Goal: Task Accomplishment & Management: Use online tool/utility

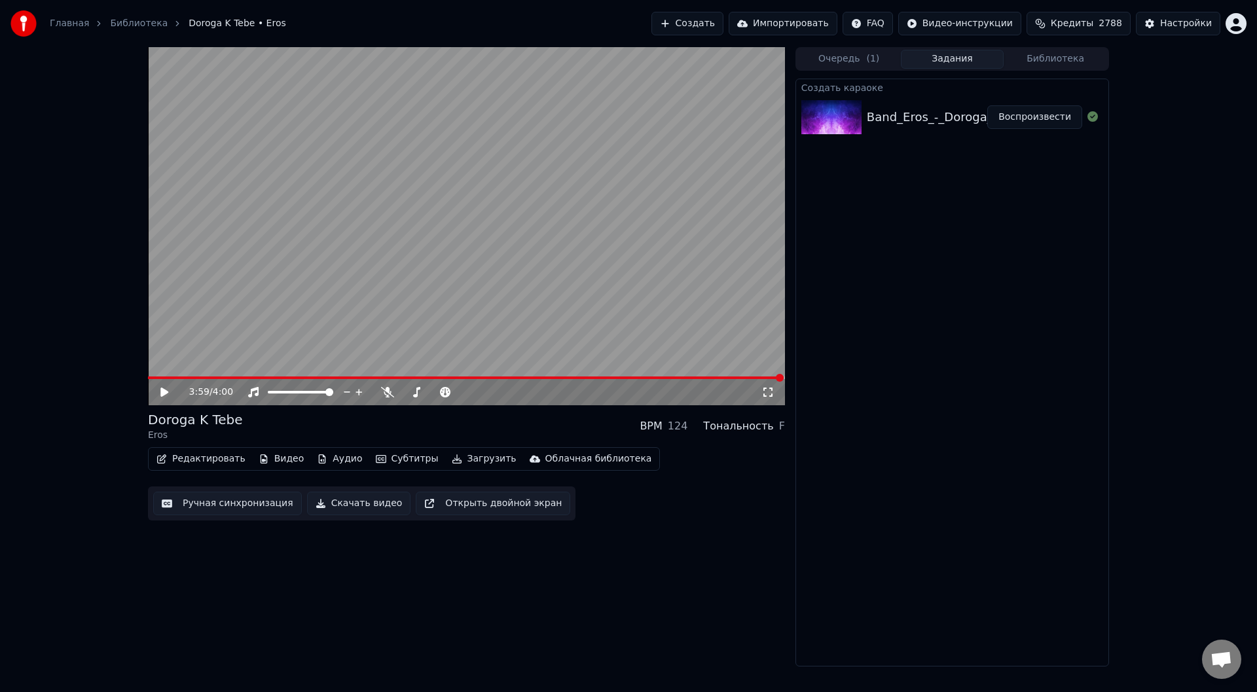
click at [189, 504] on button "Ручная синхронизация" at bounding box center [227, 504] width 149 height 24
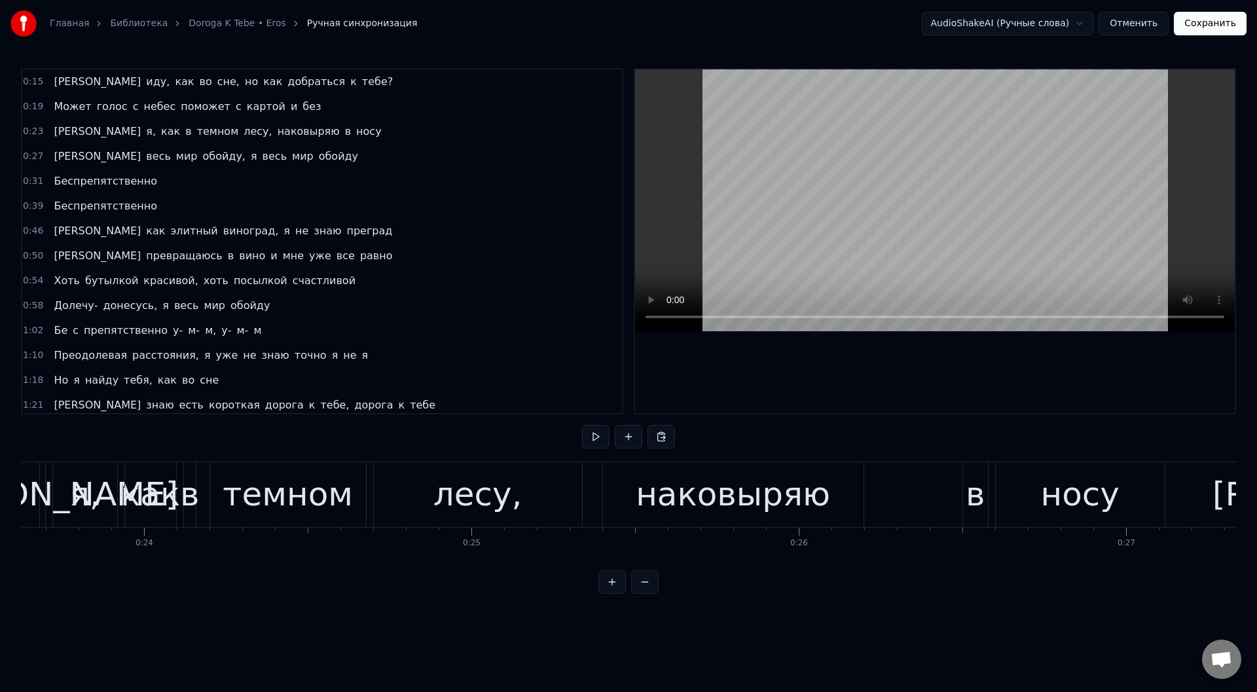
scroll to position [0, 7777]
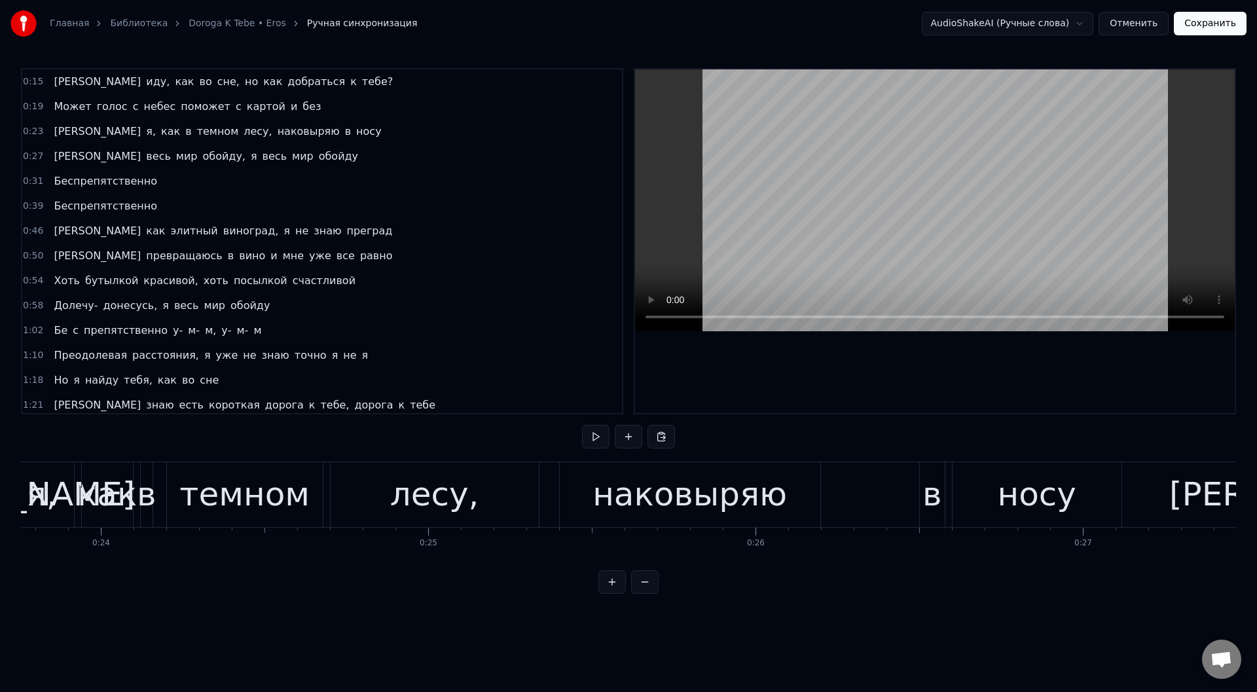
click at [325, 492] on div "И я, как в темном лесу, наковыряю в носу" at bounding box center [560, 494] width 1129 height 65
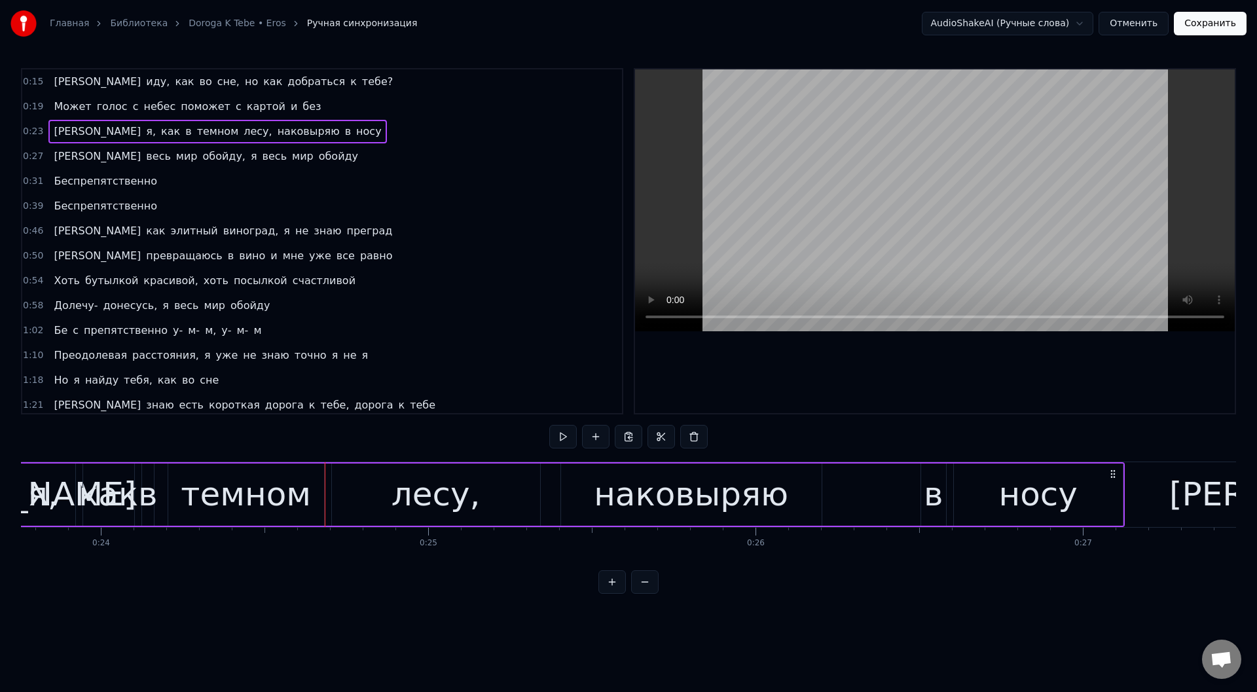
click at [599, 476] on div "наковыряю" at bounding box center [691, 495] width 261 height 62
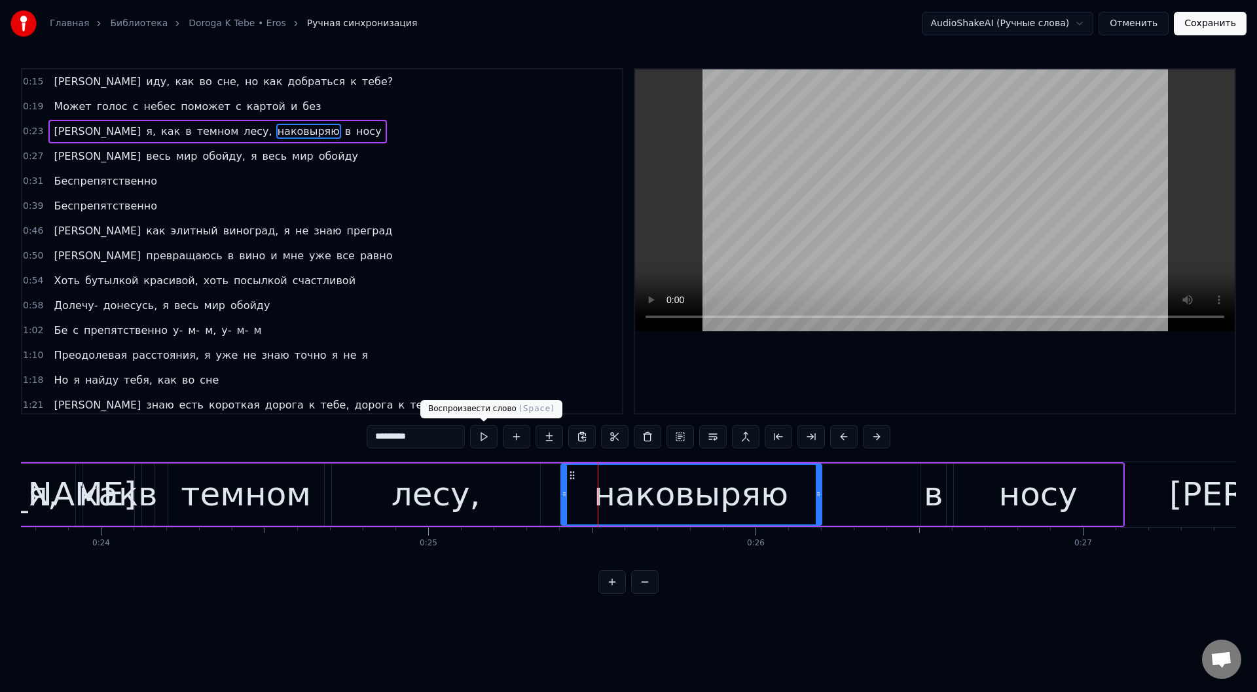
click at [480, 435] on button at bounding box center [483, 437] width 27 height 24
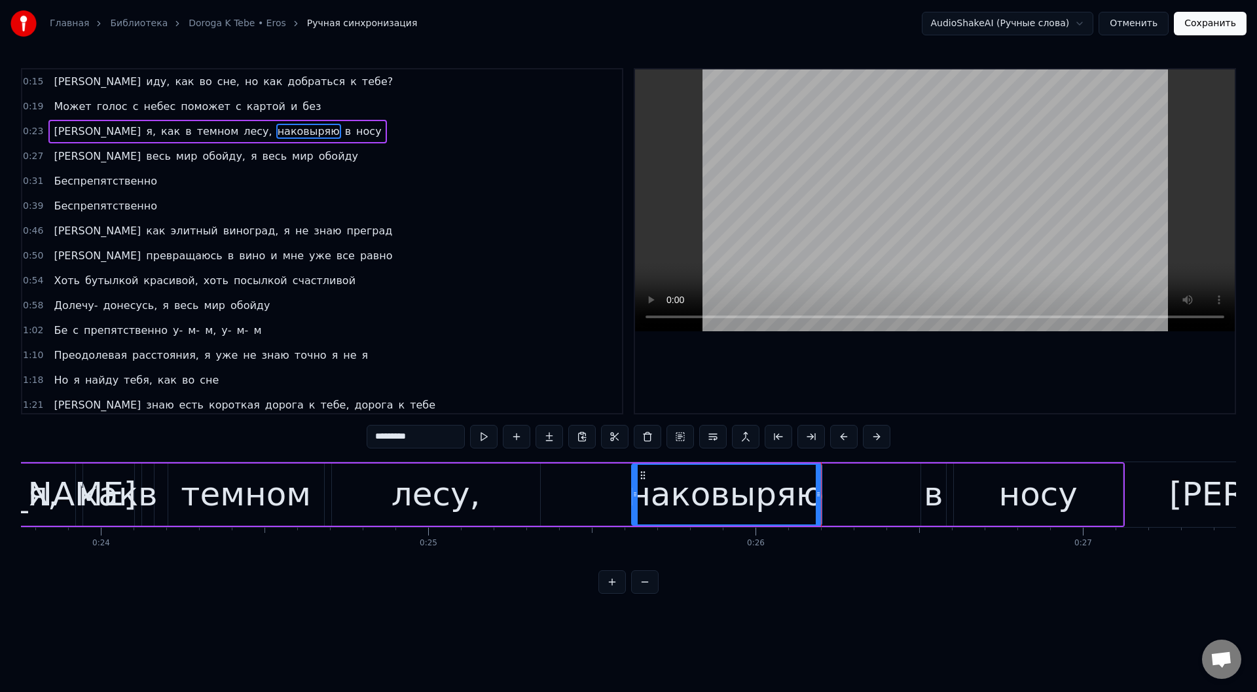
drag, startPoint x: 563, startPoint y: 495, endPoint x: 634, endPoint y: 495, distance: 70.7
click at [634, 495] on icon at bounding box center [634, 494] width 5 height 10
drag, startPoint x: 368, startPoint y: 438, endPoint x: 335, endPoint y: 437, distance: 33.4
click at [335, 437] on div "0:15 Я иду, как во сне, но как добраться к тебе? 0:19 Может голос с небес помож…" at bounding box center [628, 331] width 1215 height 526
click at [528, 498] on div "лесу," at bounding box center [436, 495] width 208 height 62
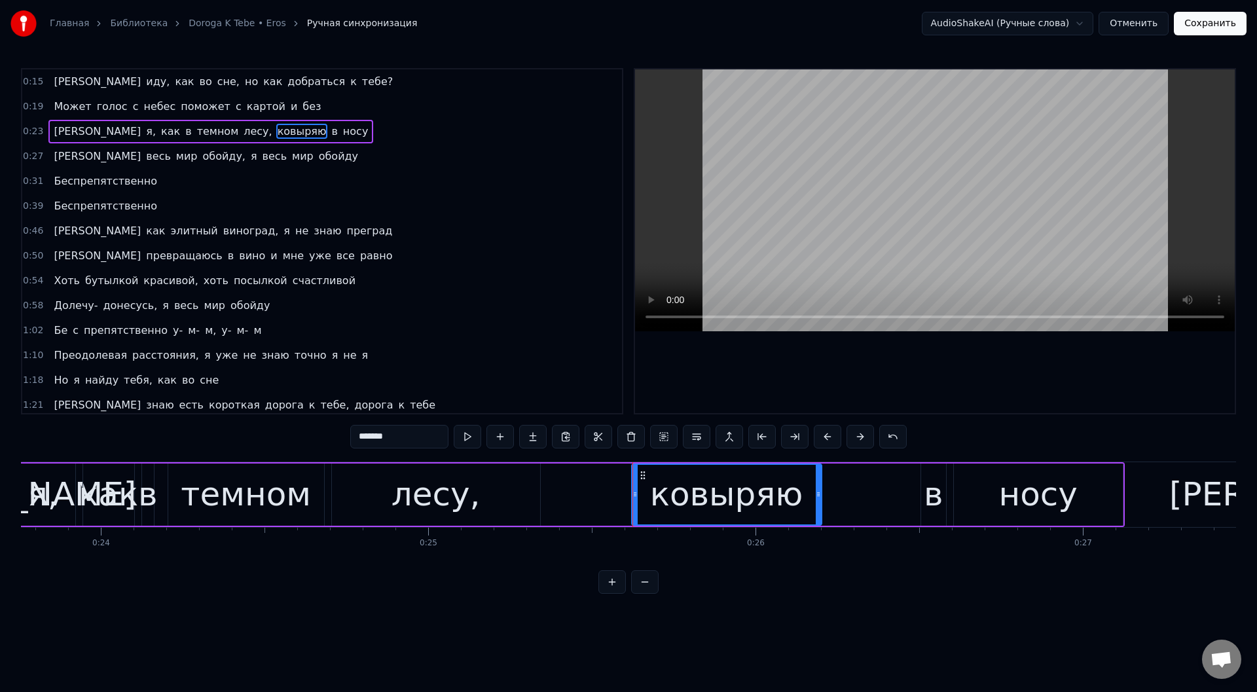
type input "*****"
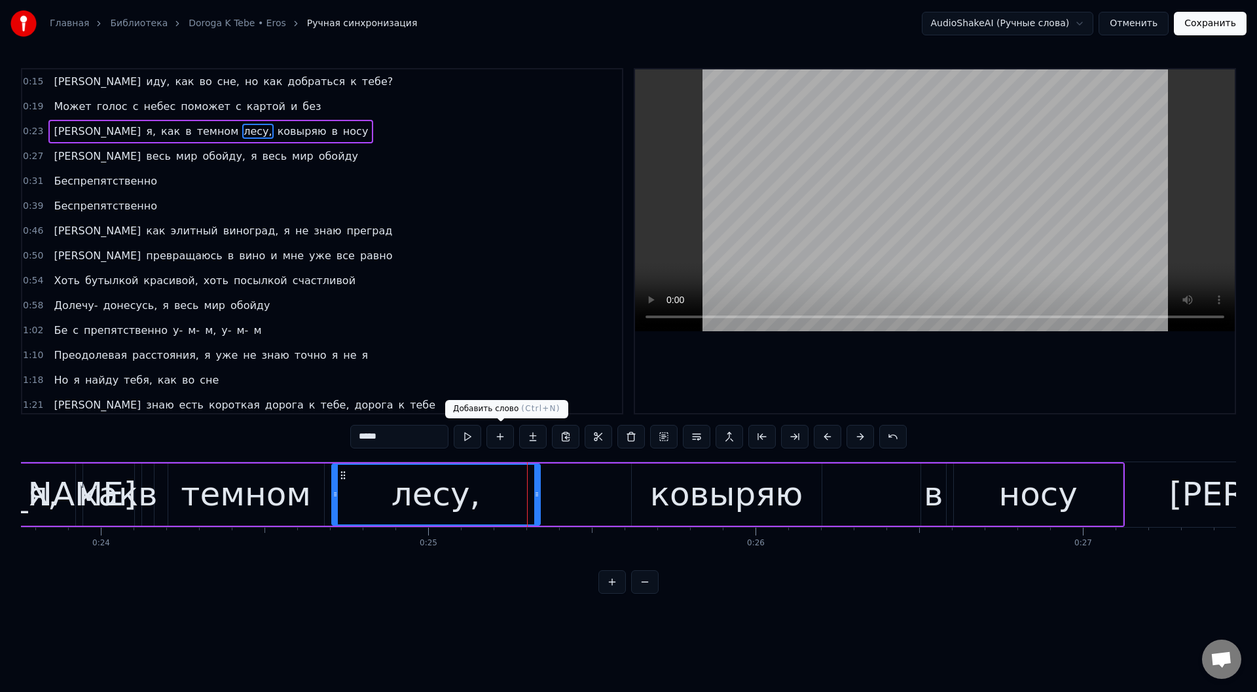
click at [502, 434] on button at bounding box center [499, 437] width 27 height 24
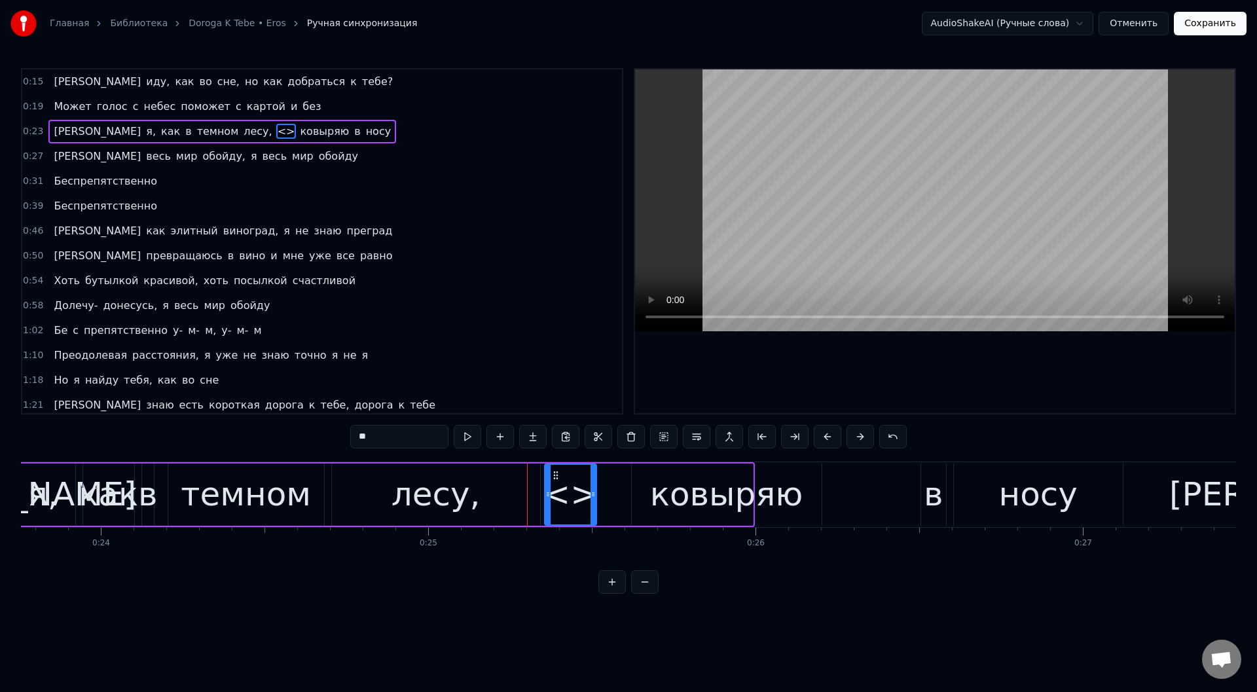
drag, startPoint x: 751, startPoint y: 494, endPoint x: 595, endPoint y: 497, distance: 156.5
click at [595, 497] on icon at bounding box center [593, 494] width 5 height 10
drag, startPoint x: 377, startPoint y: 439, endPoint x: 325, endPoint y: 435, distance: 52.5
click at [325, 435] on div "0:15 Я иду, как во сне, но как добраться к тебе? 0:19 Может голос с небес помож…" at bounding box center [628, 331] width 1215 height 526
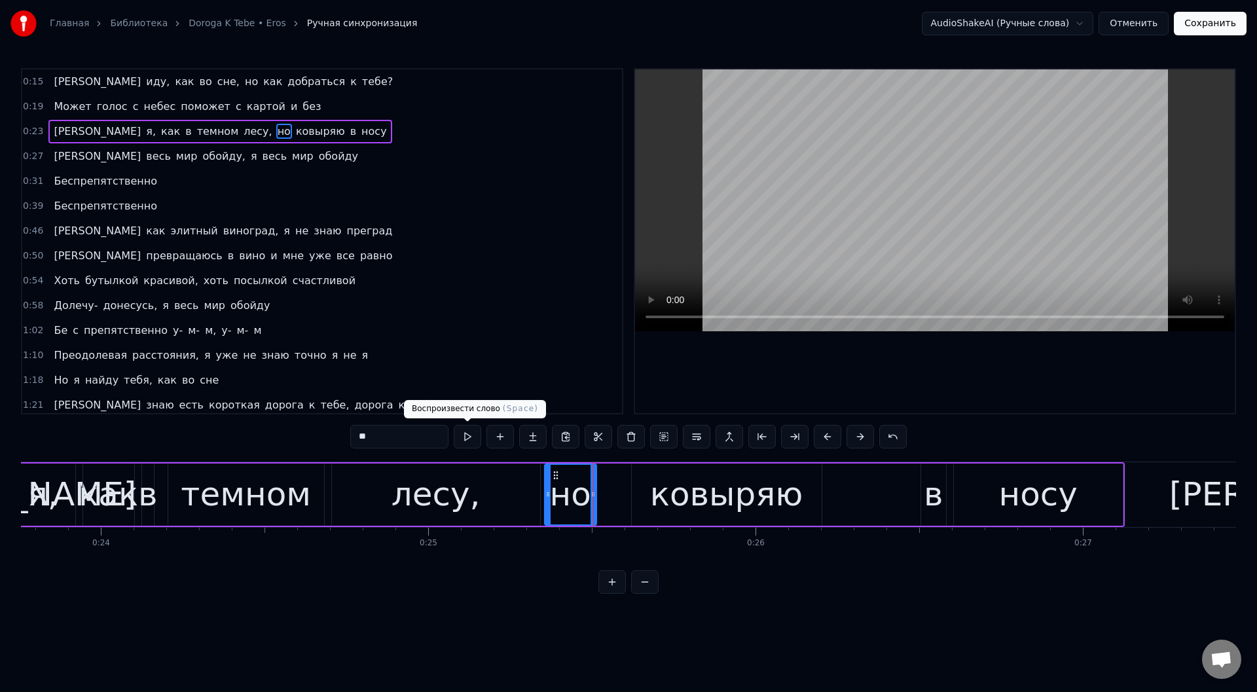
click at [469, 432] on button at bounding box center [467, 437] width 27 height 24
click at [281, 494] on div "темном" at bounding box center [246, 494] width 130 height 49
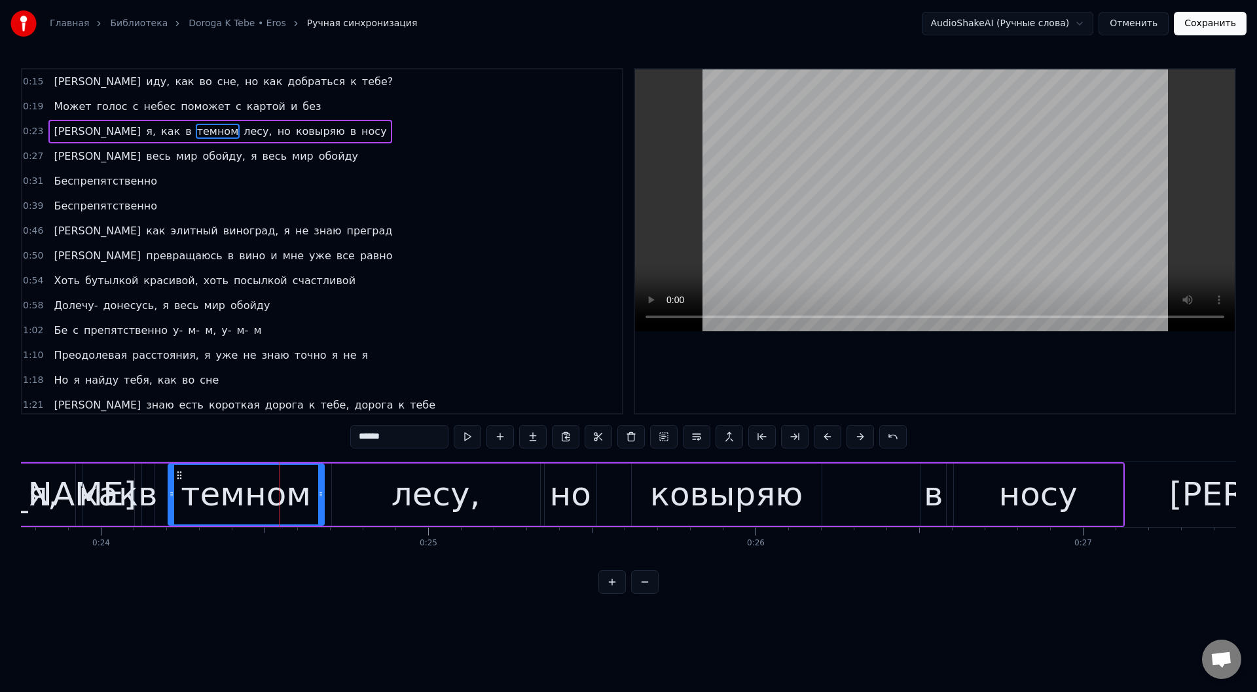
click at [473, 435] on button at bounding box center [467, 437] width 27 height 24
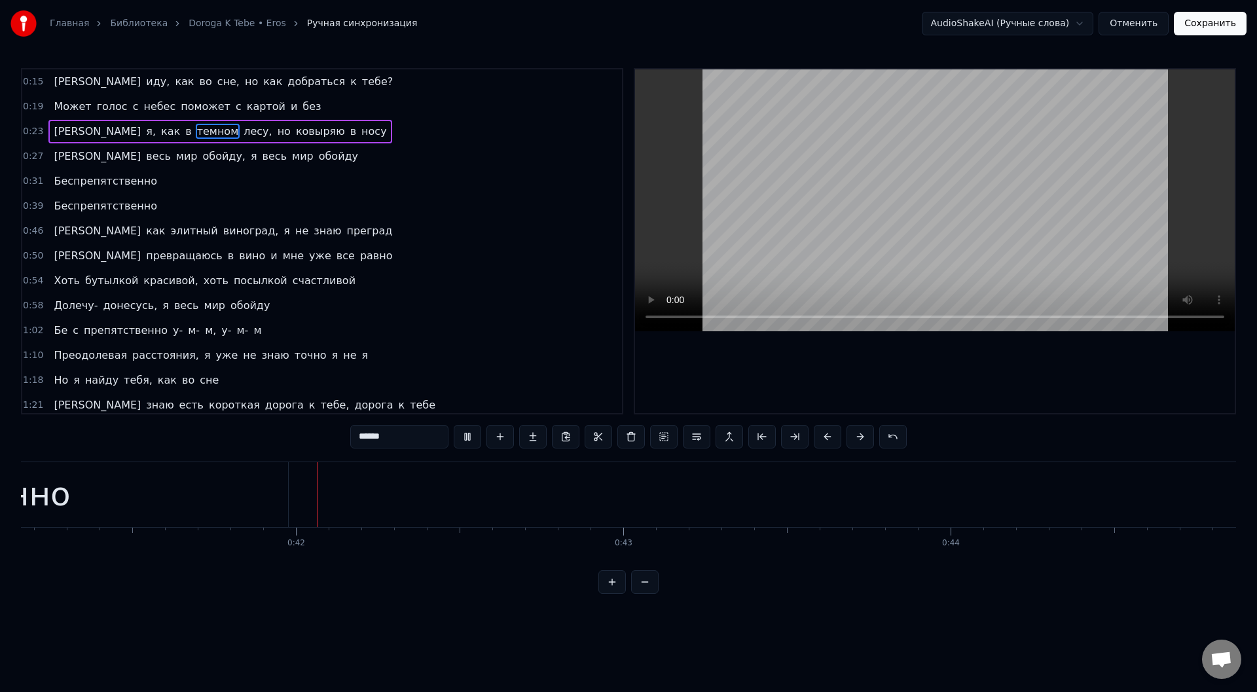
scroll to position [0, 13478]
click at [470, 431] on button at bounding box center [467, 437] width 27 height 24
type input "**********"
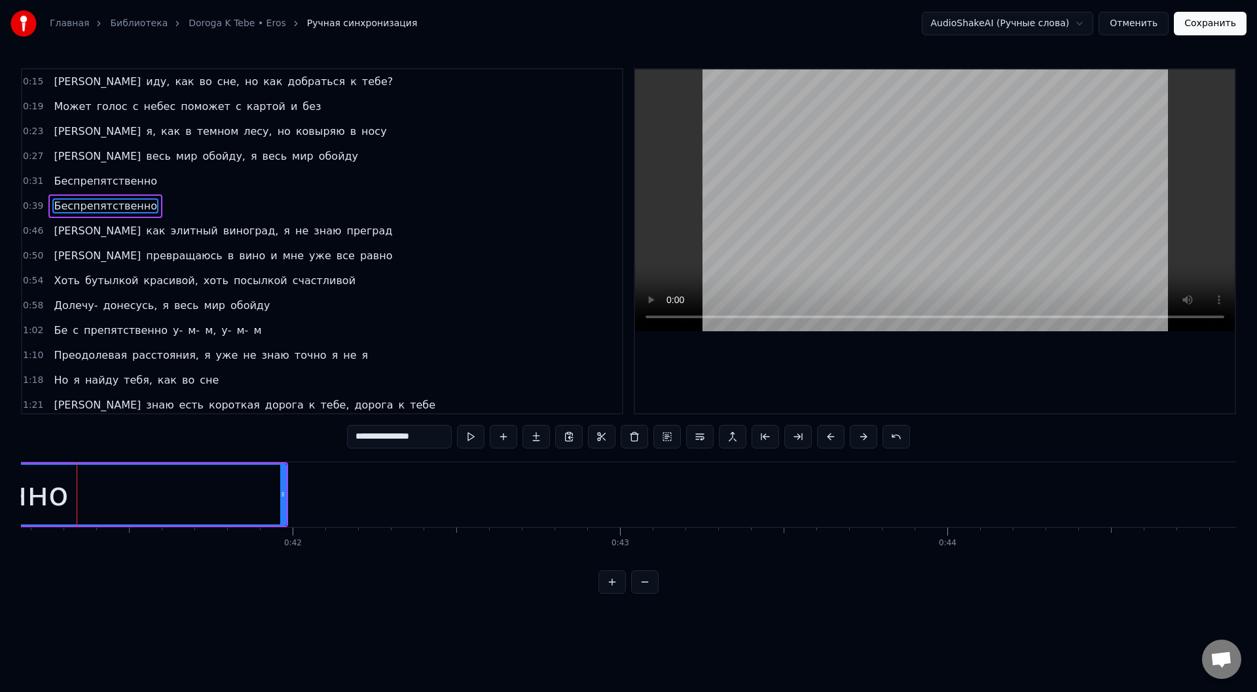
scroll to position [0, 13468]
click at [475, 437] on button at bounding box center [470, 437] width 27 height 24
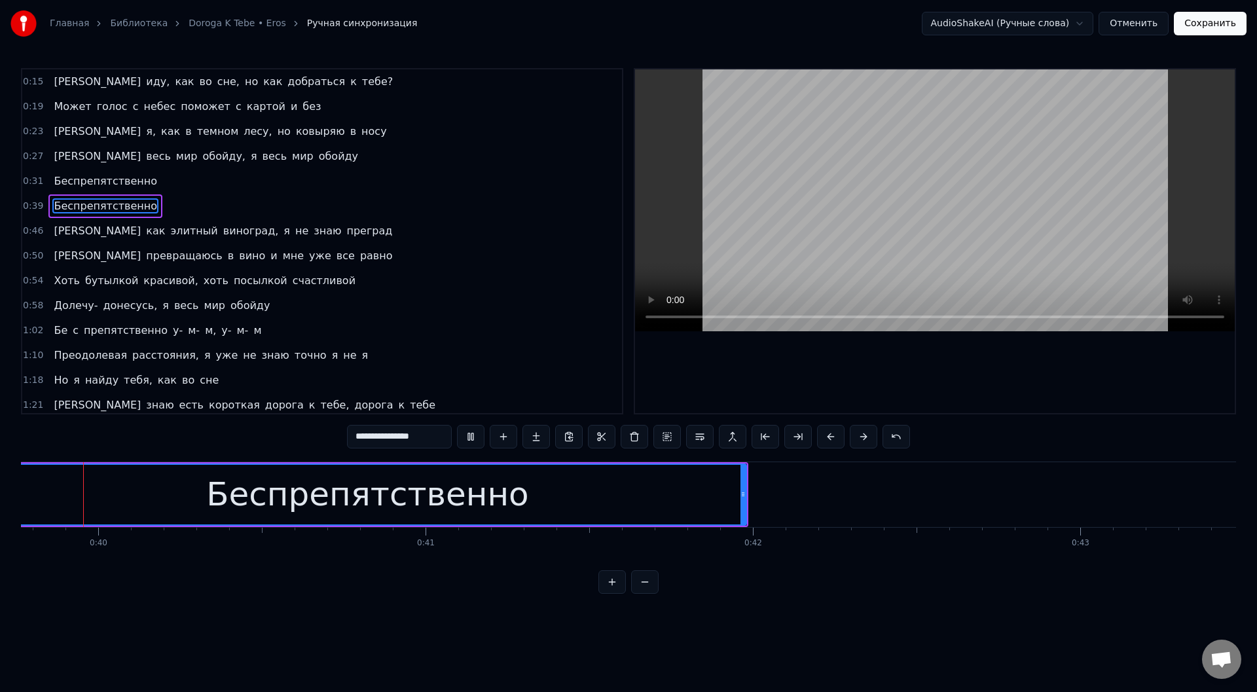
scroll to position [0, 12979]
drag, startPoint x: 781, startPoint y: 497, endPoint x: 737, endPoint y: 495, distance: 44.6
click at [737, 495] on icon at bounding box center [737, 494] width 5 height 10
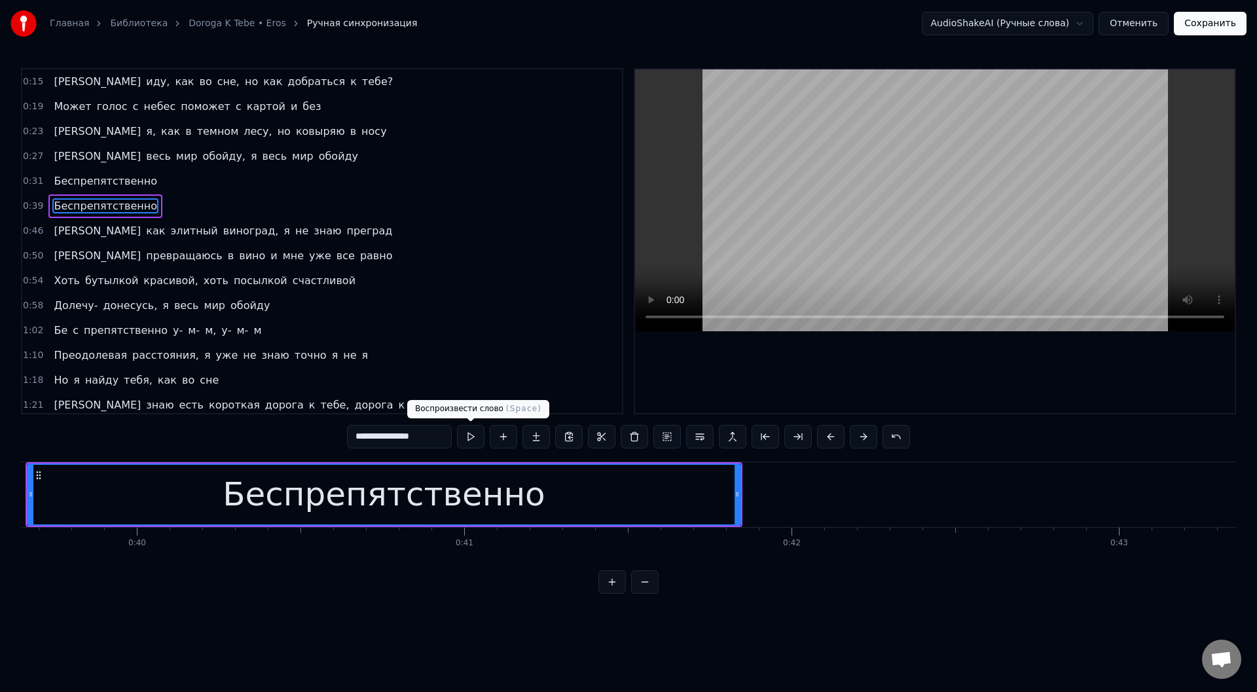
click at [472, 436] on button at bounding box center [470, 437] width 27 height 24
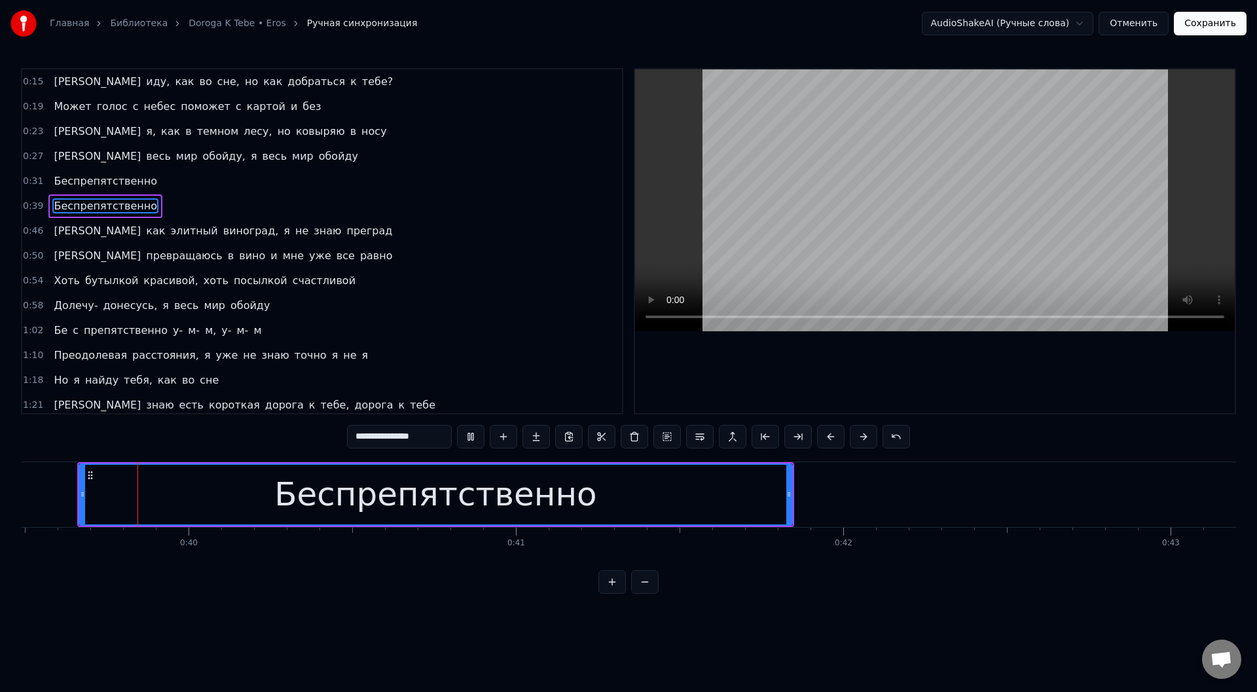
scroll to position [0, 12918]
click at [479, 435] on button at bounding box center [470, 437] width 27 height 24
click at [801, 493] on div at bounding box center [801, 494] width 1 height 65
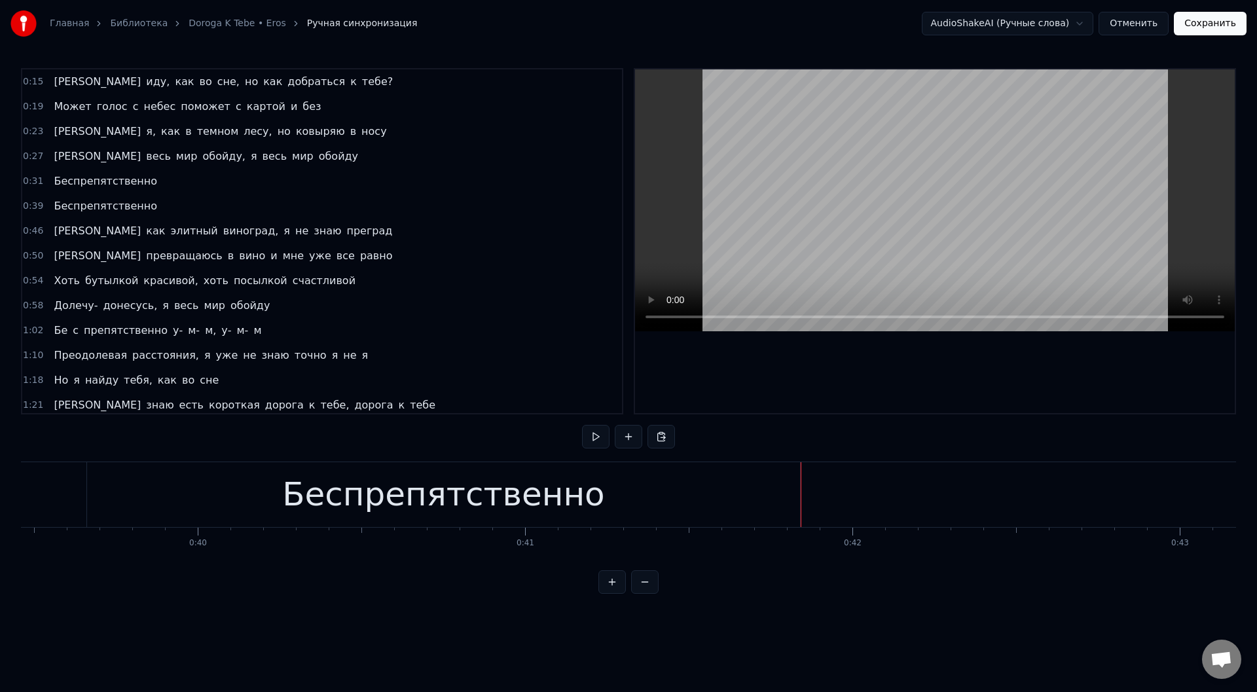
click at [669, 485] on div "Беспрепятственно" at bounding box center [444, 494] width 714 height 65
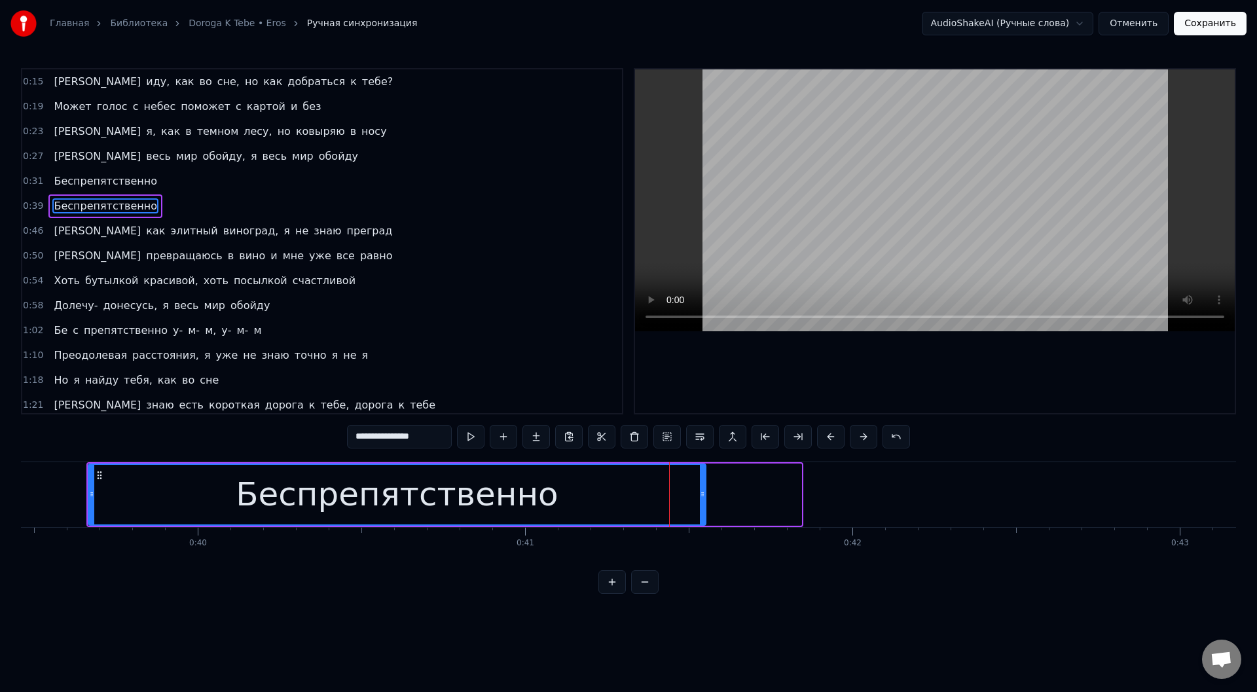
drag, startPoint x: 799, startPoint y: 497, endPoint x: 703, endPoint y: 493, distance: 95.7
click at [703, 493] on icon at bounding box center [702, 494] width 5 height 10
drag, startPoint x: 477, startPoint y: 434, endPoint x: 475, endPoint y: 428, distance: 6.8
click at [476, 433] on button at bounding box center [470, 437] width 27 height 24
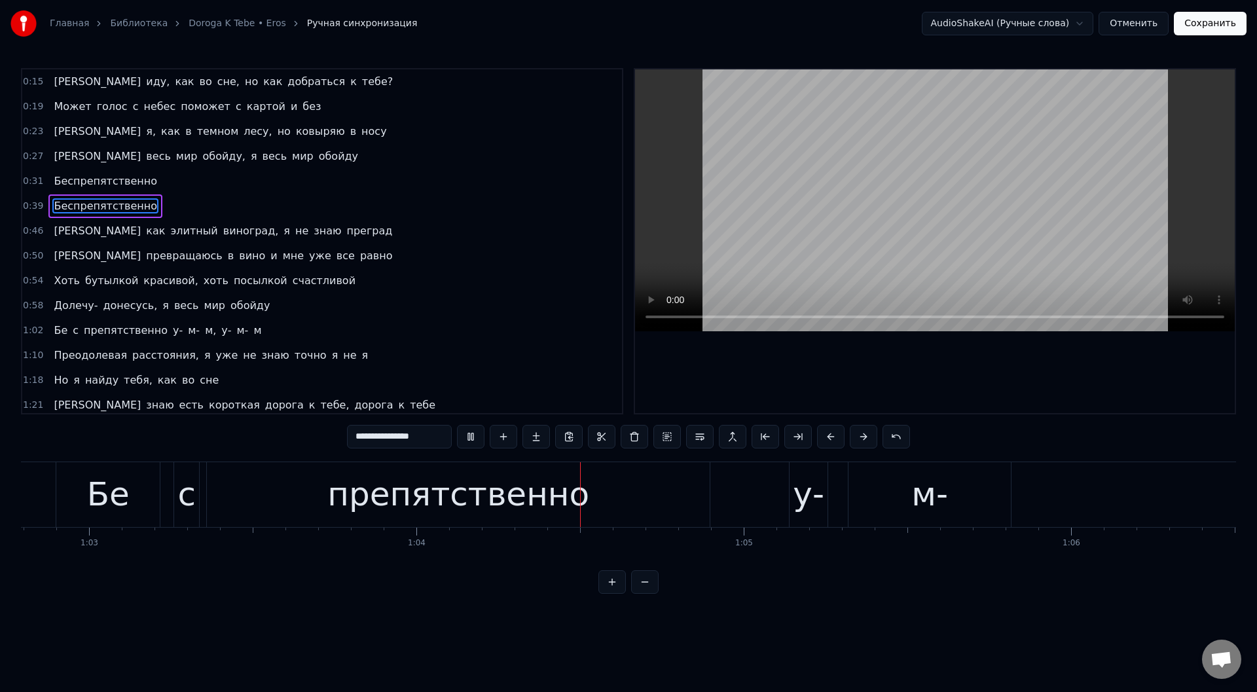
scroll to position [0, 20861]
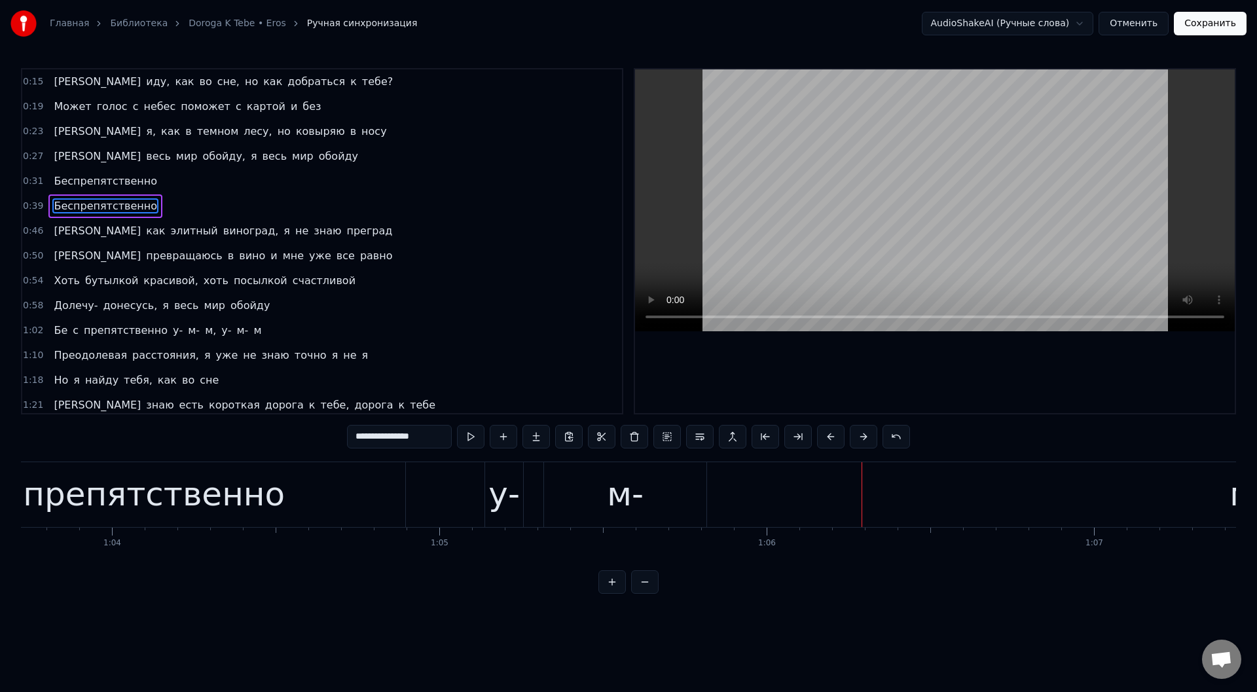
drag, startPoint x: 587, startPoint y: 500, endPoint x: 976, endPoint y: 509, distance: 389.7
click at [976, 509] on div "Бе c препятственно у- м- м, у- м- м" at bounding box center [921, 494] width 2340 height 65
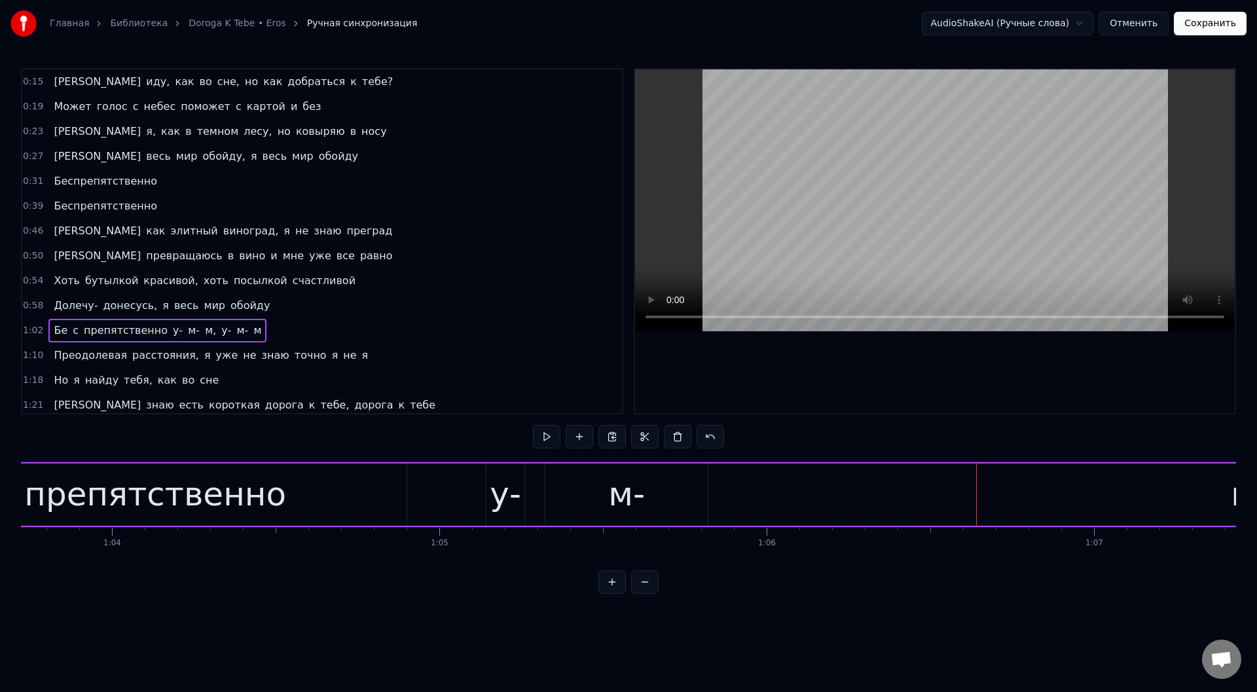
click at [600, 492] on div "м-" at bounding box center [626, 495] width 162 height 62
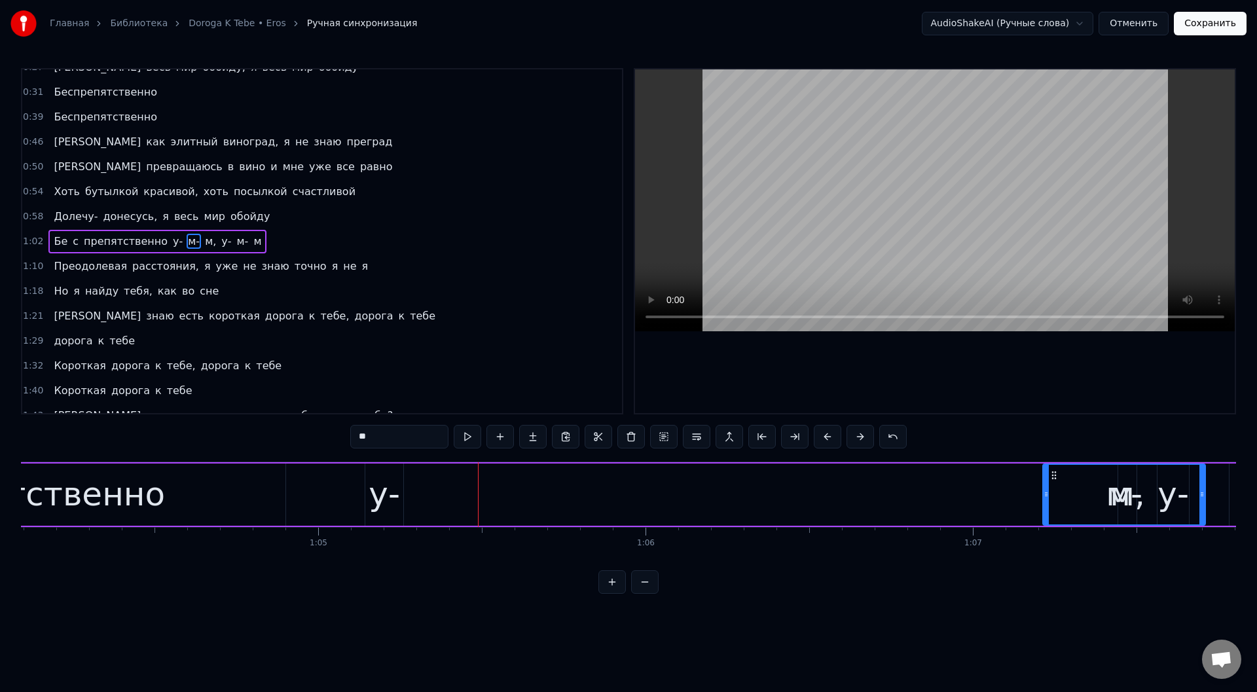
scroll to position [0, 20984]
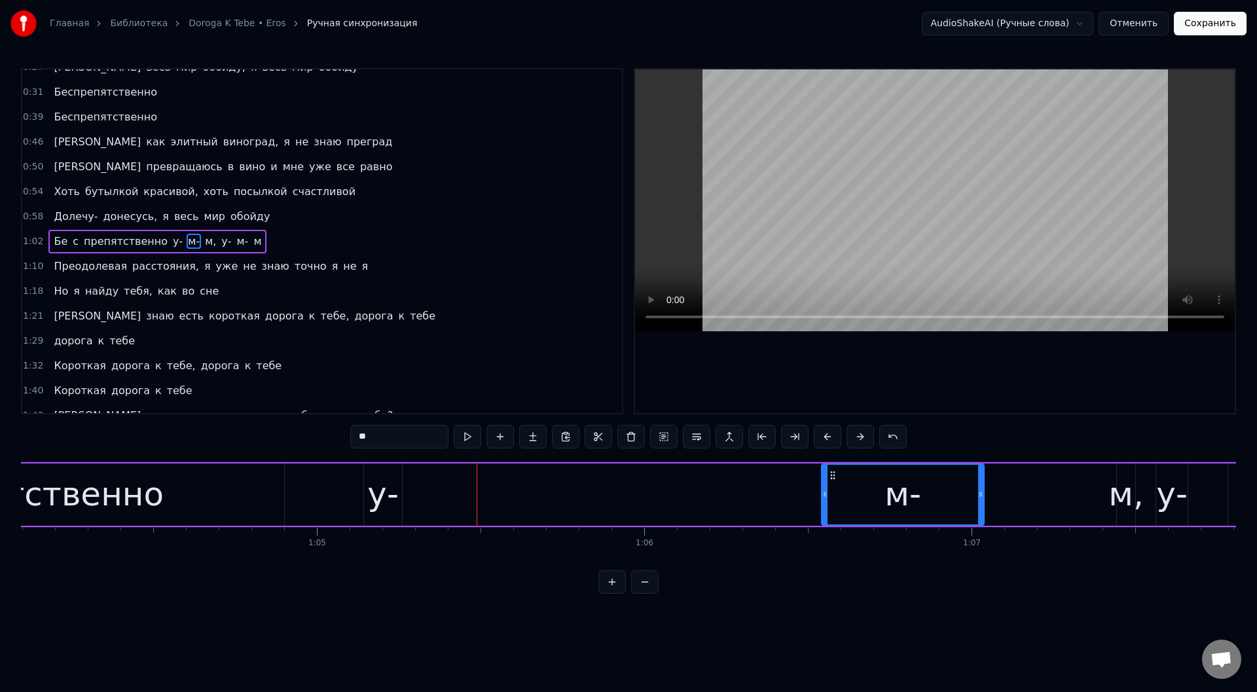
drag, startPoint x: 556, startPoint y: 475, endPoint x: 832, endPoint y: 482, distance: 276.4
click at [832, 482] on div "м-" at bounding box center [902, 495] width 161 height 60
click at [369, 475] on div "у-" at bounding box center [382, 494] width 31 height 49
type input "**"
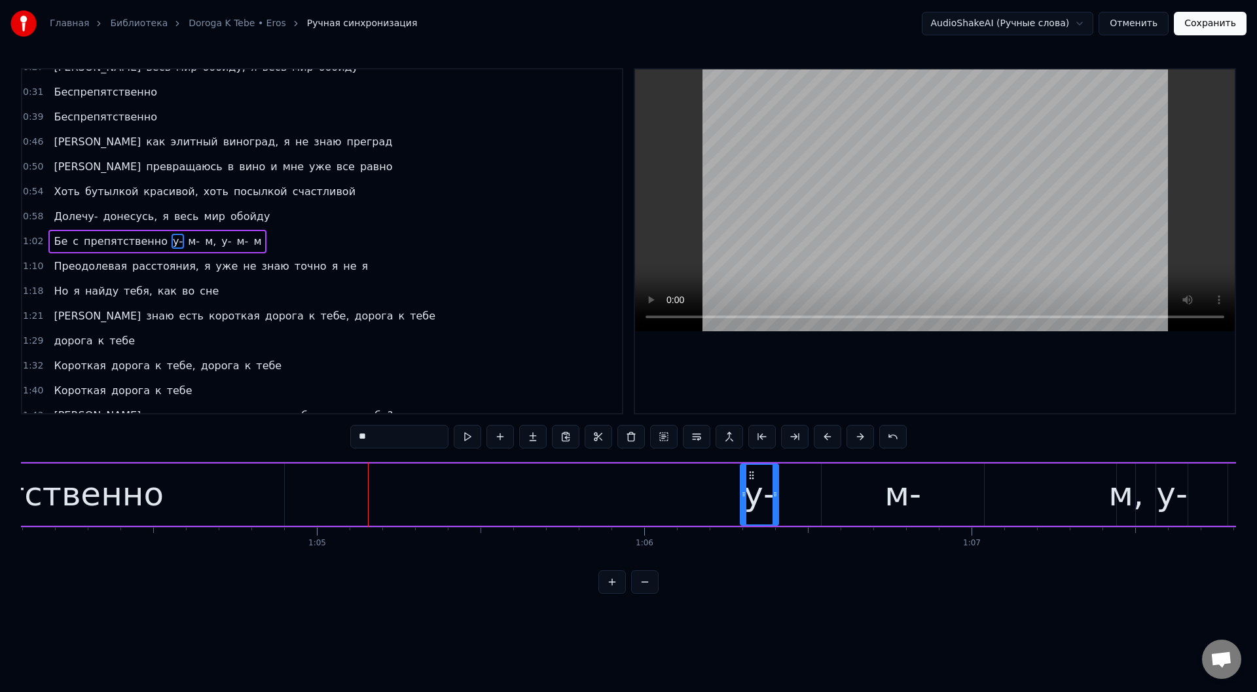
drag, startPoint x: 379, startPoint y: 475, endPoint x: 753, endPoint y: 506, distance: 375.2
click at [753, 506] on div "у-" at bounding box center [759, 495] width 37 height 60
click at [467, 433] on button at bounding box center [467, 437] width 27 height 24
click at [337, 487] on div "Бе c препятственно у- м- м, у- м- м" at bounding box center [799, 494] width 2340 height 65
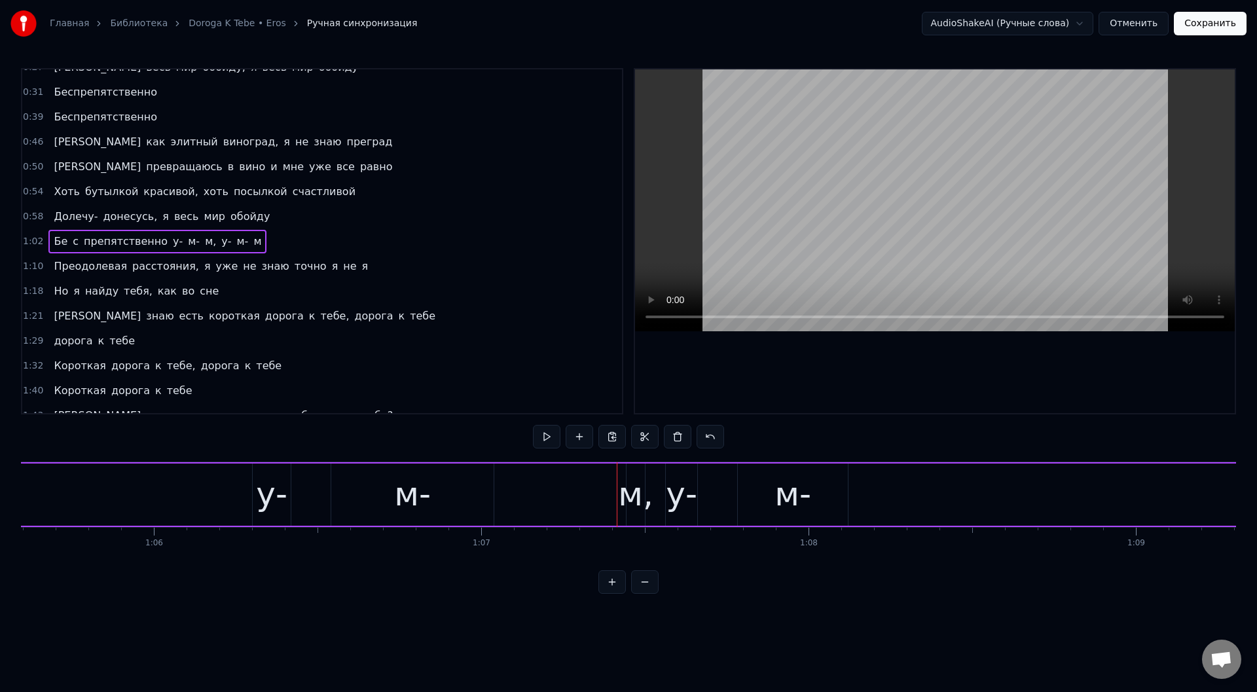
scroll to position [0, 21604]
click at [323, 498] on div "м-" at bounding box center [283, 495] width 162 height 62
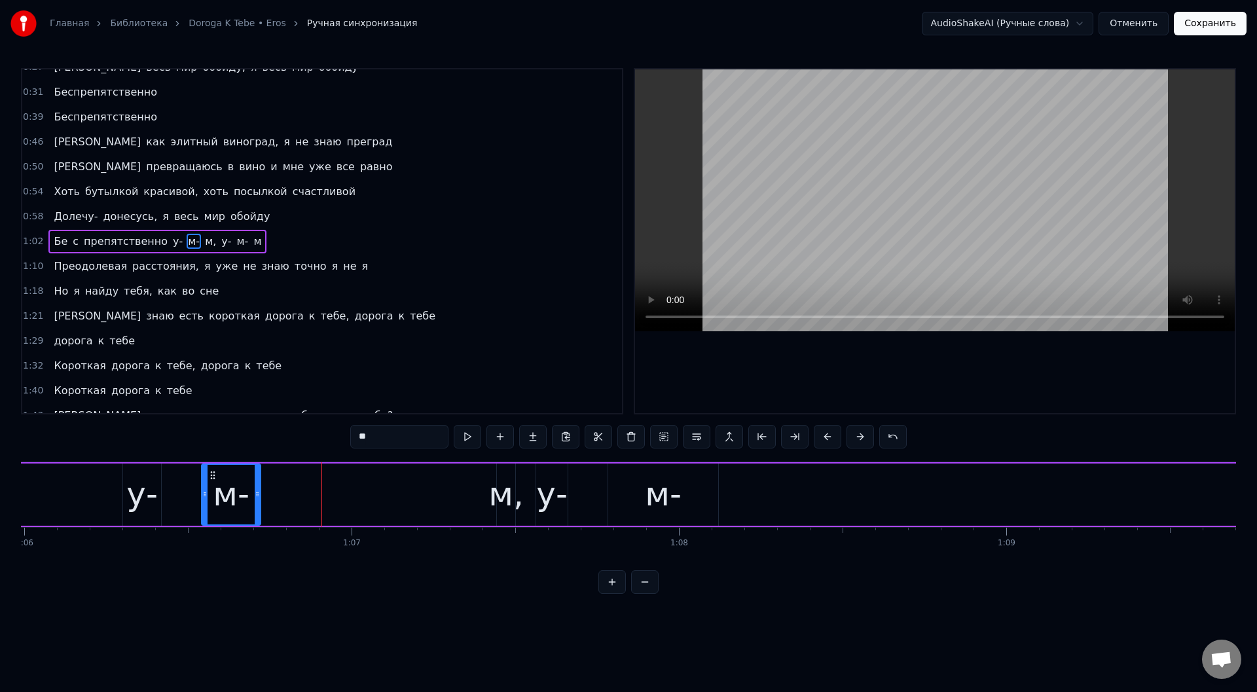
drag, startPoint x: 363, startPoint y: 499, endPoint x: 259, endPoint y: 496, distance: 103.5
click at [259, 496] on icon at bounding box center [257, 494] width 5 height 10
drag, startPoint x: 213, startPoint y: 474, endPoint x: 441, endPoint y: 489, distance: 229.0
click at [441, 489] on div "м-" at bounding box center [460, 495] width 58 height 60
click at [141, 479] on div "у-" at bounding box center [141, 494] width 31 height 49
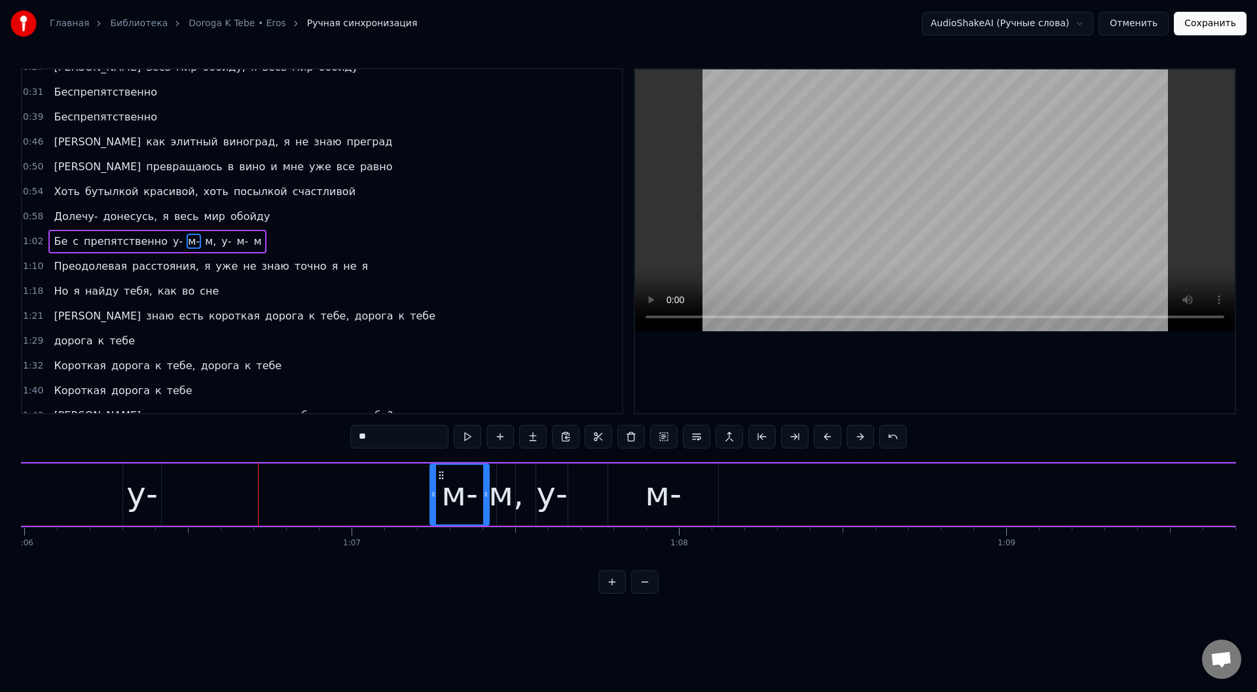
type input "**"
drag, startPoint x: 158, startPoint y: 483, endPoint x: 196, endPoint y: 485, distance: 37.4
click at [209, 488] on div at bounding box center [207, 495] width 5 height 60
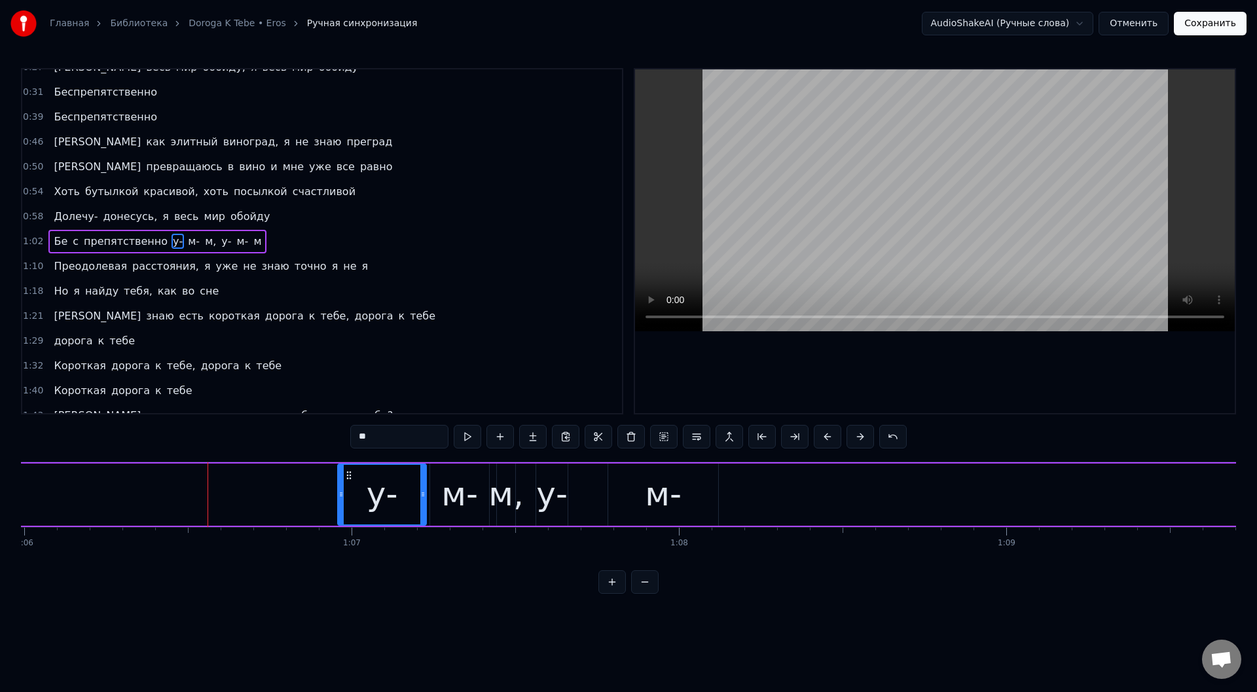
drag, startPoint x: 134, startPoint y: 473, endPoint x: 352, endPoint y: 498, distance: 218.9
click at [350, 498] on div "у-" at bounding box center [382, 495] width 87 height 60
click at [187, 479] on div "Бе c препятственно у- м- м, у- м- м" at bounding box center [179, 494] width 2340 height 65
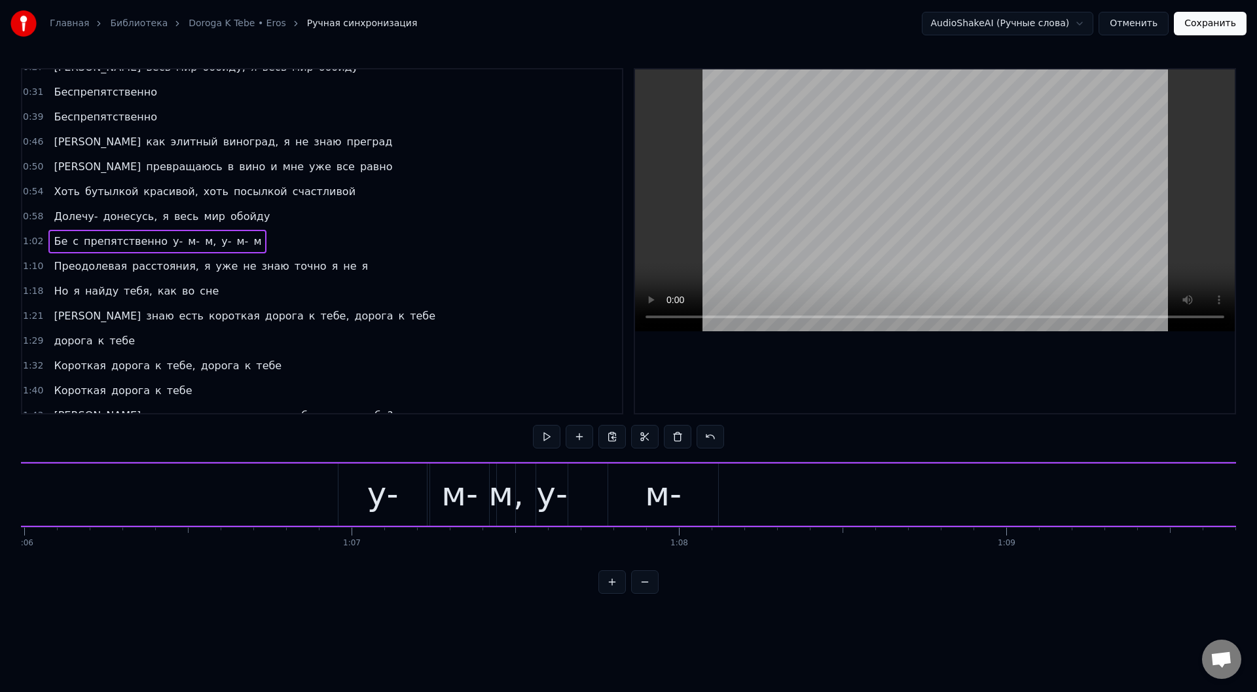
scroll to position [0, 21474]
click at [773, 496] on div "м-" at bounding box center [793, 495] width 110 height 62
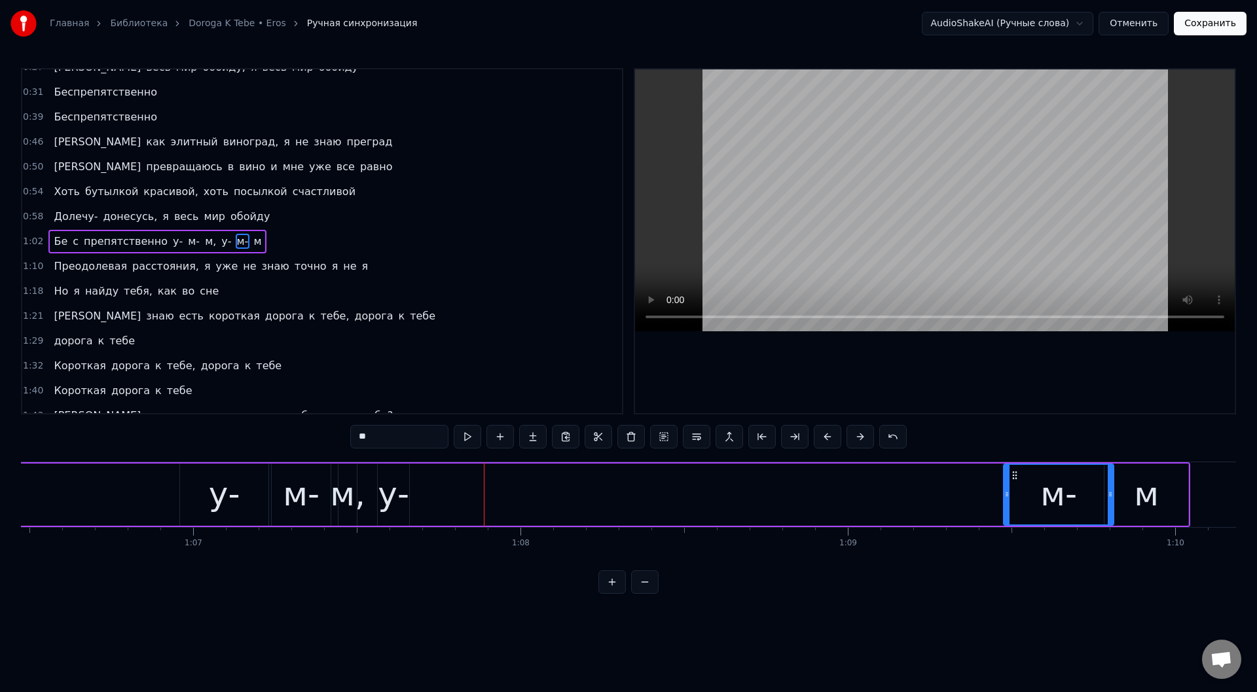
scroll to position [0, 21770]
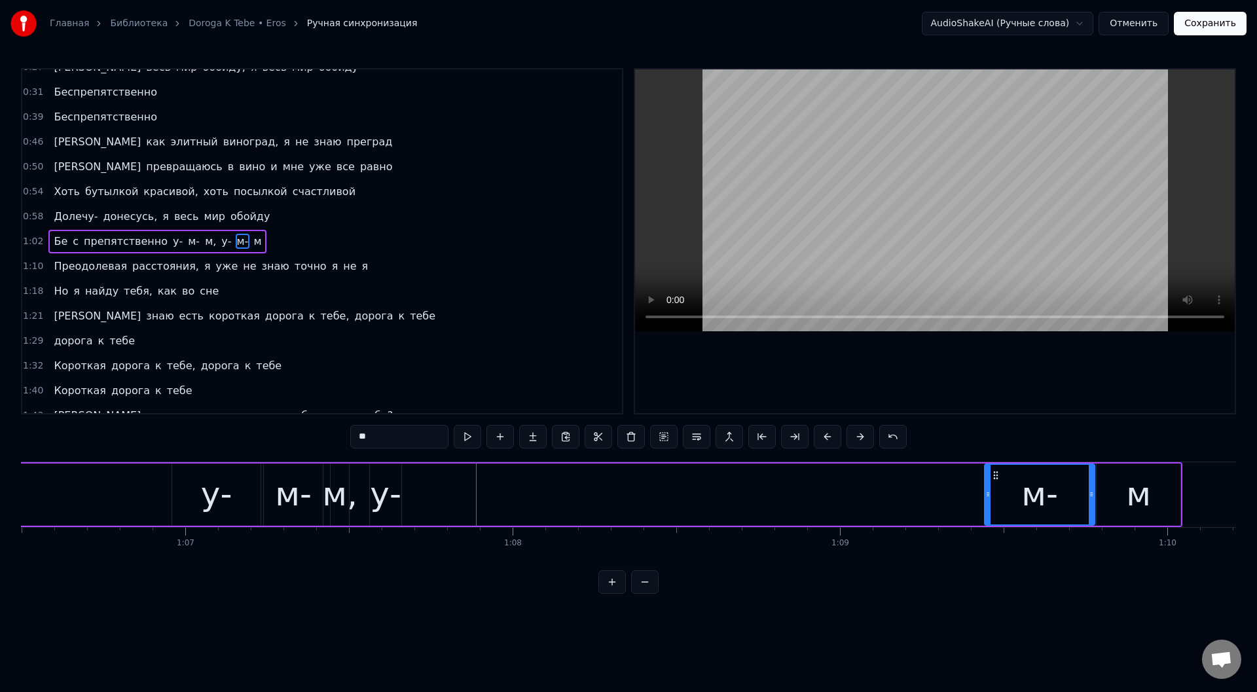
drag, startPoint x: 749, startPoint y: 473, endPoint x: 996, endPoint y: 521, distance: 251.6
click at [996, 521] on div "м-" at bounding box center [1039, 495] width 109 height 60
drag, startPoint x: 988, startPoint y: 497, endPoint x: 1029, endPoint y: 500, distance: 40.7
click at [1029, 500] on div at bounding box center [1028, 495] width 5 height 60
click at [376, 473] on div "у-" at bounding box center [385, 494] width 31 height 49
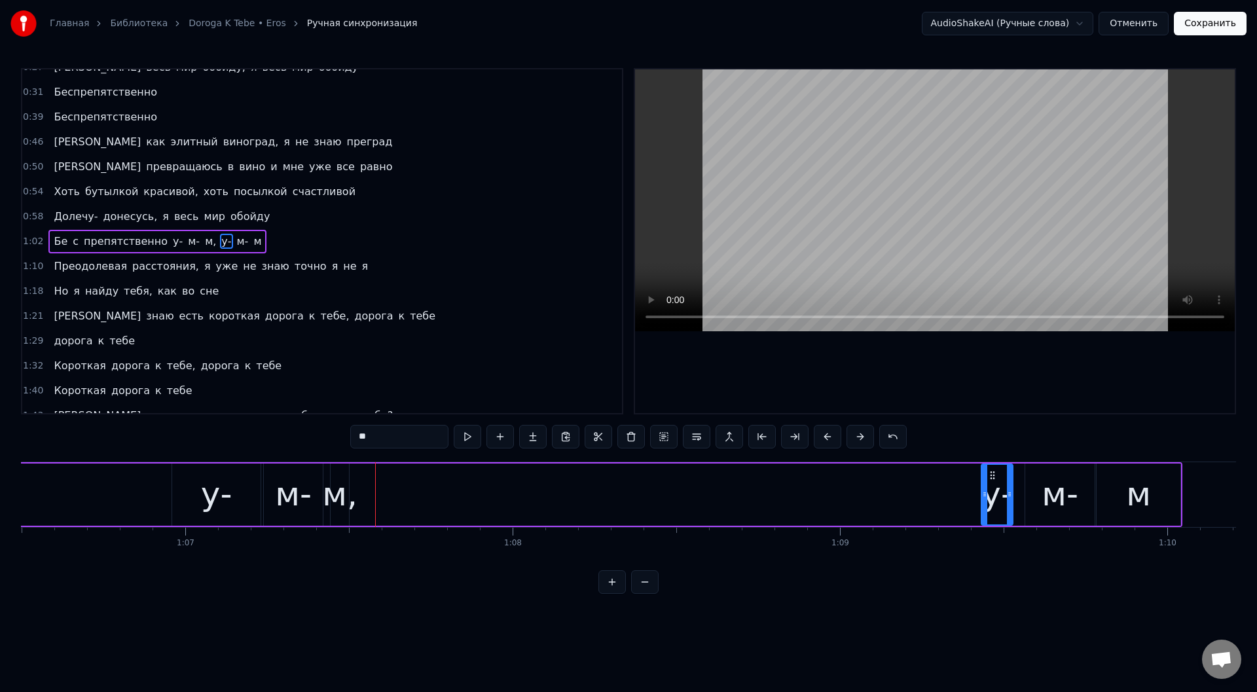
drag, startPoint x: 379, startPoint y: 473, endPoint x: 991, endPoint y: 541, distance: 615.2
click at [991, 541] on div "Я иду, как во сне, но как добраться к тебе? Может голос с небес поможет с карто…" at bounding box center [628, 511] width 1215 height 98
click at [340, 485] on div "м," at bounding box center [339, 494] width 35 height 49
type input "**"
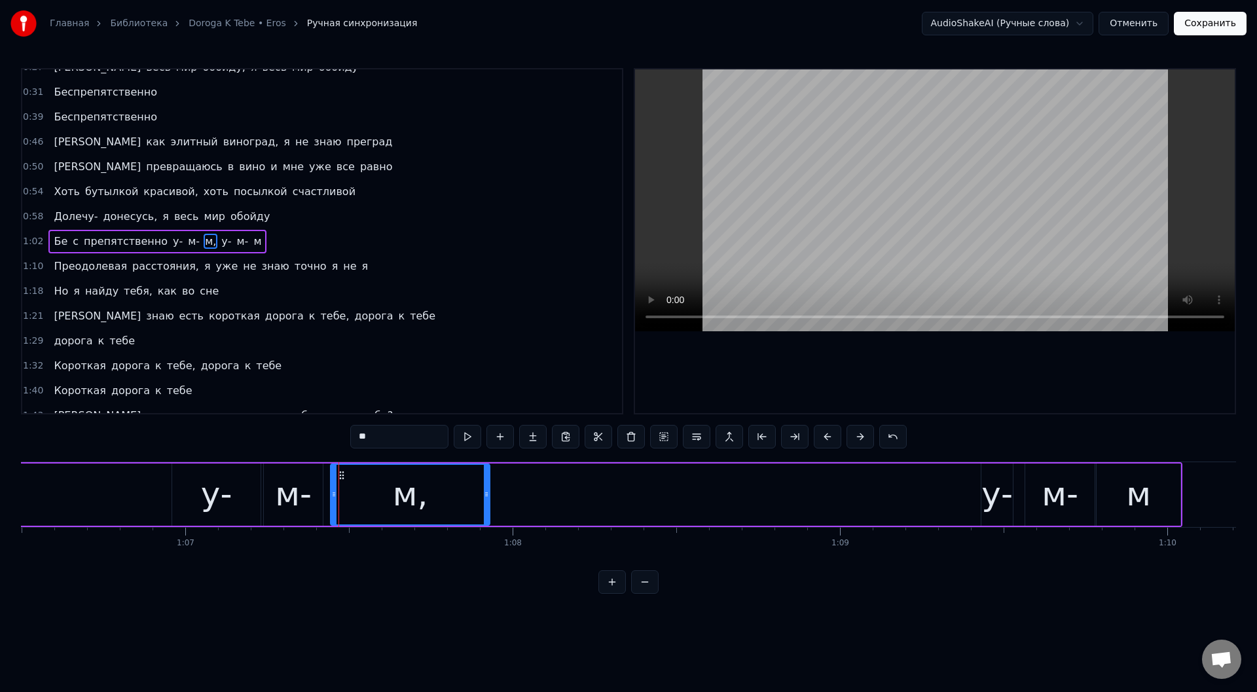
drag, startPoint x: 382, startPoint y: 483, endPoint x: 485, endPoint y: 490, distance: 103.7
click at [485, 490] on div at bounding box center [486, 495] width 5 height 60
drag, startPoint x: 128, startPoint y: 482, endPoint x: 147, endPoint y: 474, distance: 20.5
click at [128, 481] on div "Бе c препятственно у- м- м, у- м- м" at bounding box center [12, 494] width 2340 height 65
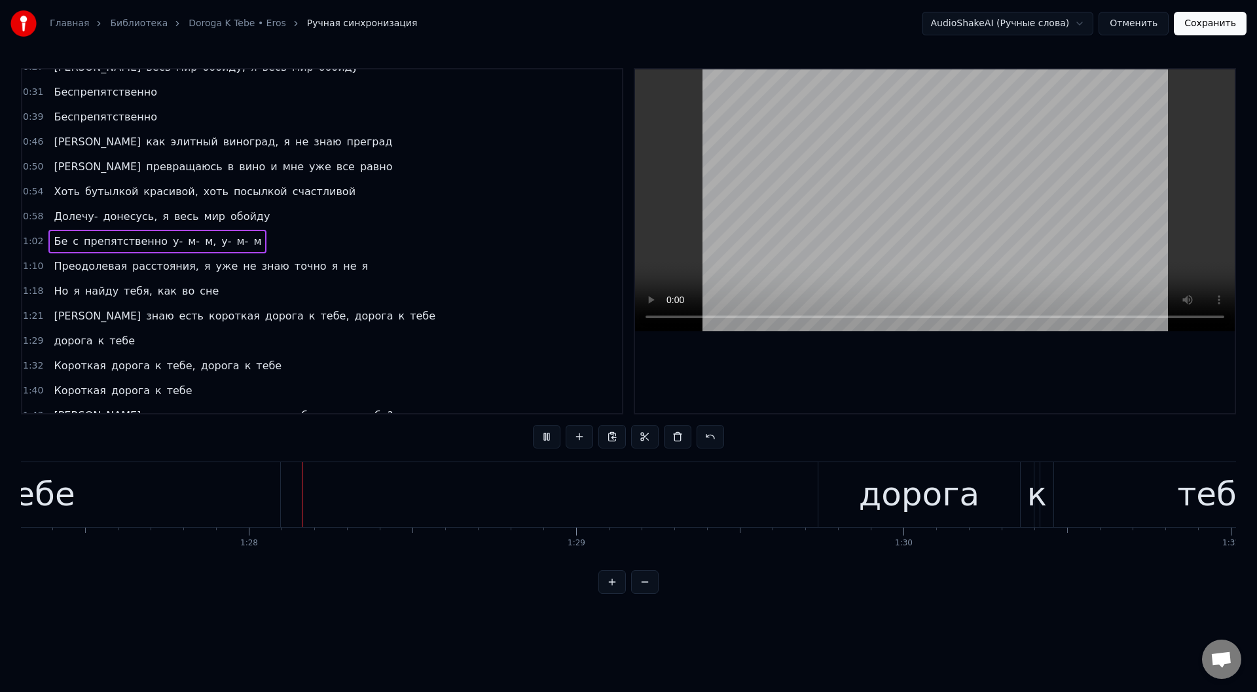
scroll to position [0, 28585]
click at [41, 493] on div "тебе" at bounding box center [30, 494] width 79 height 49
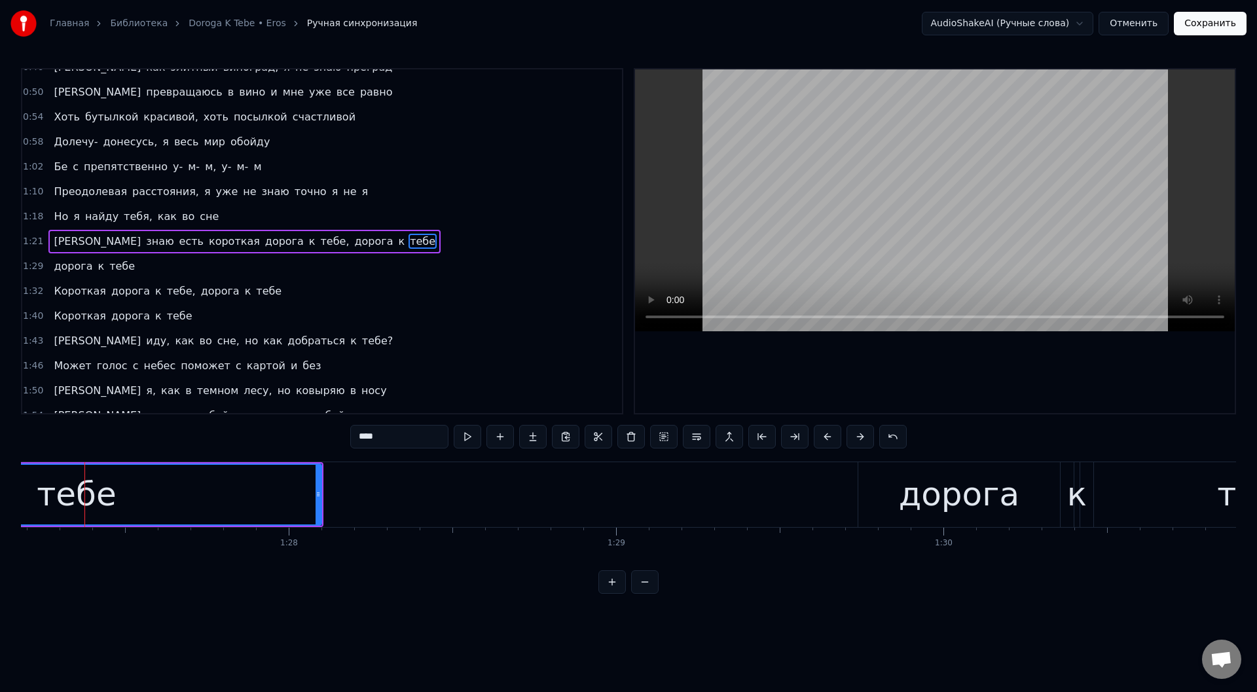
scroll to position [0, 28539]
click at [466, 433] on button at bounding box center [467, 437] width 27 height 24
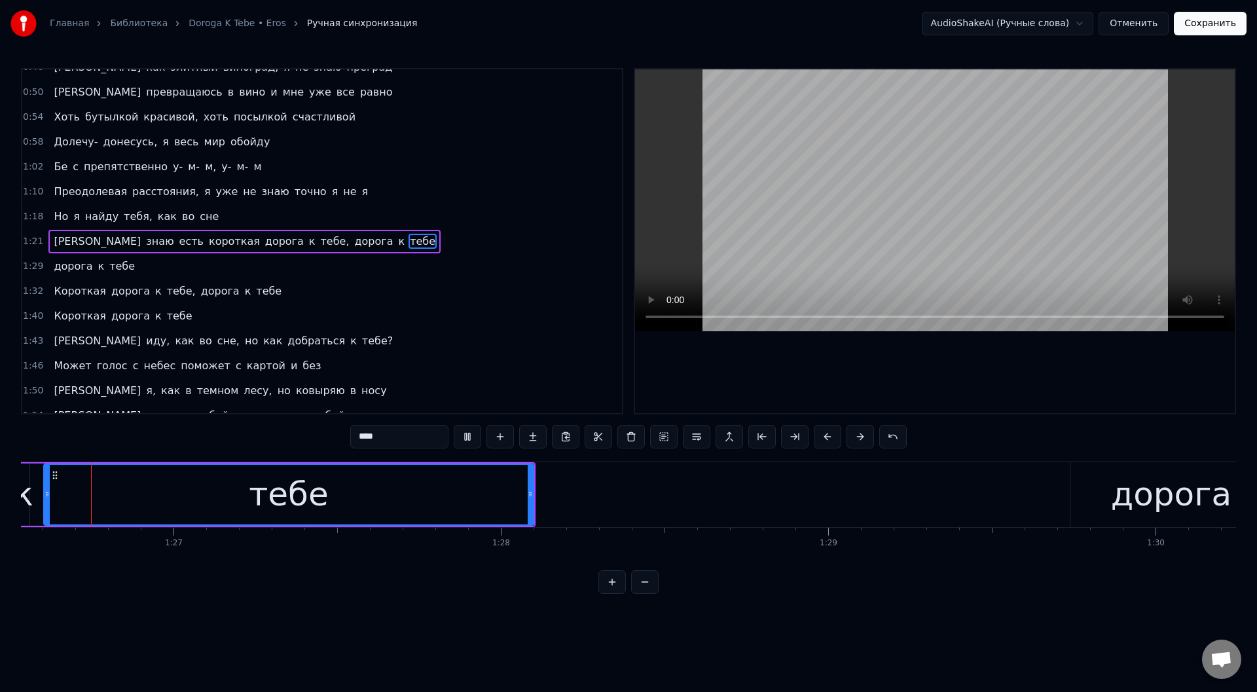
scroll to position [0, 28342]
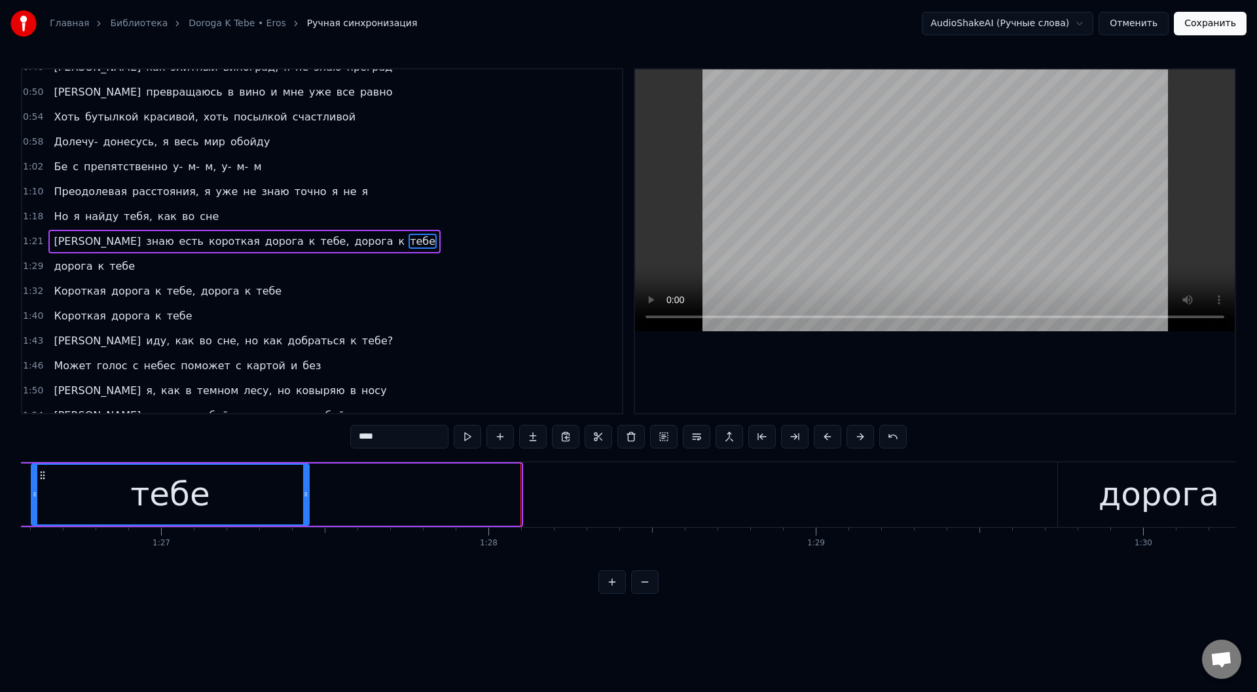
drag, startPoint x: 517, startPoint y: 498, endPoint x: 305, endPoint y: 495, distance: 212.2
click at [305, 495] on icon at bounding box center [305, 494] width 5 height 10
click at [101, 481] on div "тебе" at bounding box center [170, 495] width 276 height 60
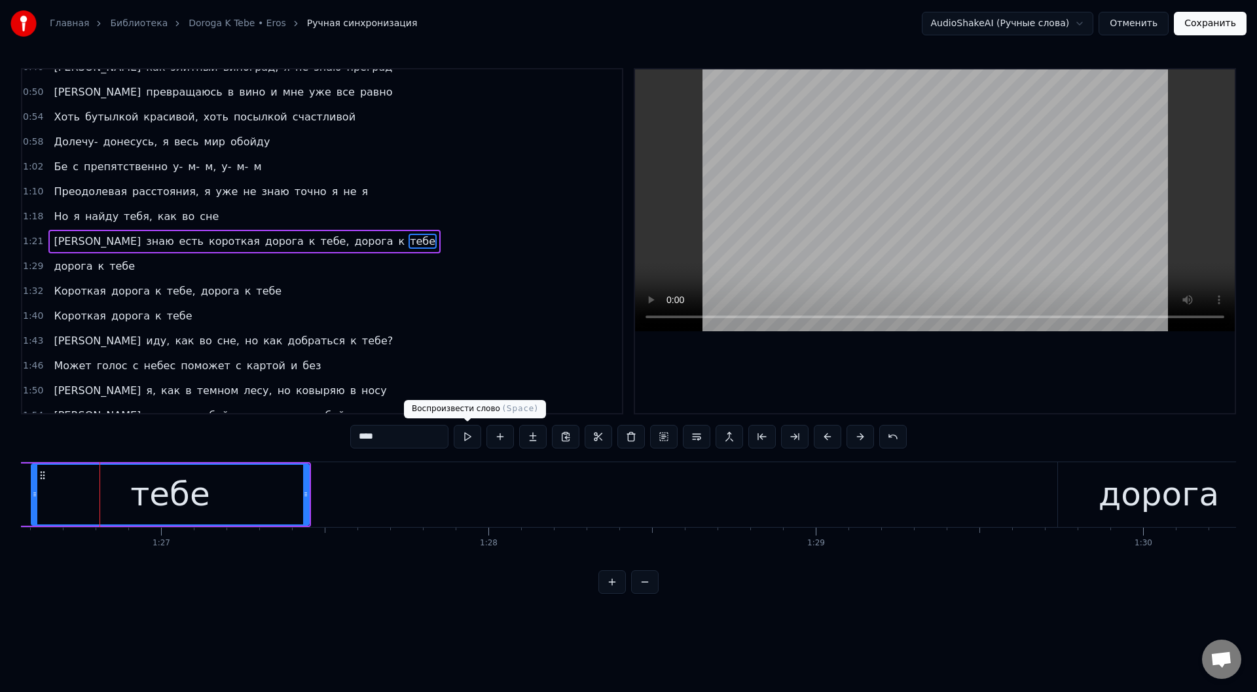
click at [468, 435] on button at bounding box center [467, 437] width 27 height 24
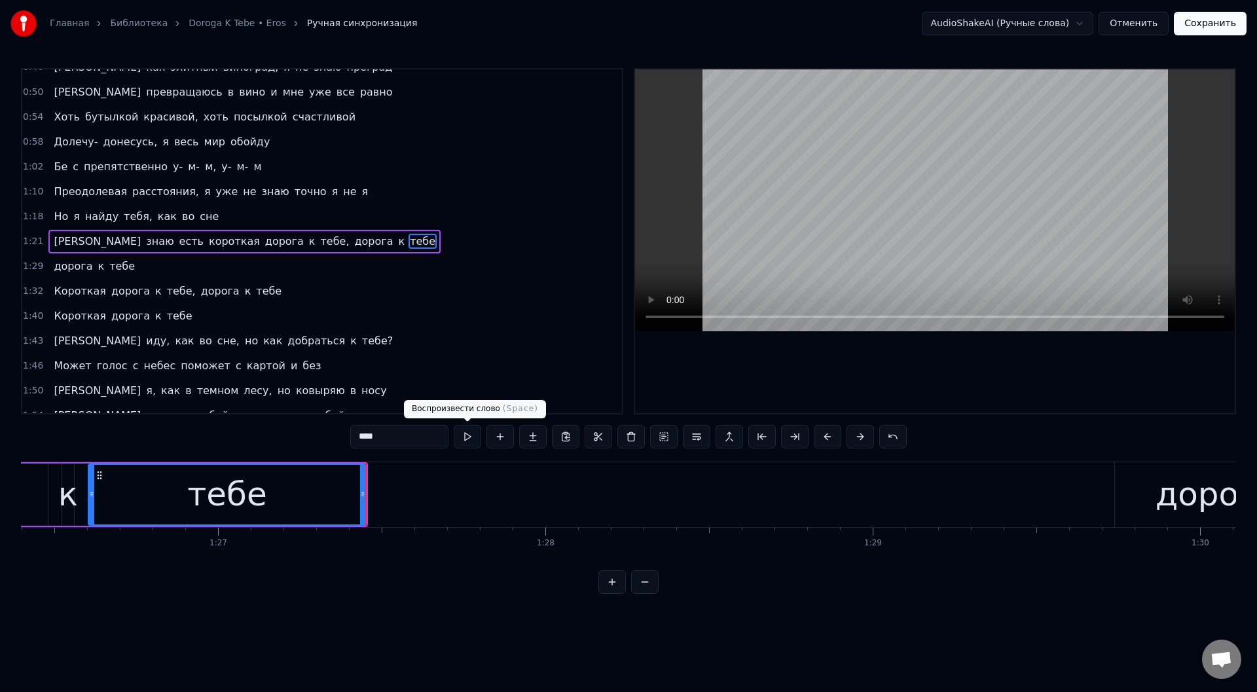
click at [466, 438] on button at bounding box center [467, 437] width 27 height 24
click at [467, 437] on button at bounding box center [467, 437] width 27 height 24
click at [363, 498] on icon at bounding box center [361, 494] width 5 height 10
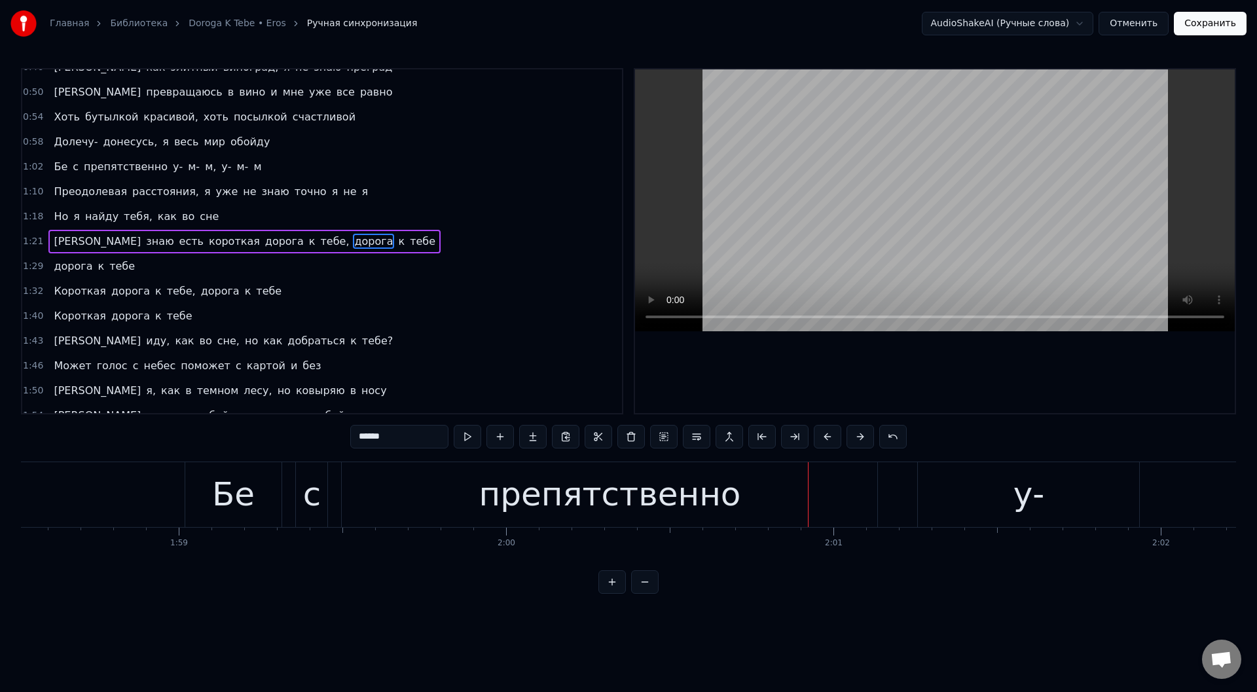
scroll to position [0, 38714]
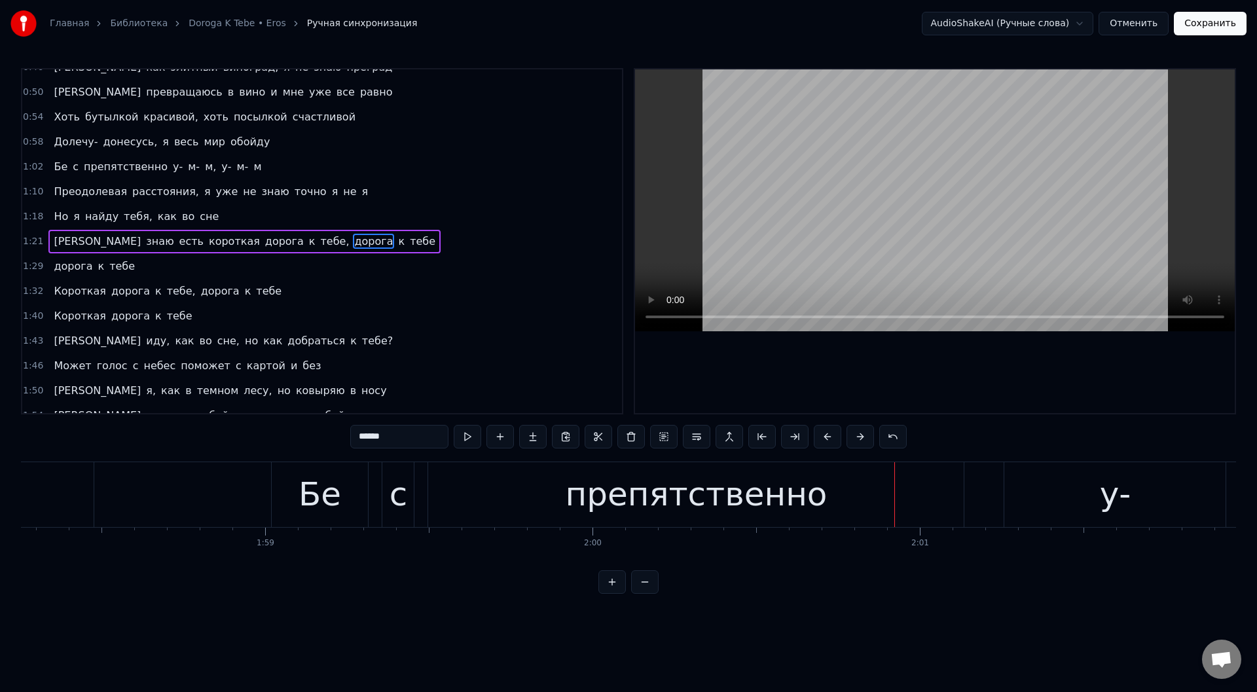
click at [403, 494] on div "c" at bounding box center [399, 494] width 18 height 49
type input "*"
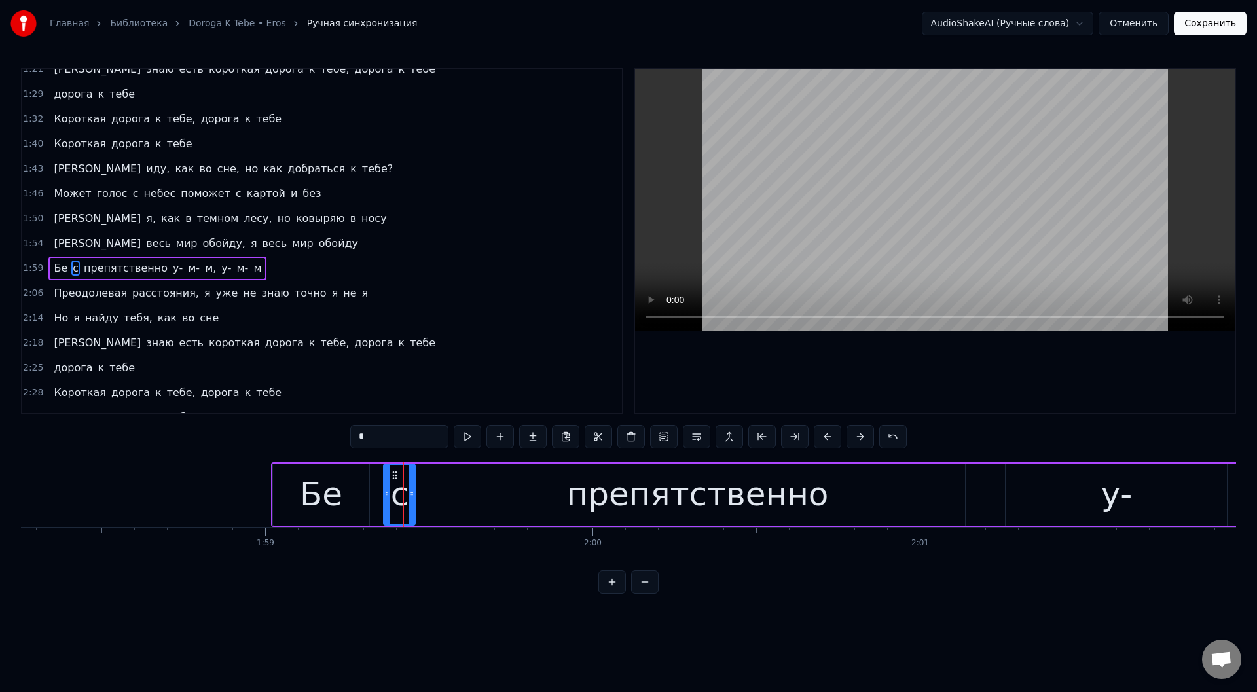
scroll to position [363, 0]
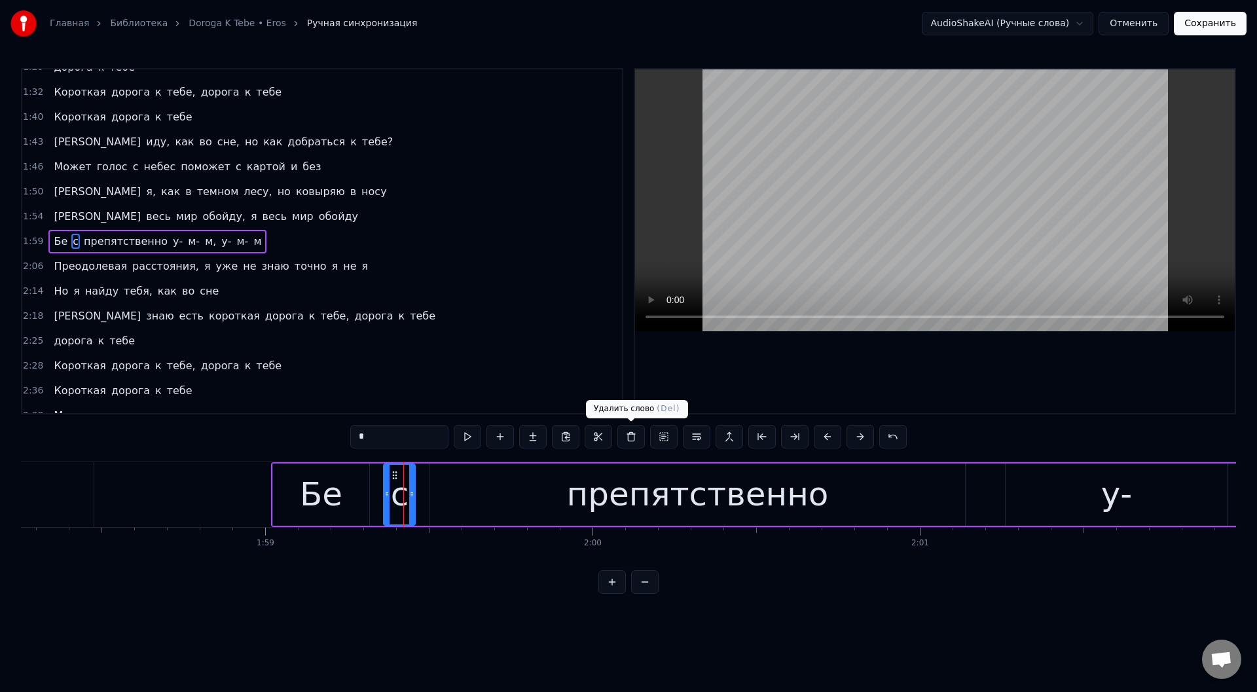
click at [630, 432] on button at bounding box center [630, 437] width 27 height 24
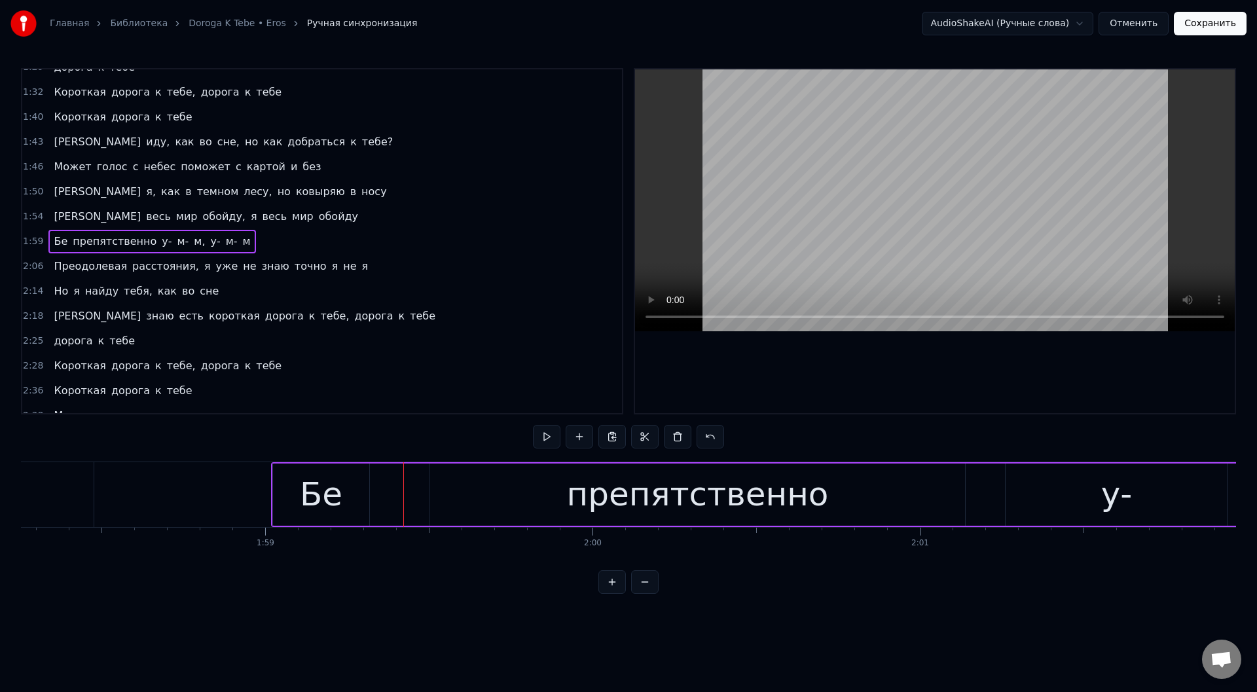
click at [320, 498] on div "Бе" at bounding box center [321, 494] width 43 height 49
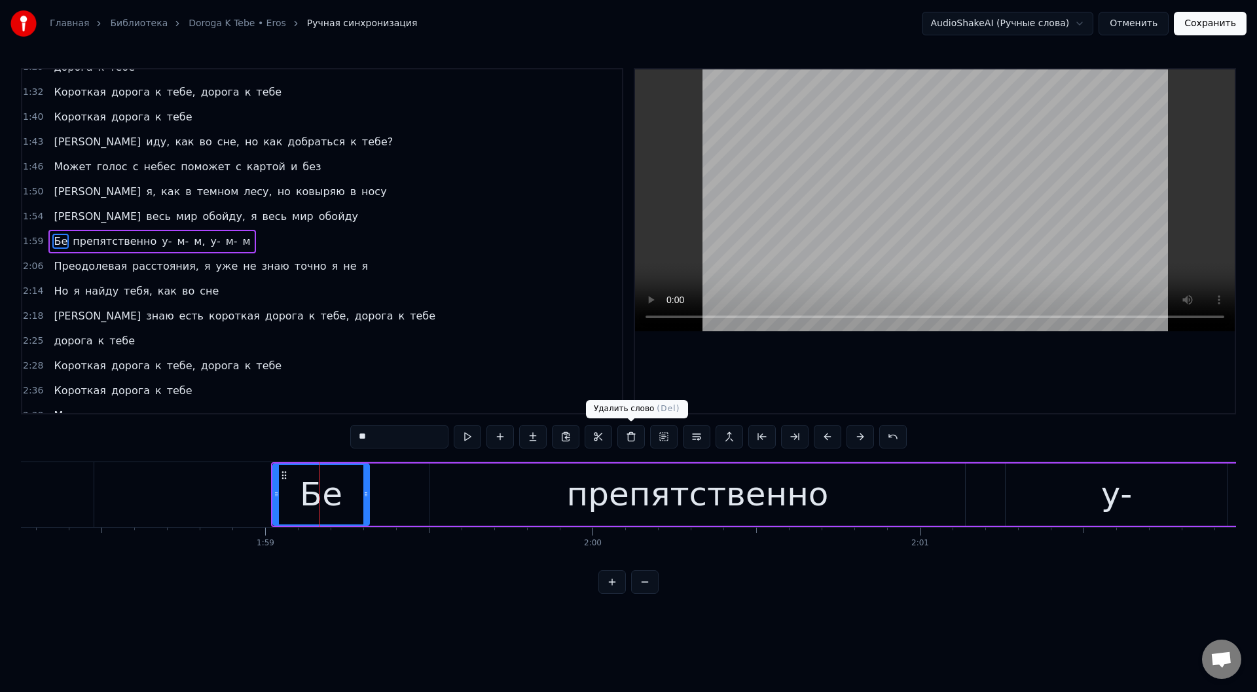
click at [627, 431] on button at bounding box center [630, 437] width 27 height 24
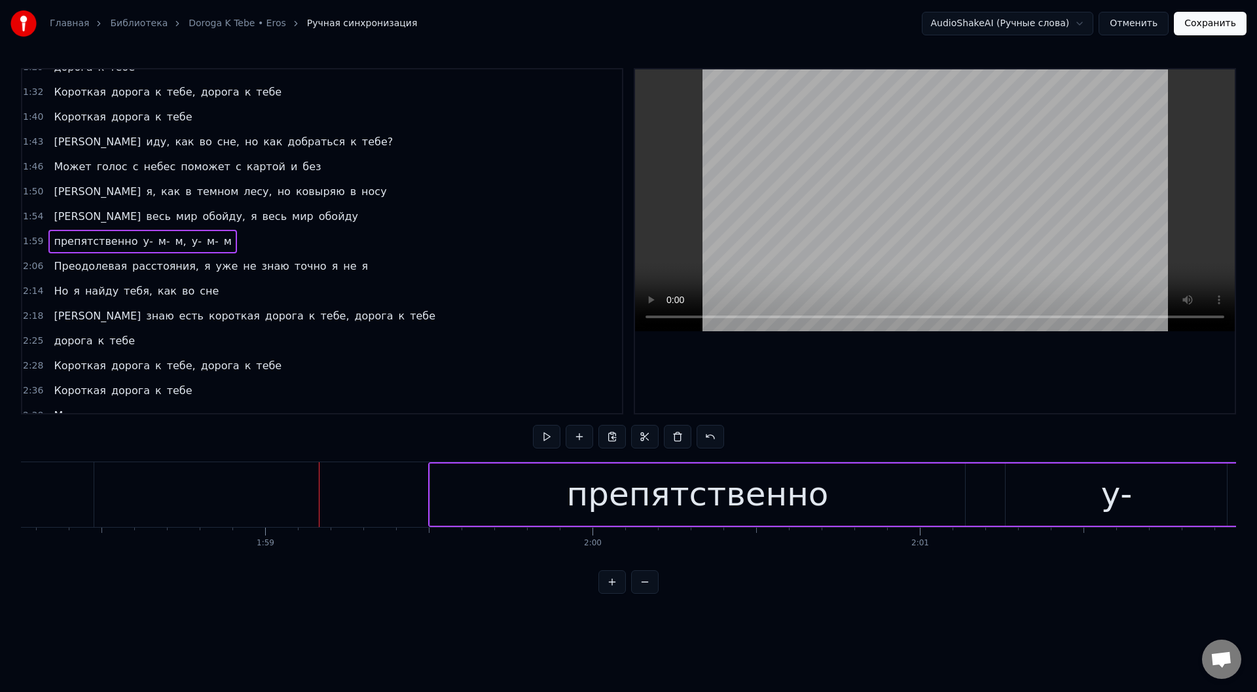
click at [506, 497] on div "препятственно" at bounding box center [698, 495] width 536 height 62
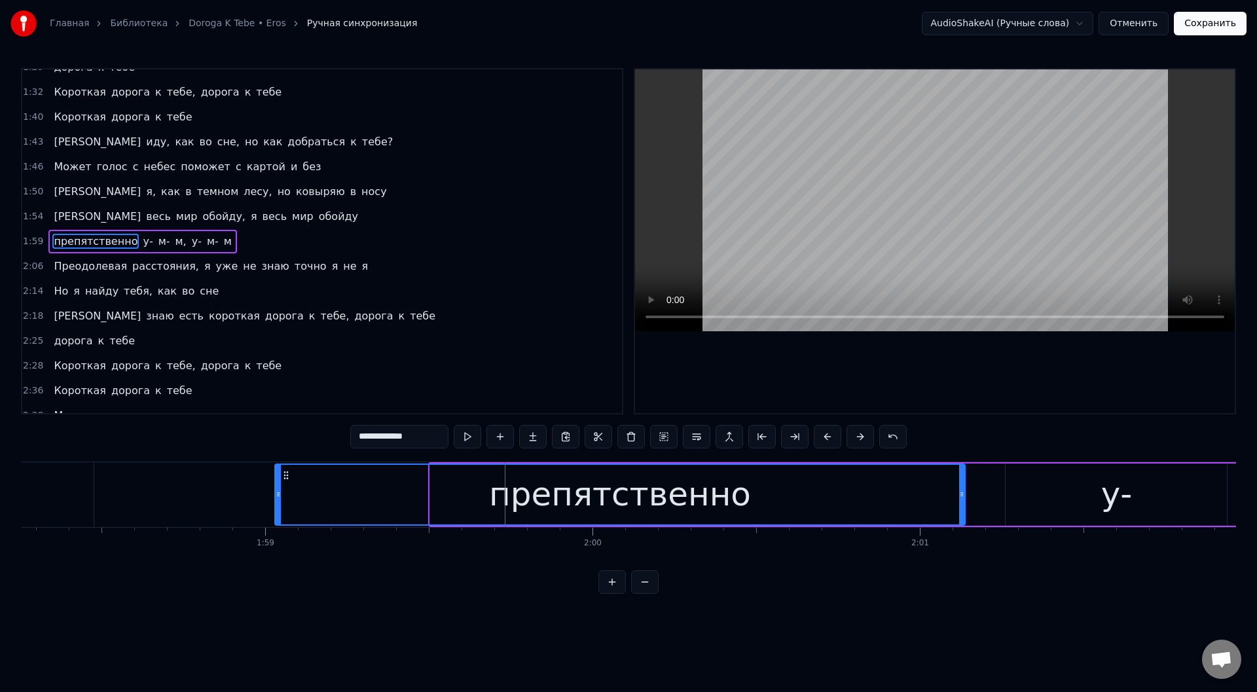
drag, startPoint x: 433, startPoint y: 496, endPoint x: 278, endPoint y: 498, distance: 155.2
click at [278, 498] on icon at bounding box center [278, 494] width 5 height 10
click at [467, 430] on button at bounding box center [467, 437] width 27 height 24
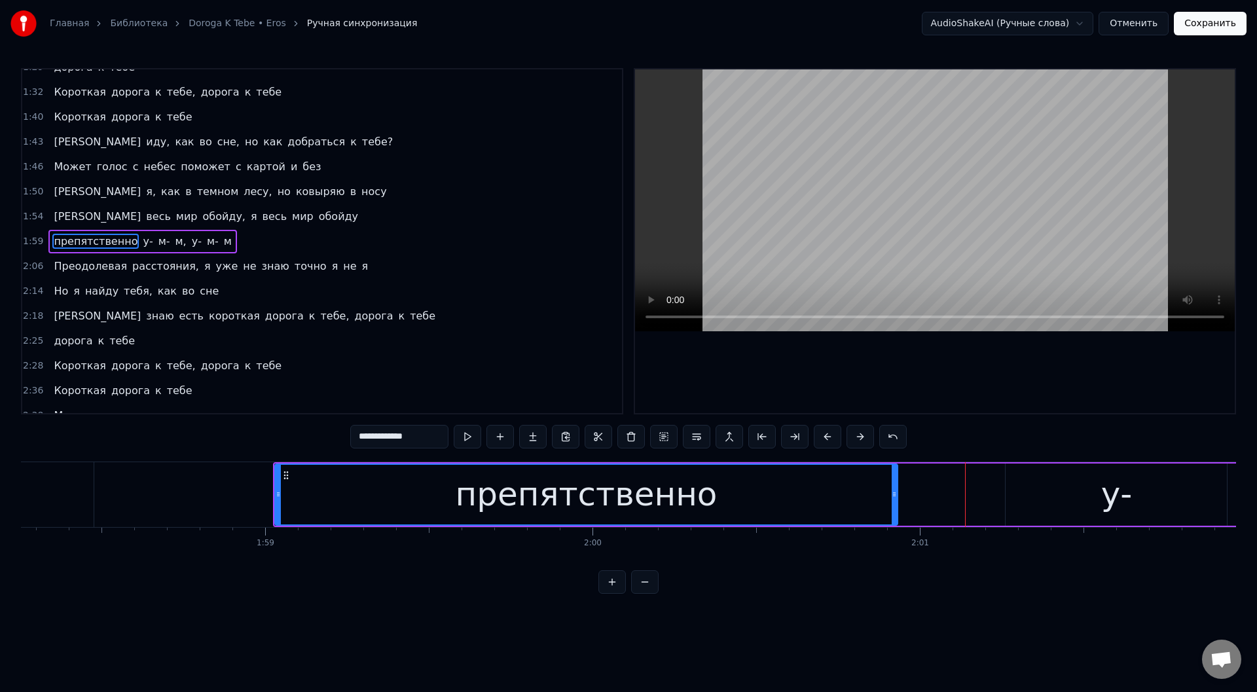
drag, startPoint x: 961, startPoint y: 497, endPoint x: 894, endPoint y: 495, distance: 67.5
click at [894, 495] on icon at bounding box center [894, 494] width 5 height 10
click at [359, 435] on input "**********" at bounding box center [399, 437] width 98 height 24
drag, startPoint x: 363, startPoint y: 436, endPoint x: 401, endPoint y: 414, distance: 44.3
click at [363, 436] on input "**********" at bounding box center [399, 437] width 98 height 24
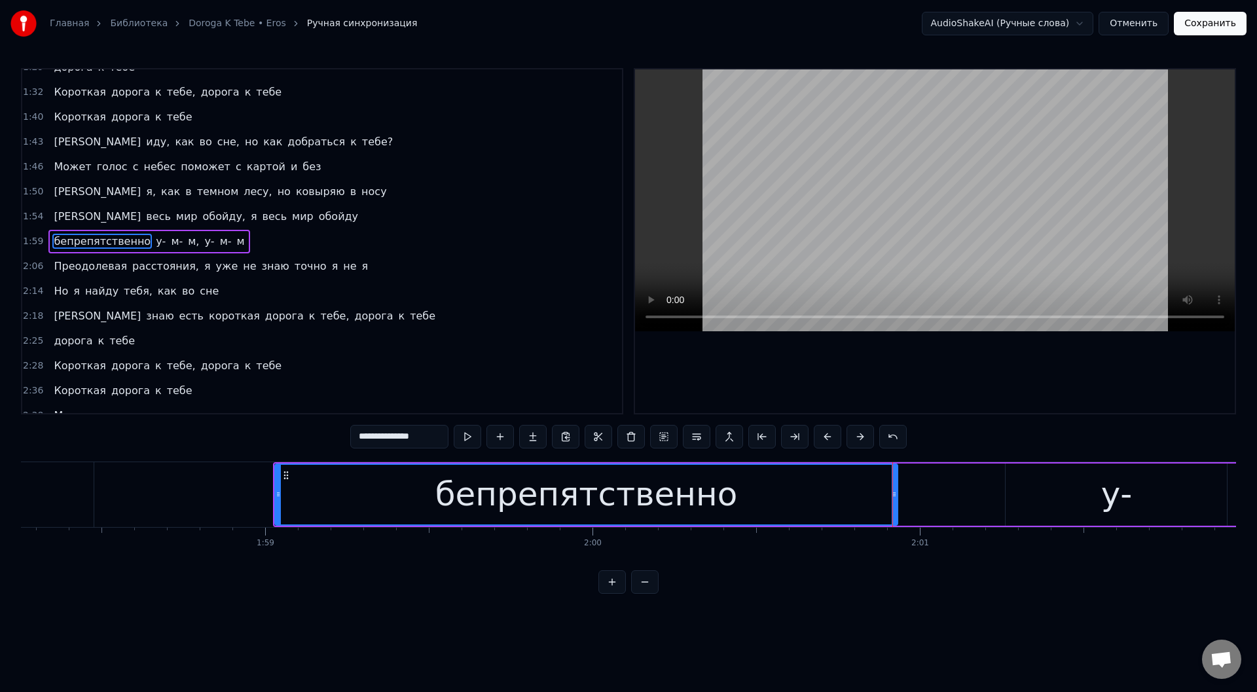
click at [368, 439] on input "**********" at bounding box center [399, 437] width 98 height 24
type input "**********"
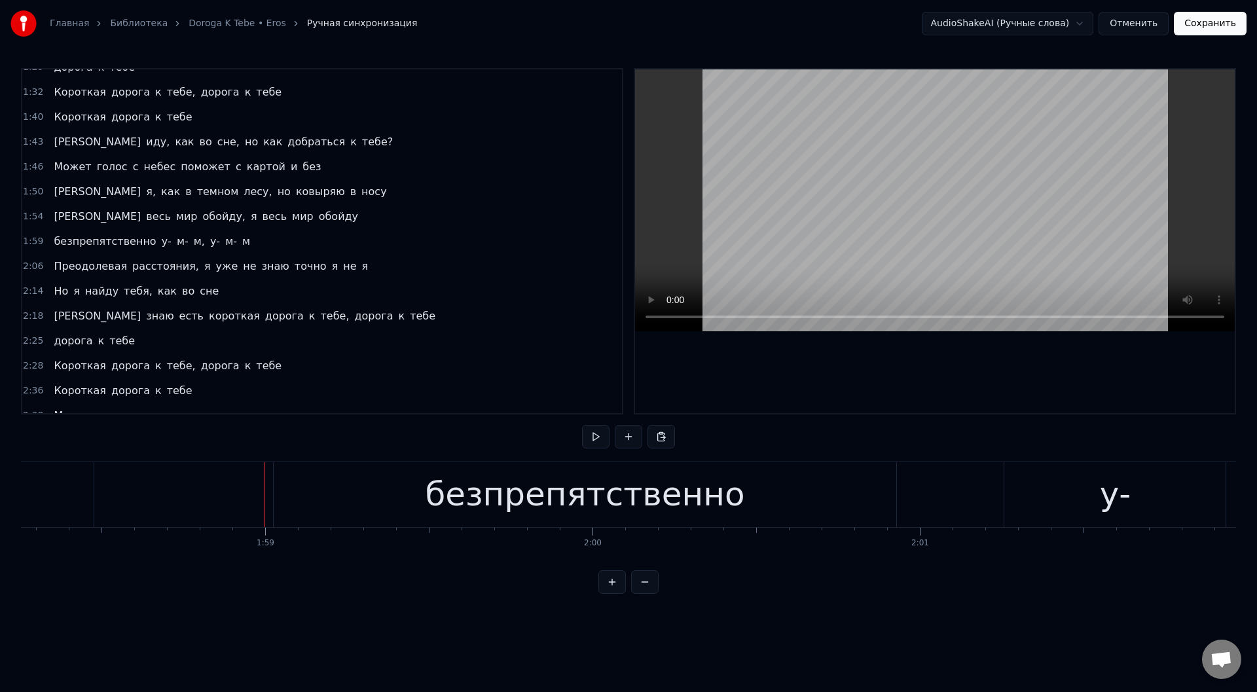
click at [293, 487] on div "безпрепятственно" at bounding box center [585, 494] width 623 height 65
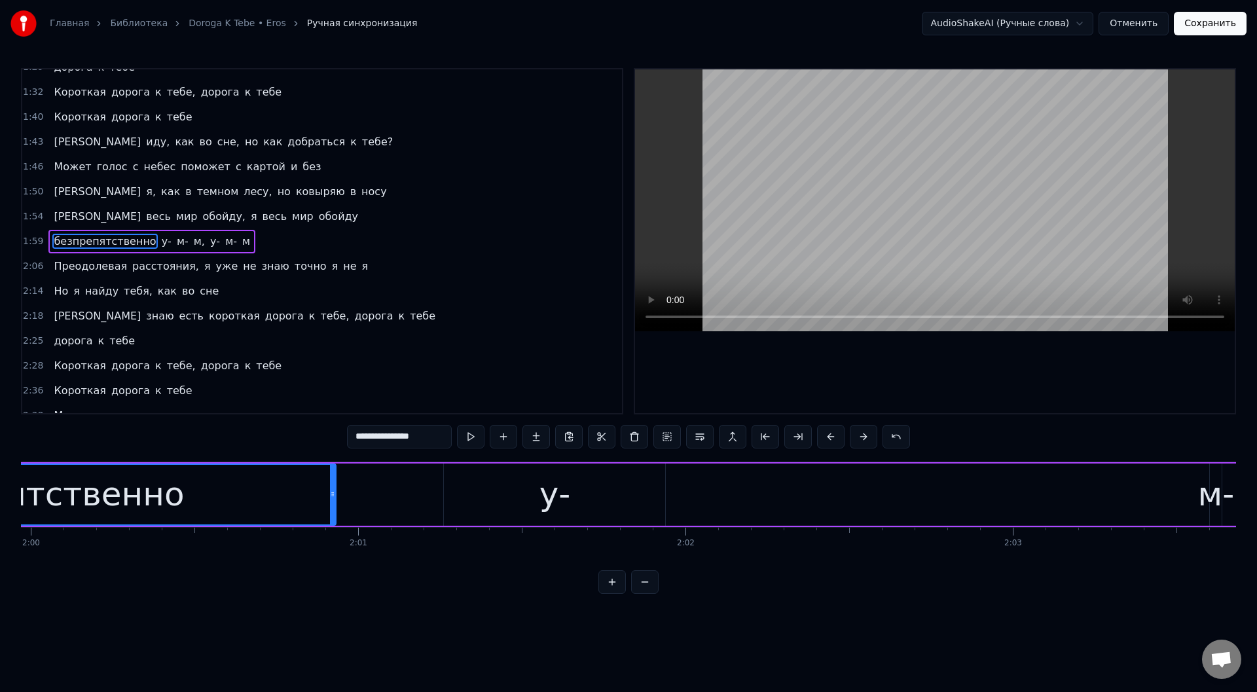
scroll to position [0, 39405]
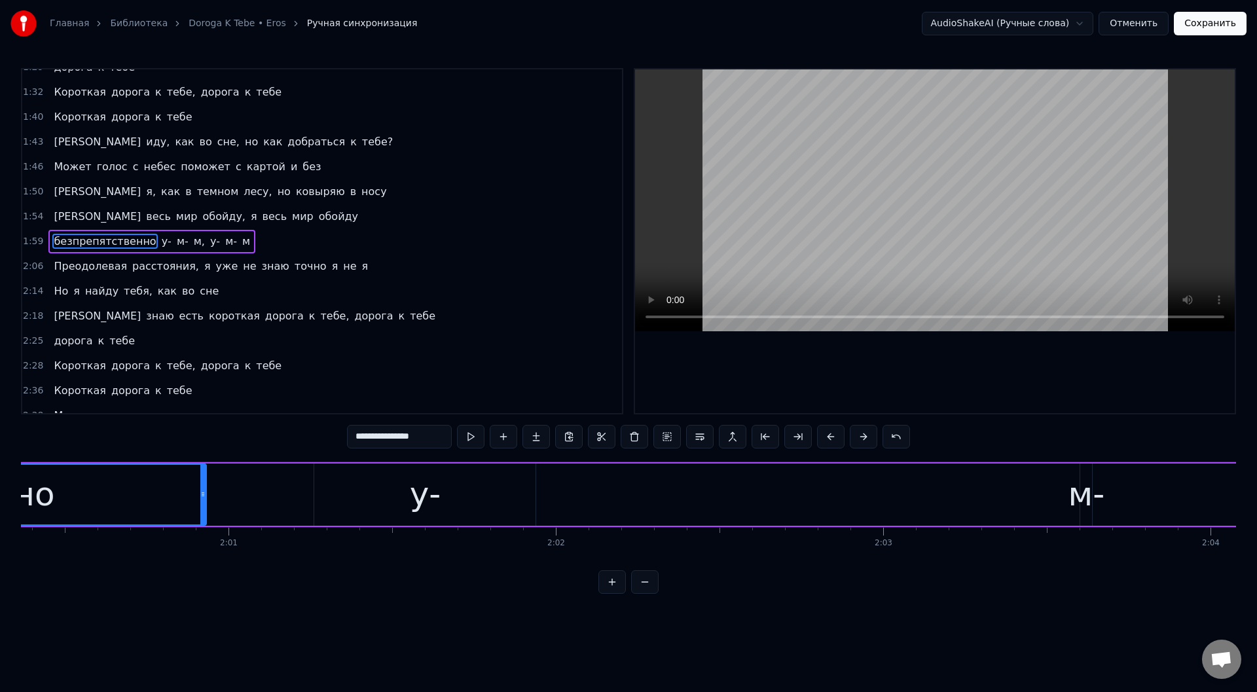
drag, startPoint x: 392, startPoint y: 502, endPoint x: 361, endPoint y: 488, distance: 34.0
click at [392, 501] on div "у-" at bounding box center [424, 495] width 221 height 62
type input "**"
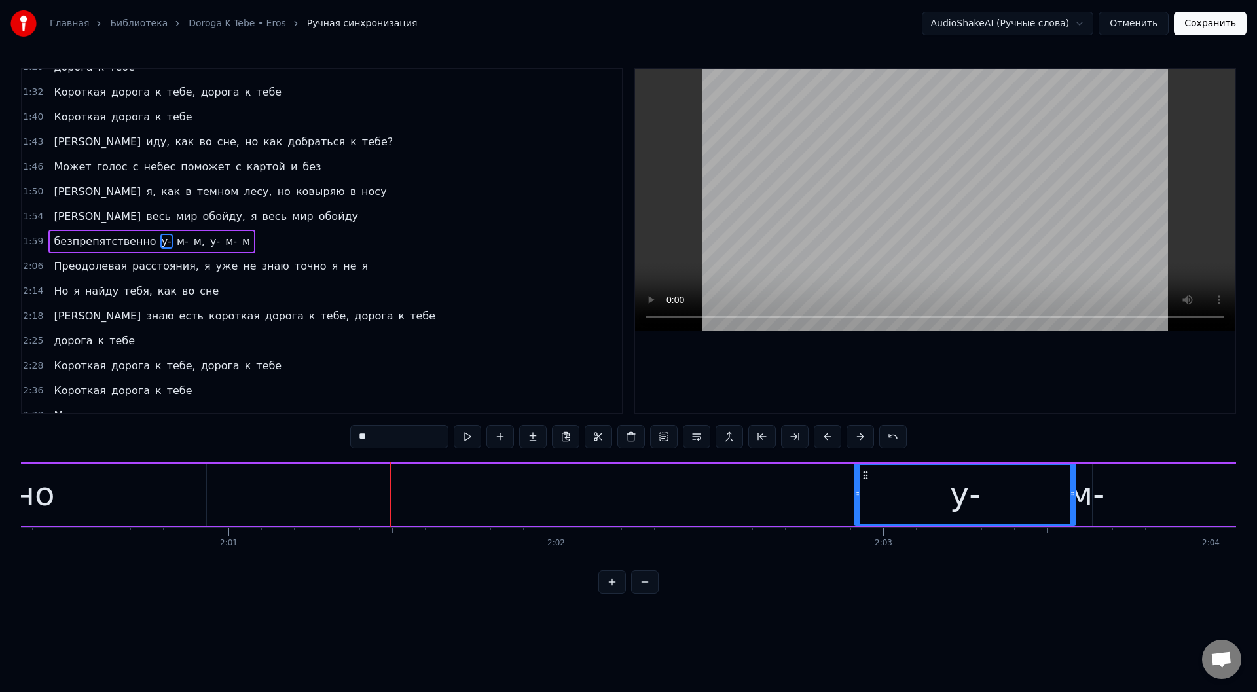
drag, startPoint x: 326, startPoint y: 475, endPoint x: 866, endPoint y: 487, distance: 540.3
click at [866, 487] on div "у-" at bounding box center [965, 495] width 220 height 60
drag, startPoint x: 859, startPoint y: 498, endPoint x: 926, endPoint y: 502, distance: 66.9
click at [926, 502] on div at bounding box center [923, 495] width 5 height 60
drag, startPoint x: 320, startPoint y: 486, endPoint x: 361, endPoint y: 470, distance: 44.1
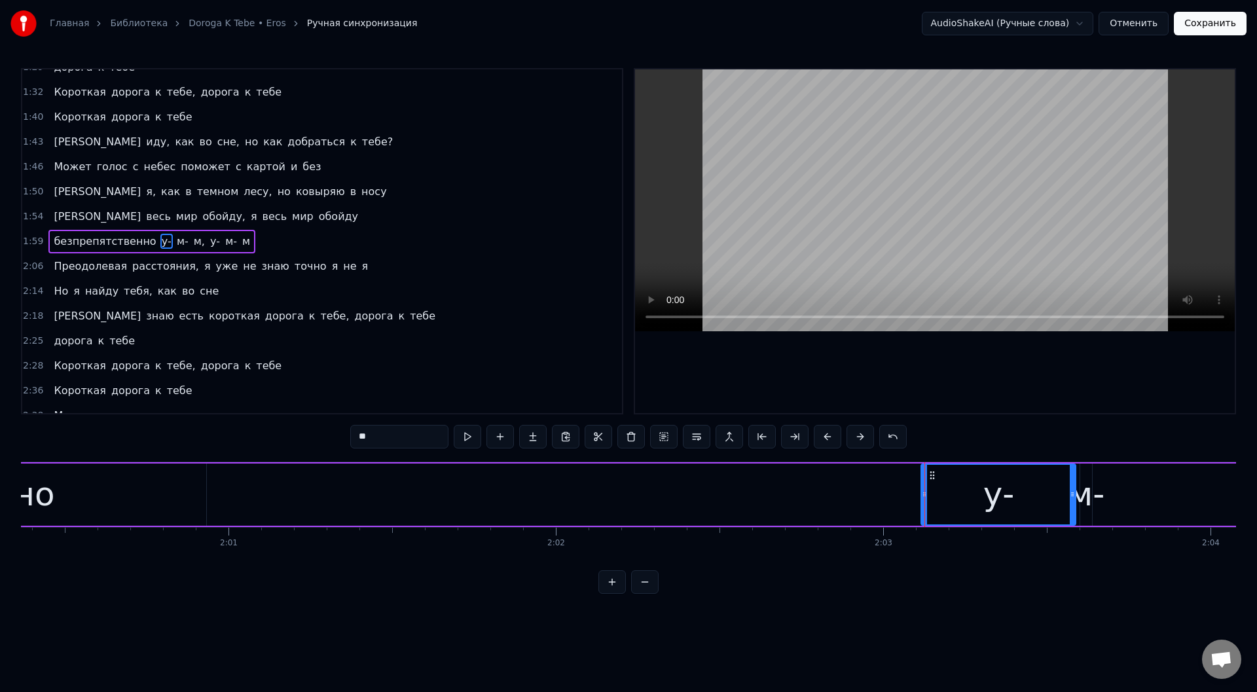
click at [321, 486] on div "безпрепятственно у- м- м, у- м- м" at bounding box center [754, 494] width 2345 height 65
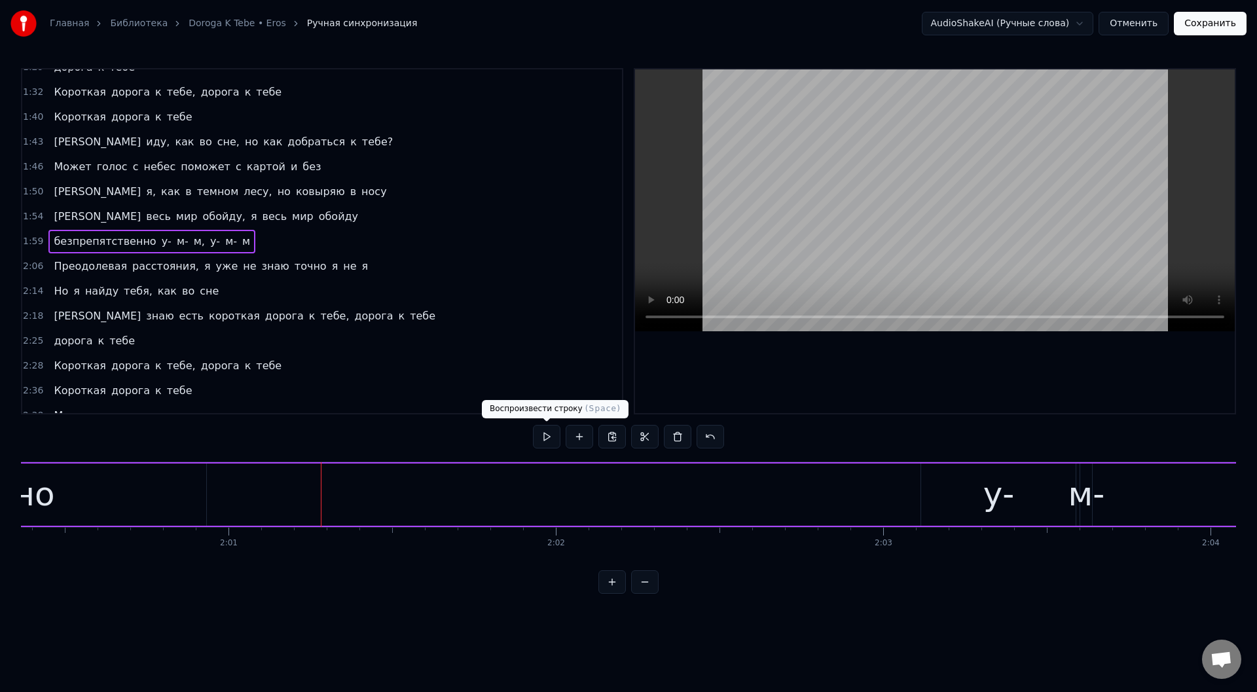
click at [552, 437] on button at bounding box center [546, 437] width 27 height 24
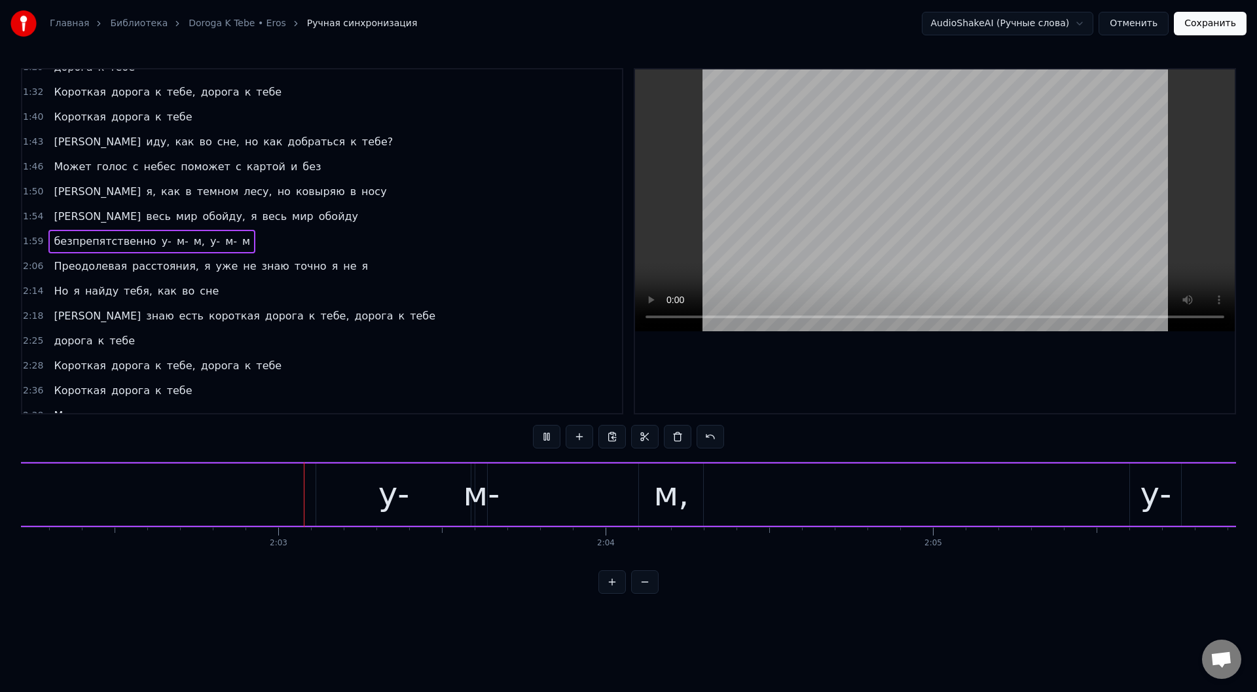
scroll to position [0, 40067]
click at [424, 489] on div "м-" at bounding box center [425, 494] width 37 height 49
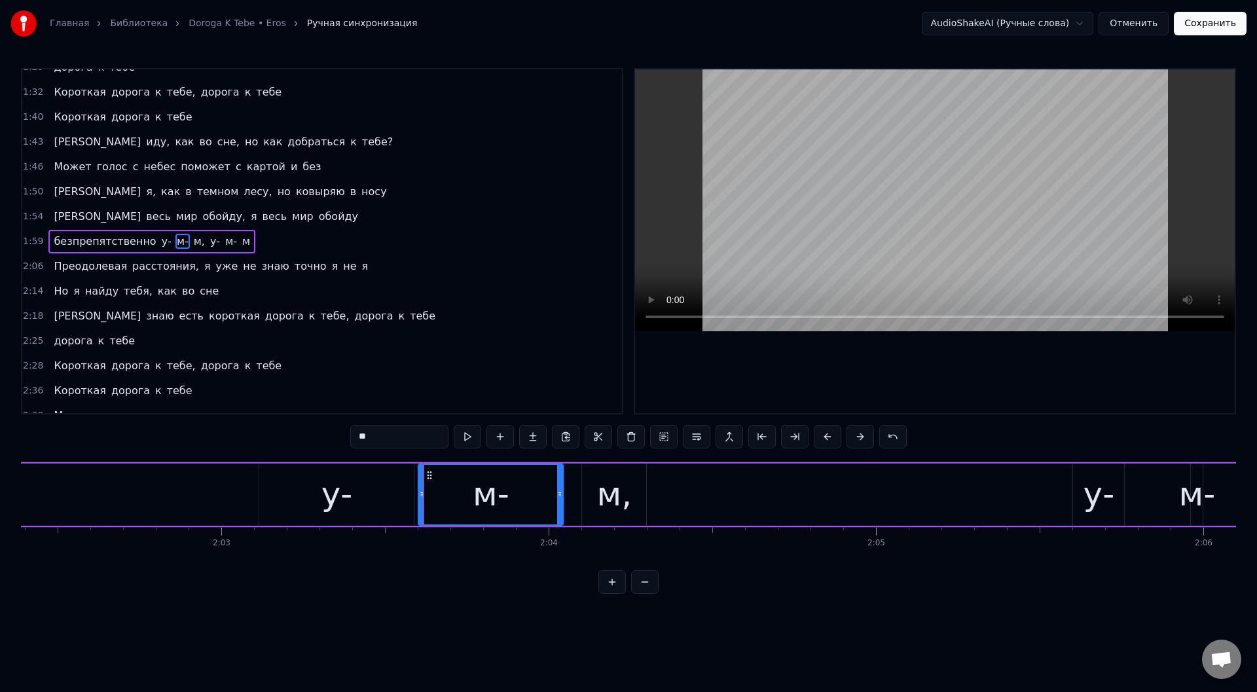
drag, startPoint x: 428, startPoint y: 493, endPoint x: 560, endPoint y: 497, distance: 133.0
click at [560, 497] on icon at bounding box center [559, 494] width 5 height 10
click at [233, 491] on div "безпрепятственно у- м- м, у- м- м" at bounding box center [92, 494] width 2345 height 65
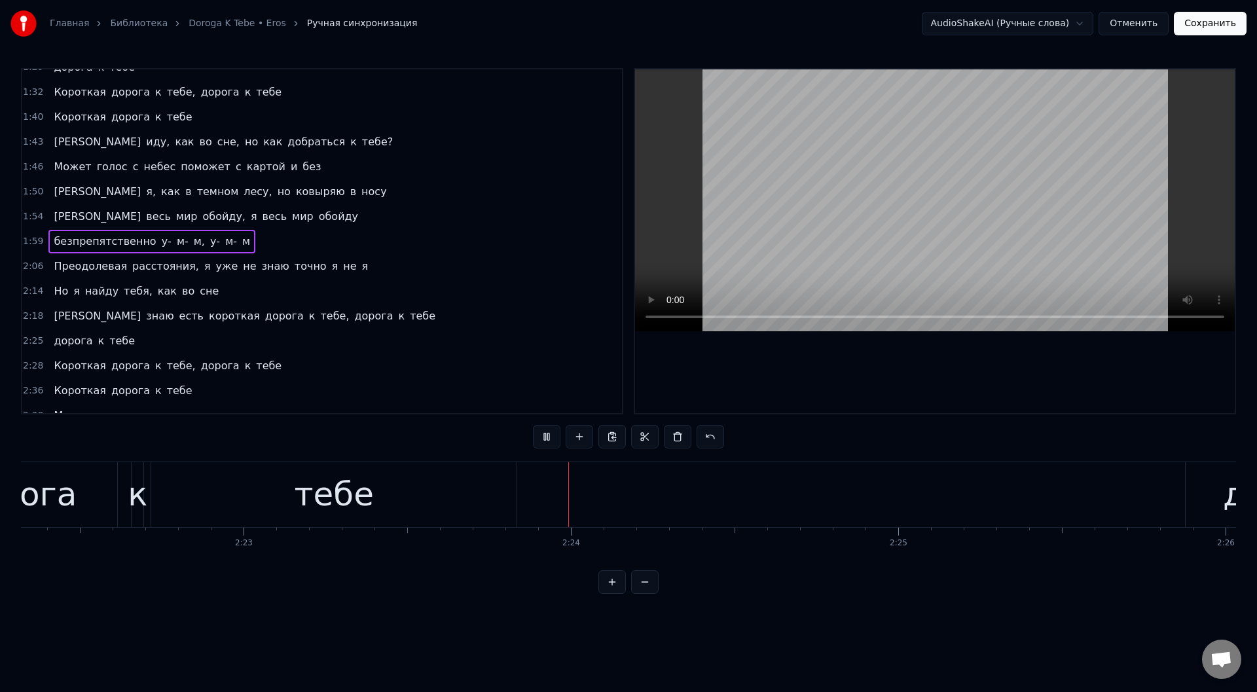
scroll to position [0, 46885]
click at [107, 476] on div "тебе" at bounding box center [41, 494] width 365 height 65
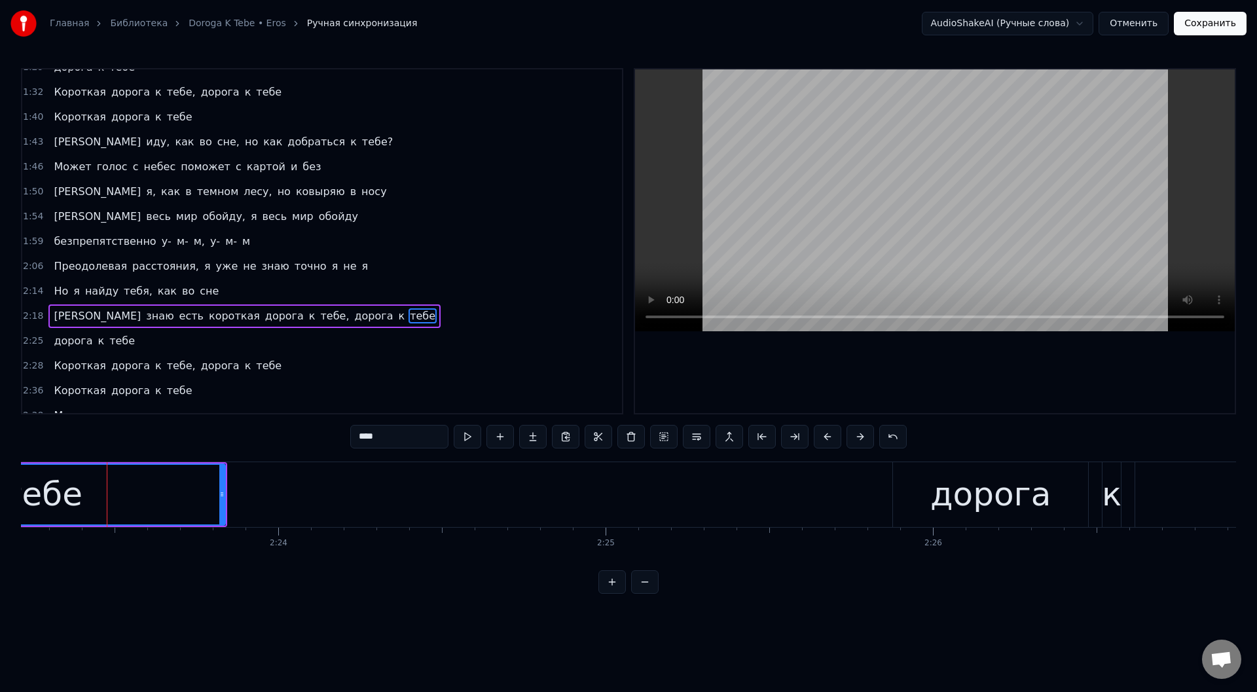
scroll to position [437, 0]
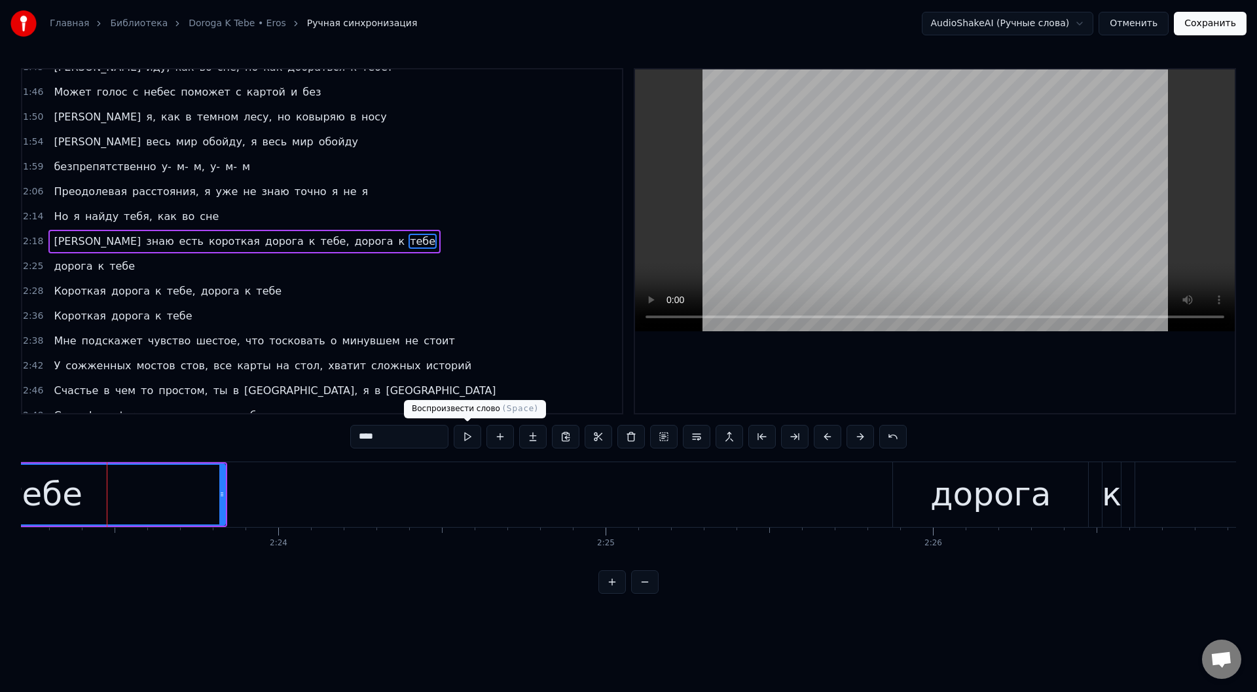
click at [462, 437] on button at bounding box center [467, 437] width 27 height 24
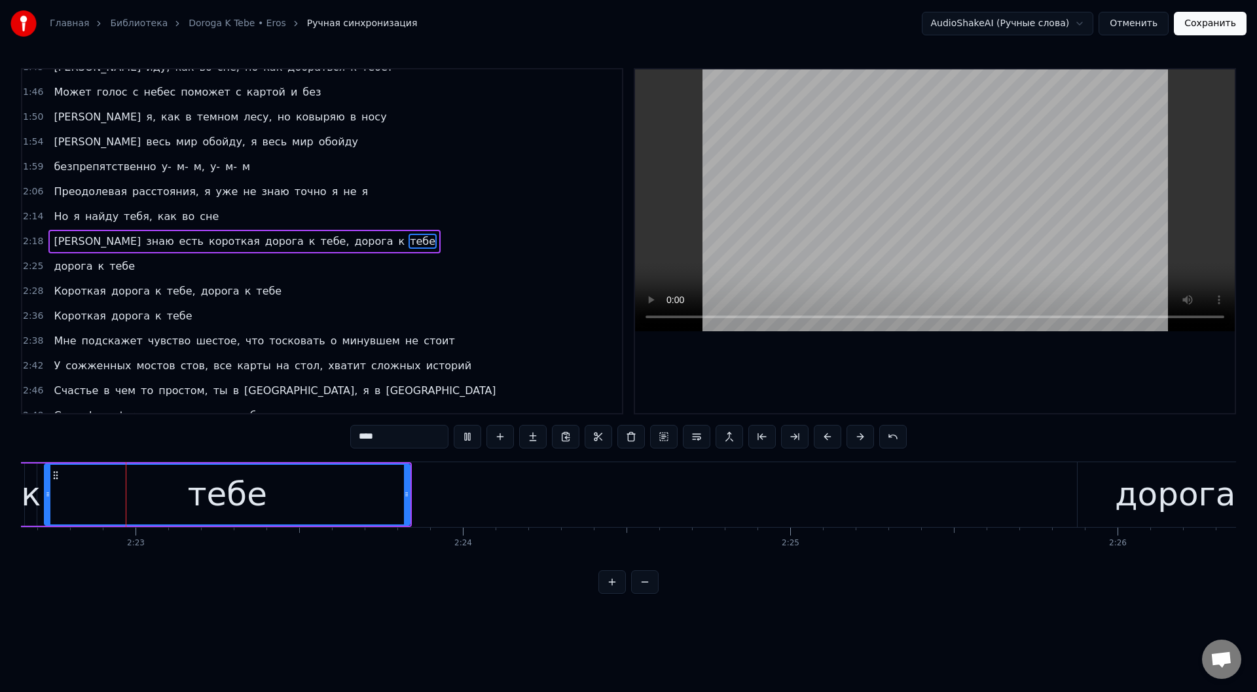
scroll to position [0, 46656]
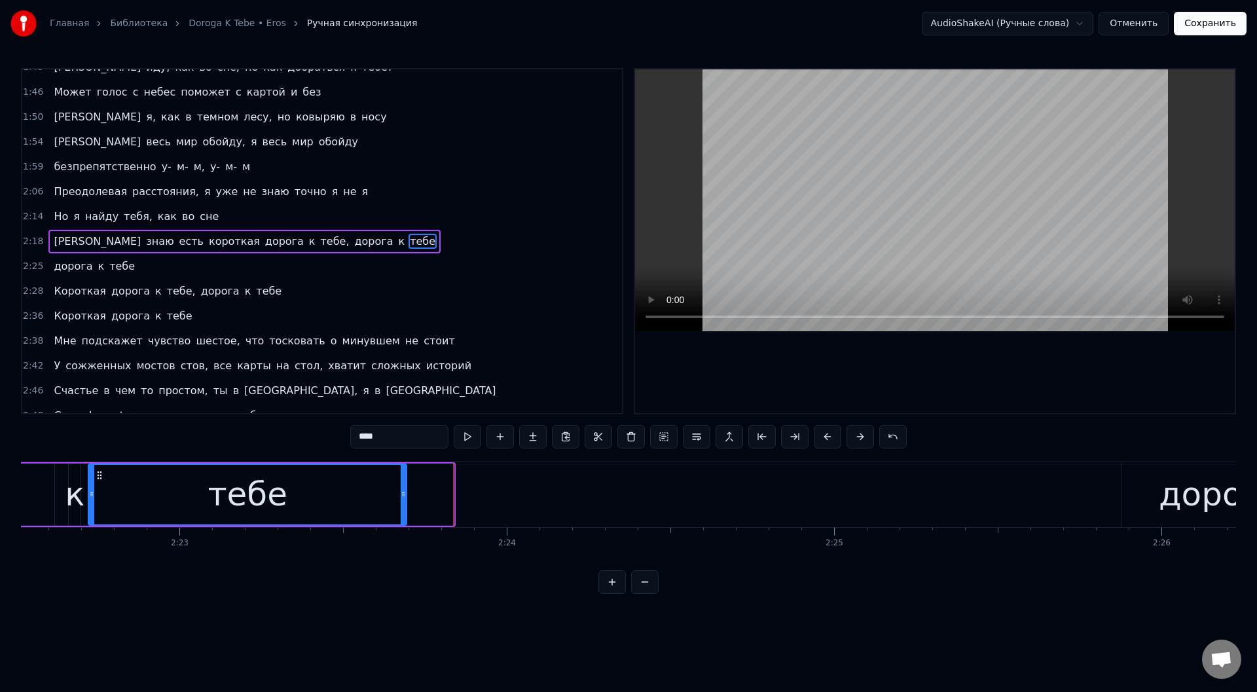
drag, startPoint x: 451, startPoint y: 493, endPoint x: 404, endPoint y: 495, distance: 47.2
click at [404, 495] on icon at bounding box center [403, 494] width 5 height 10
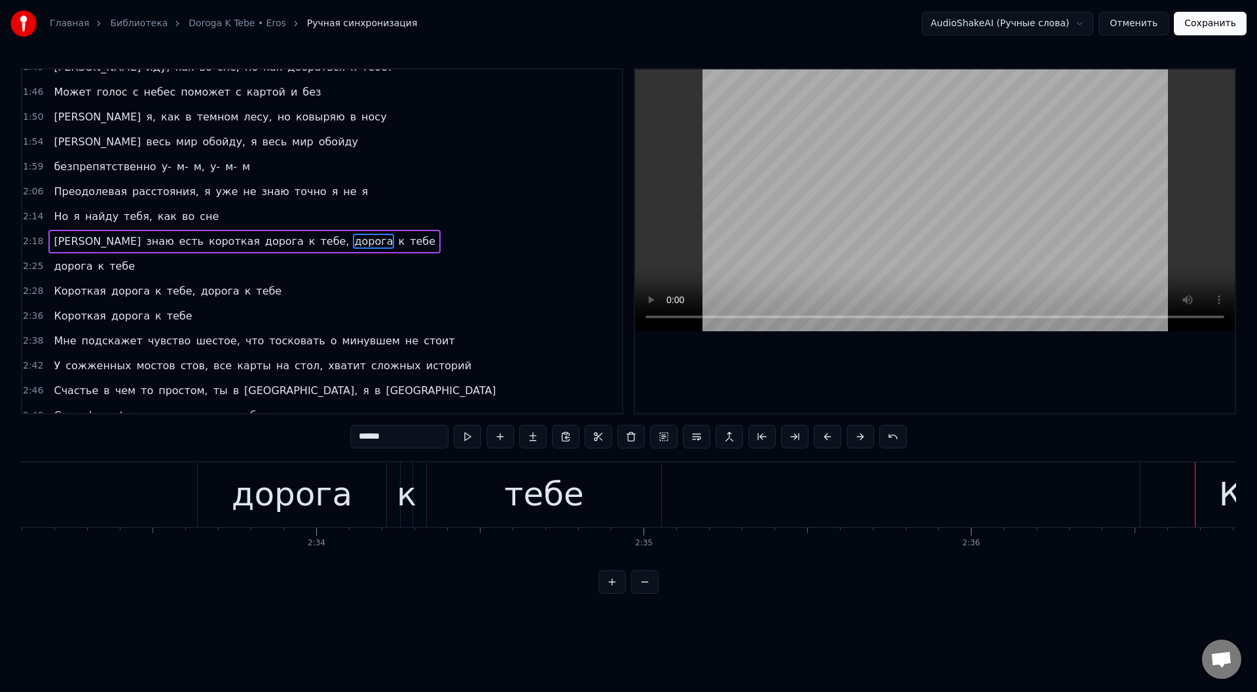
scroll to position [0, 49948]
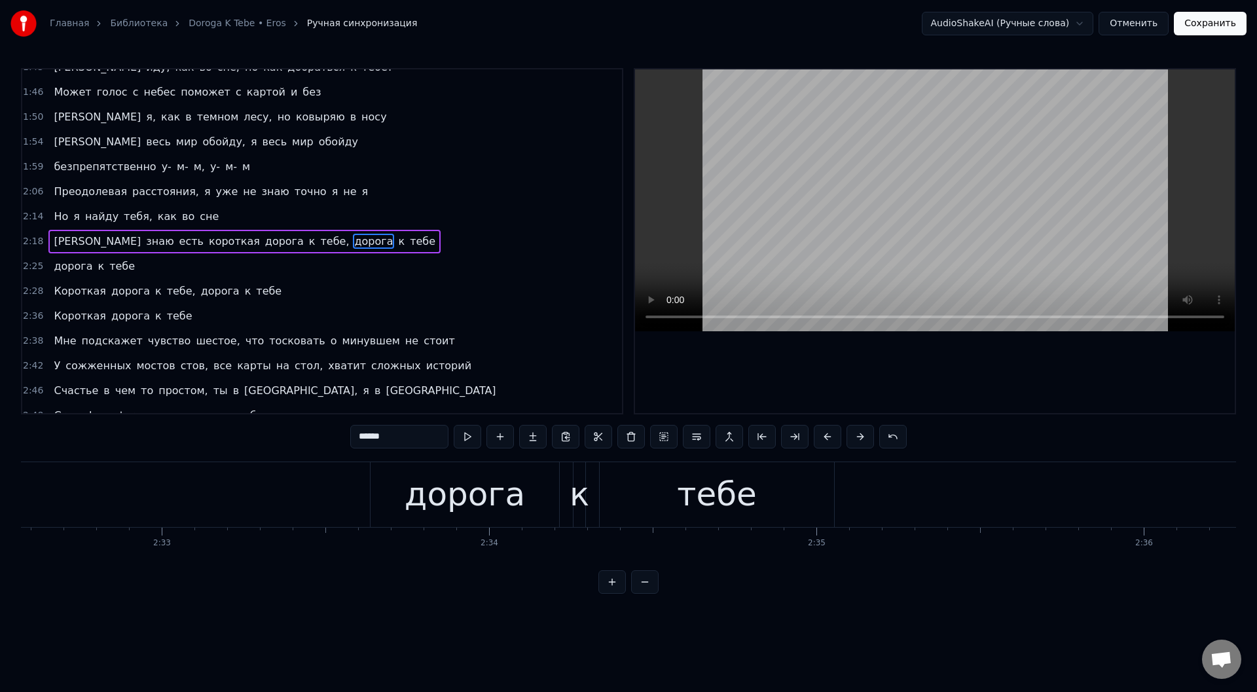
click at [787, 505] on div "тебе" at bounding box center [717, 494] width 234 height 65
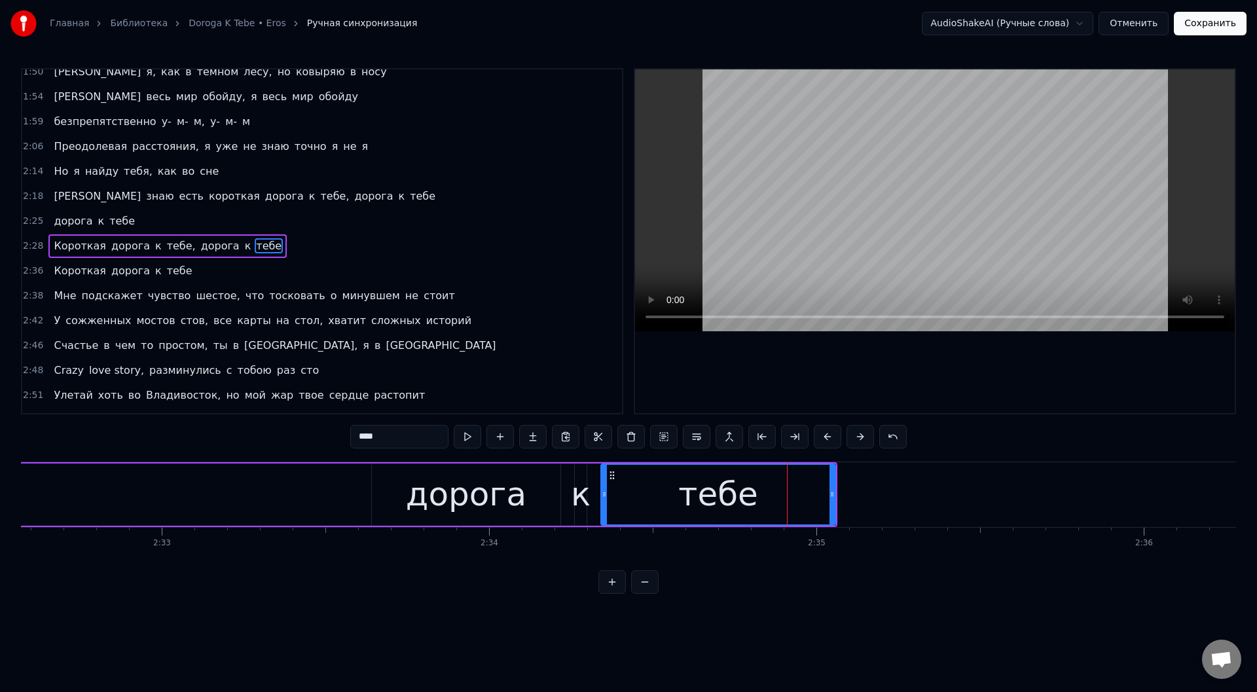
scroll to position [487, 0]
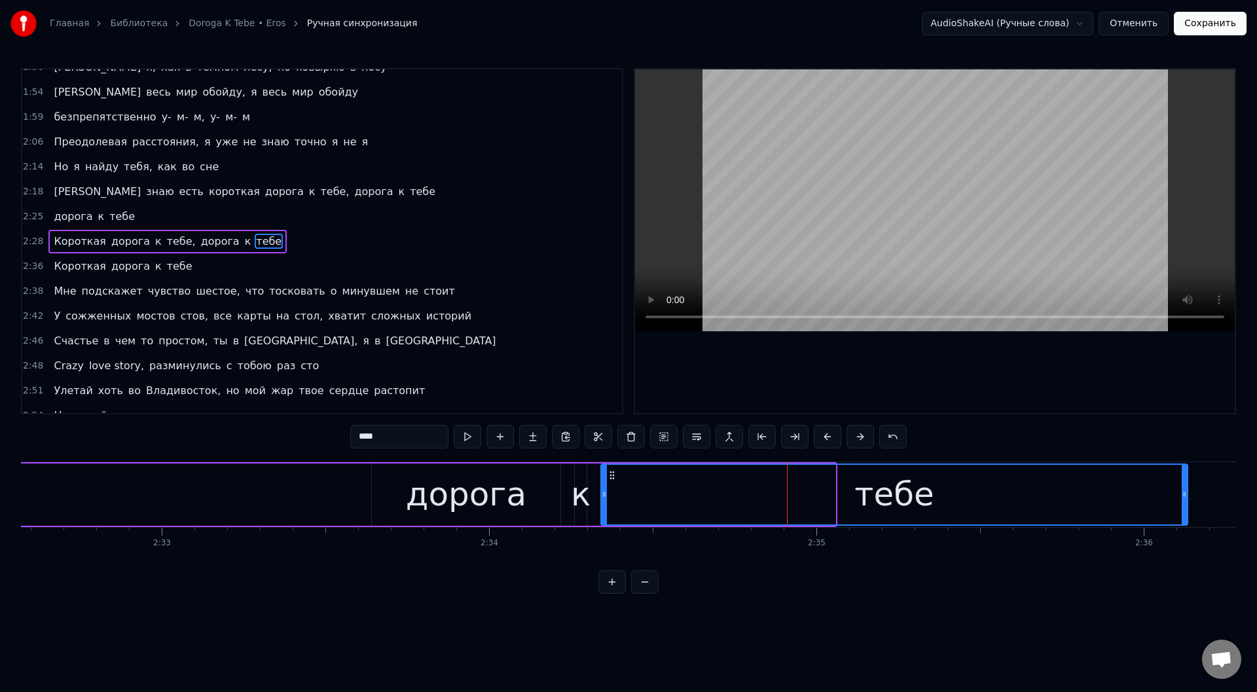
drag, startPoint x: 832, startPoint y: 496, endPoint x: 1184, endPoint y: 496, distance: 352.3
click at [1184, 496] on icon at bounding box center [1184, 494] width 5 height 10
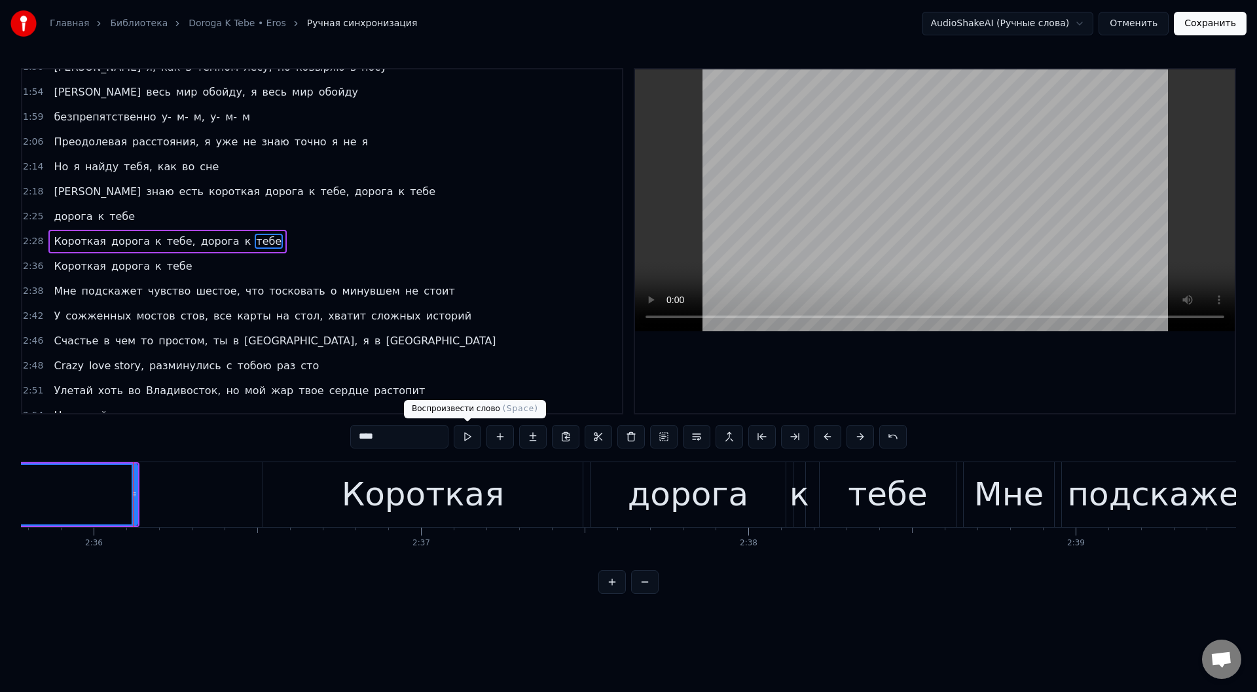
scroll to position [0, 51045]
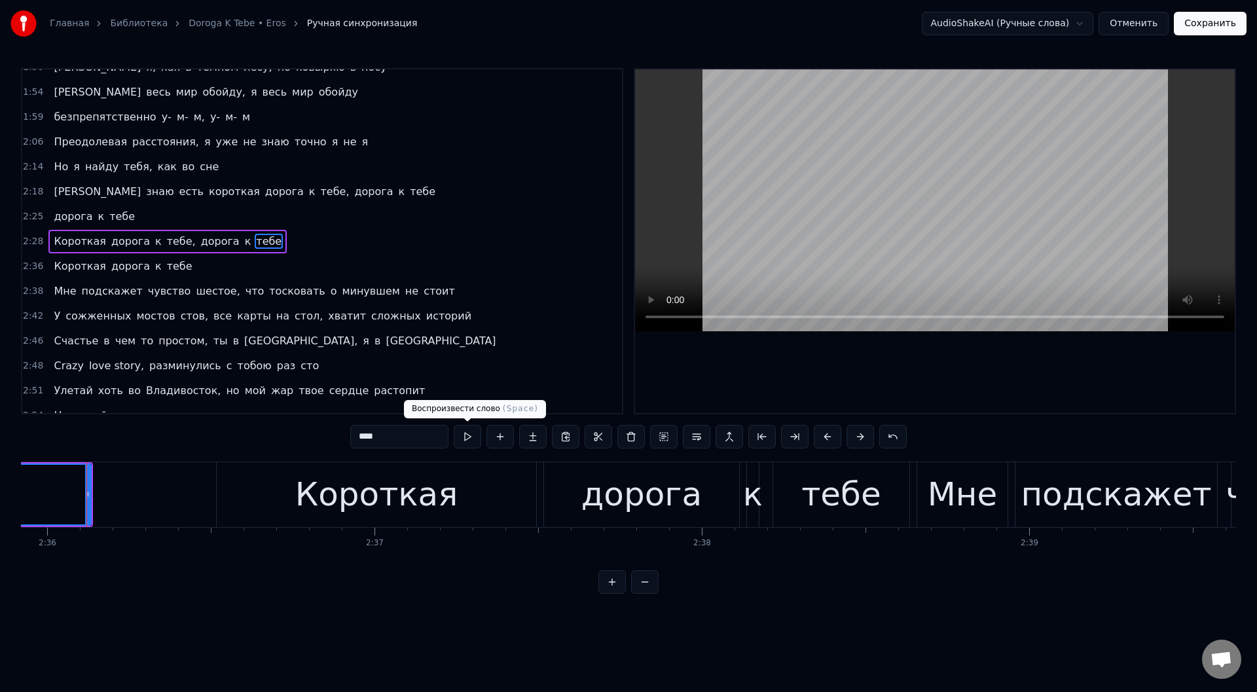
click at [464, 435] on button at bounding box center [467, 437] width 27 height 24
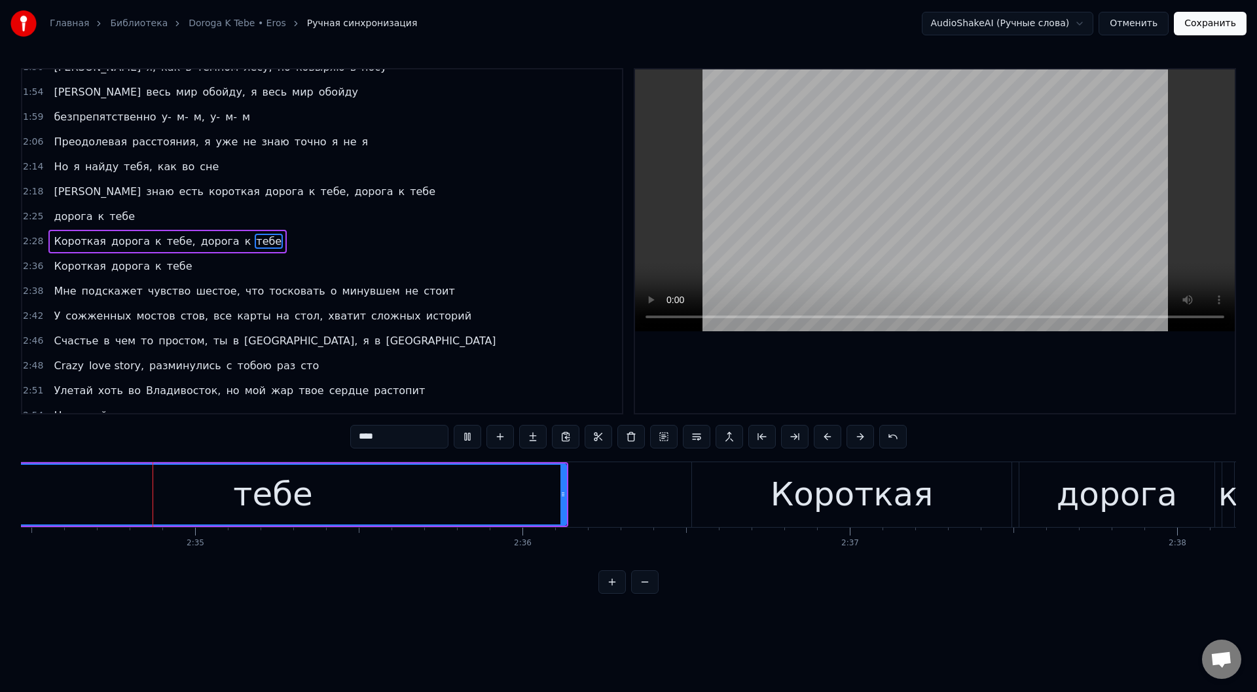
scroll to position [0, 50517]
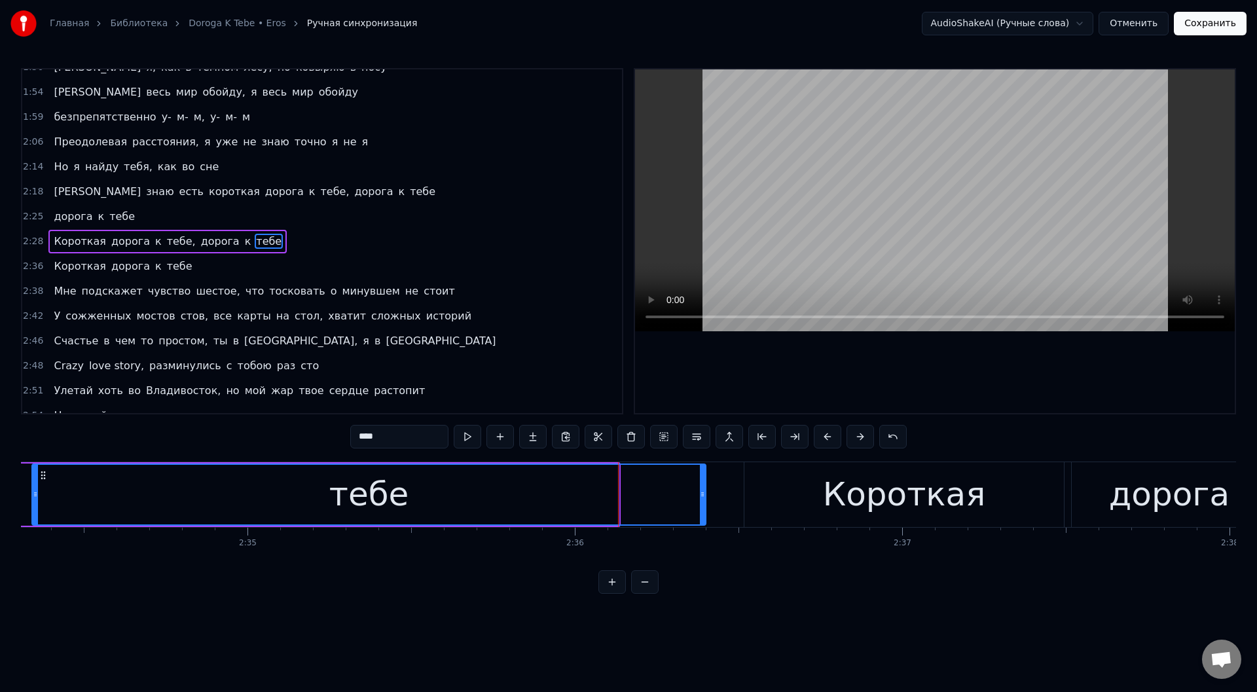
drag, startPoint x: 615, startPoint y: 495, endPoint x: 702, endPoint y: 507, distance: 87.9
click at [702, 507] on div at bounding box center [702, 495] width 5 height 60
click at [464, 431] on button at bounding box center [467, 437] width 27 height 24
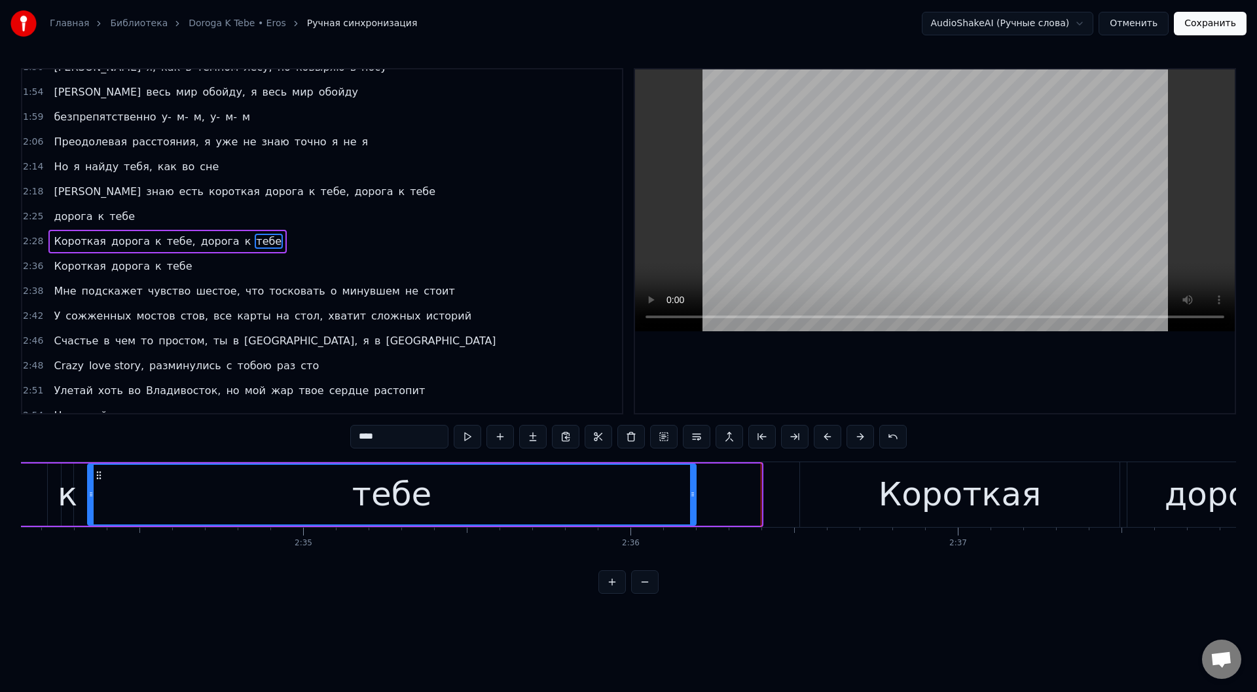
drag, startPoint x: 759, startPoint y: 497, endPoint x: 690, endPoint y: 496, distance: 68.8
click at [690, 496] on icon at bounding box center [692, 494] width 5 height 10
click at [464, 431] on button at bounding box center [467, 437] width 27 height 24
drag, startPoint x: 691, startPoint y: 497, endPoint x: 726, endPoint y: 499, distance: 34.8
click at [726, 499] on icon at bounding box center [724, 494] width 5 height 10
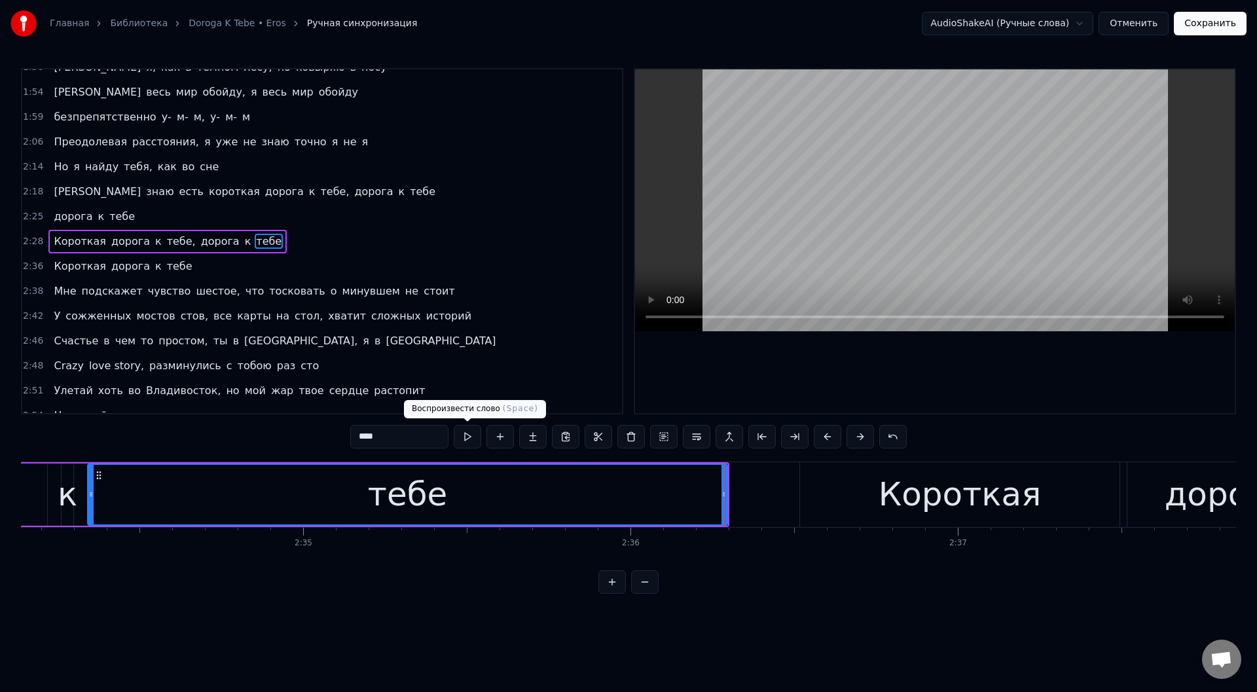
drag, startPoint x: 469, startPoint y: 431, endPoint x: 463, endPoint y: 420, distance: 13.5
click at [469, 431] on button at bounding box center [467, 437] width 27 height 24
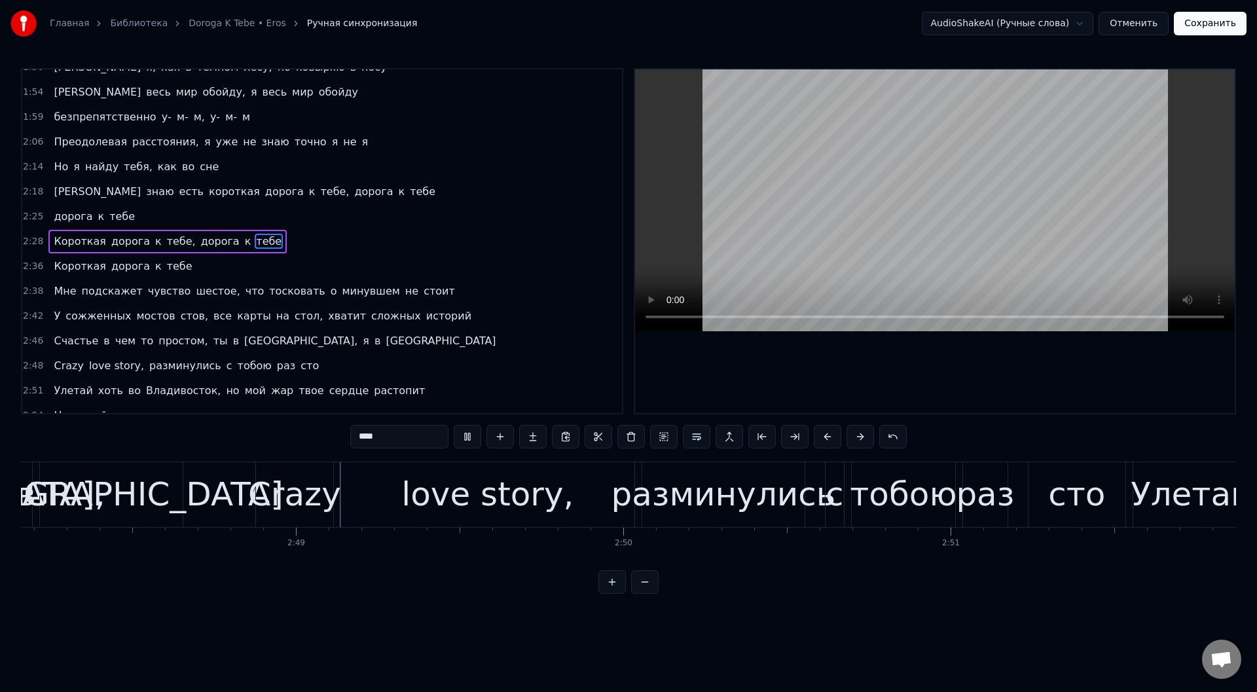
scroll to position [0, 55099]
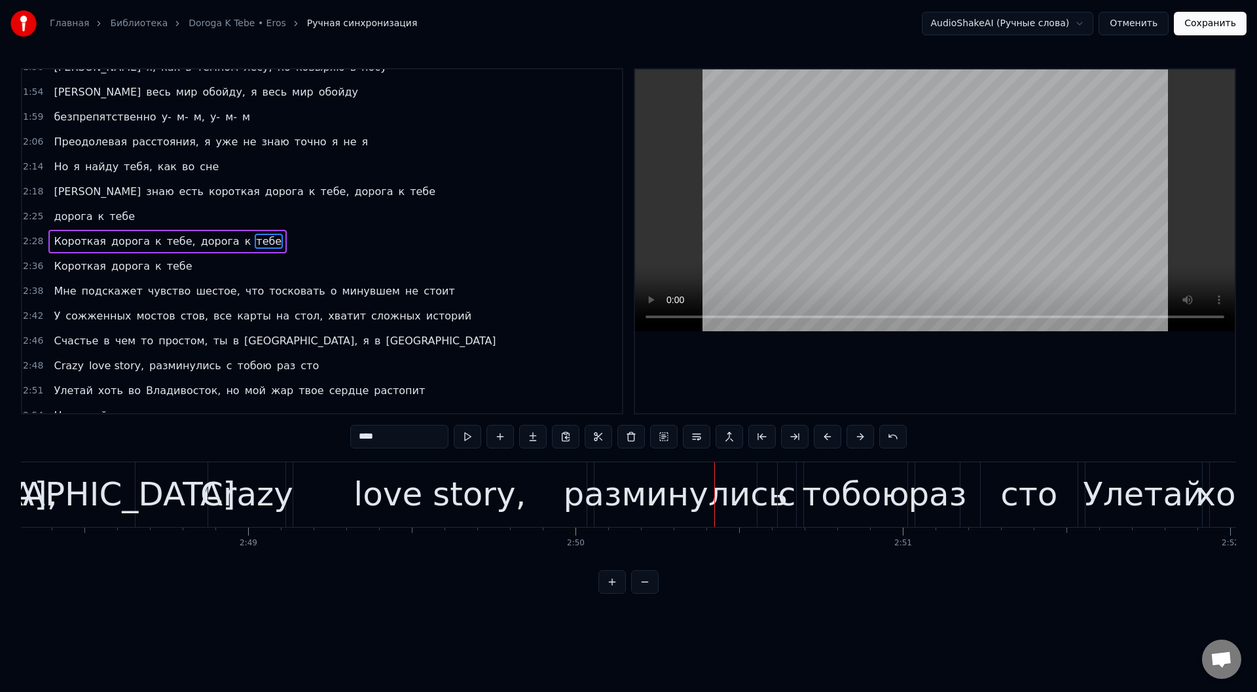
click at [331, 494] on div "love story," at bounding box center [439, 494] width 293 height 65
type input "**********"
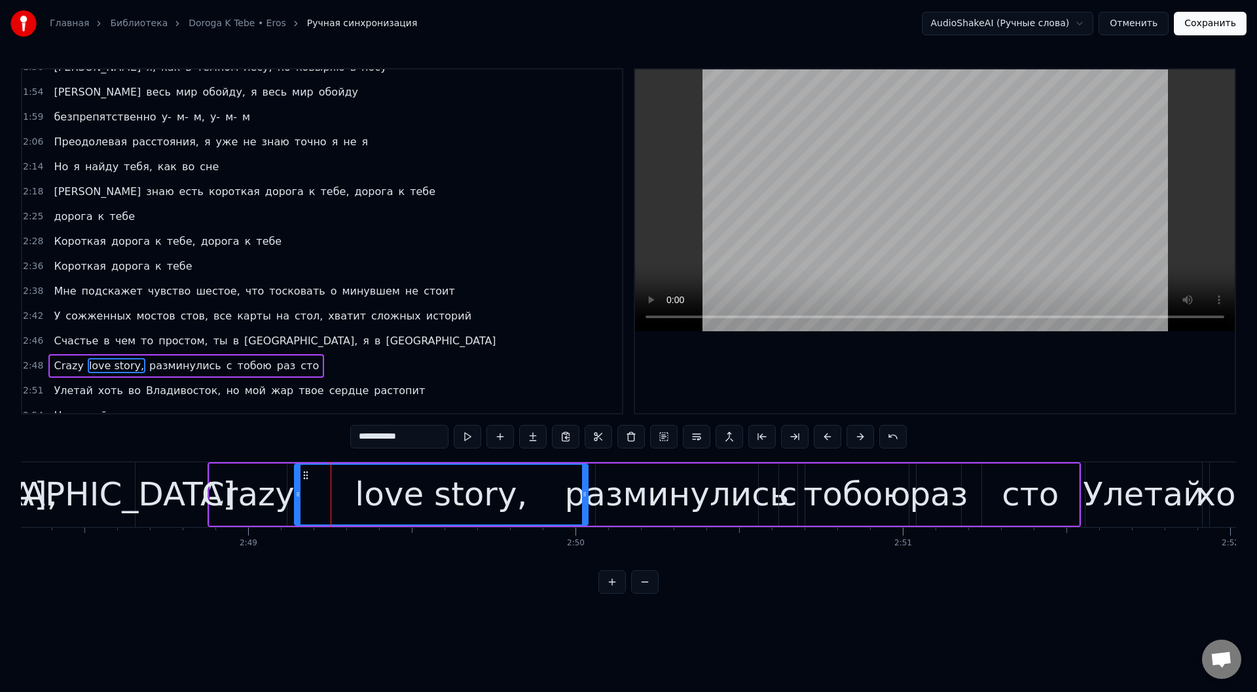
scroll to position [612, 0]
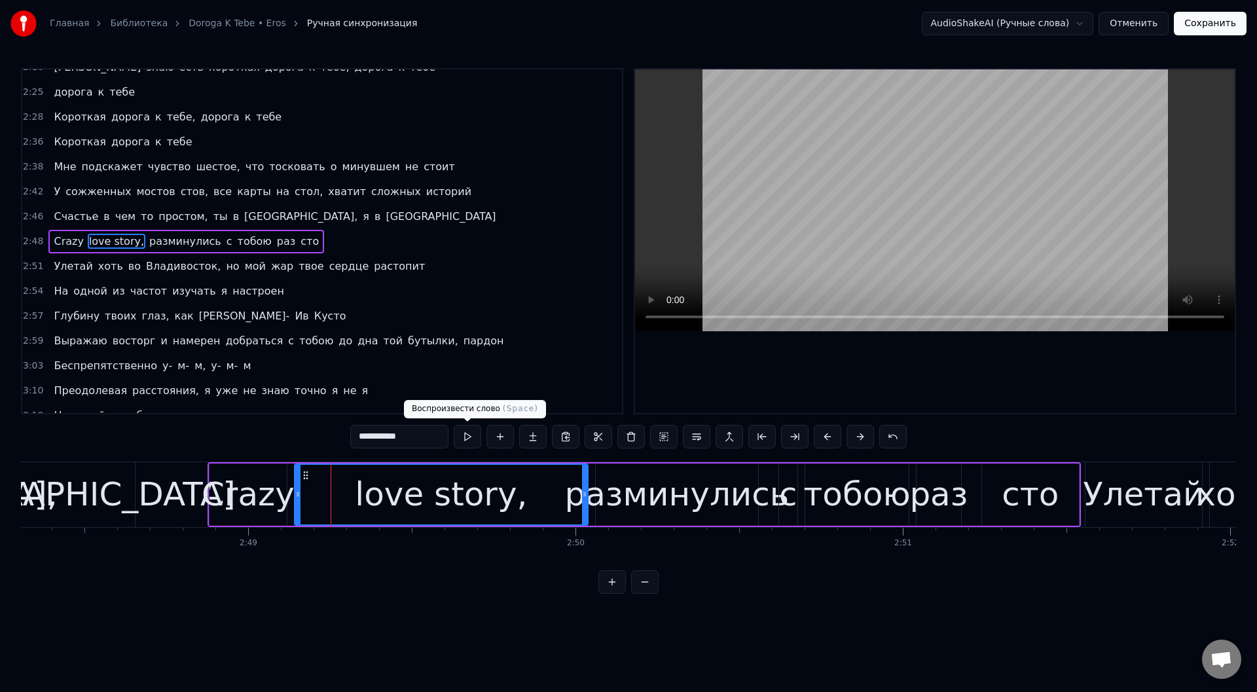
click at [461, 435] on button at bounding box center [467, 437] width 27 height 24
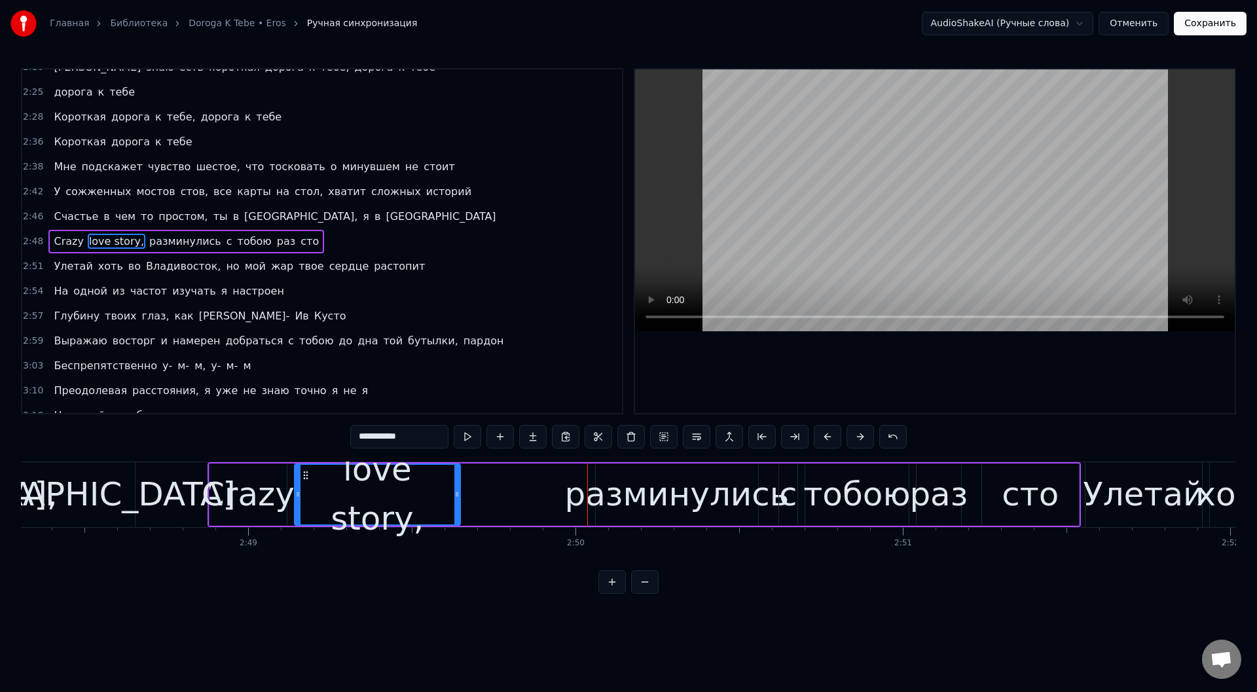
drag, startPoint x: 584, startPoint y: 494, endPoint x: 458, endPoint y: 492, distance: 126.4
click at [458, 492] on icon at bounding box center [456, 494] width 5 height 10
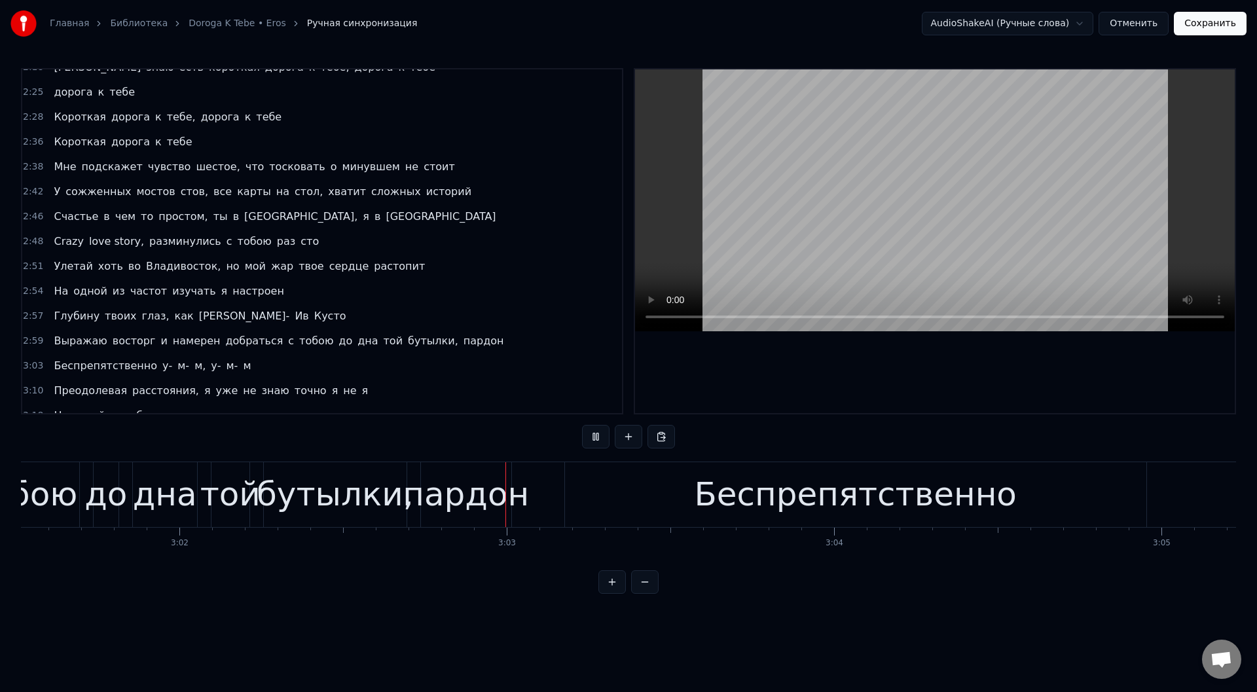
scroll to position [0, 59643]
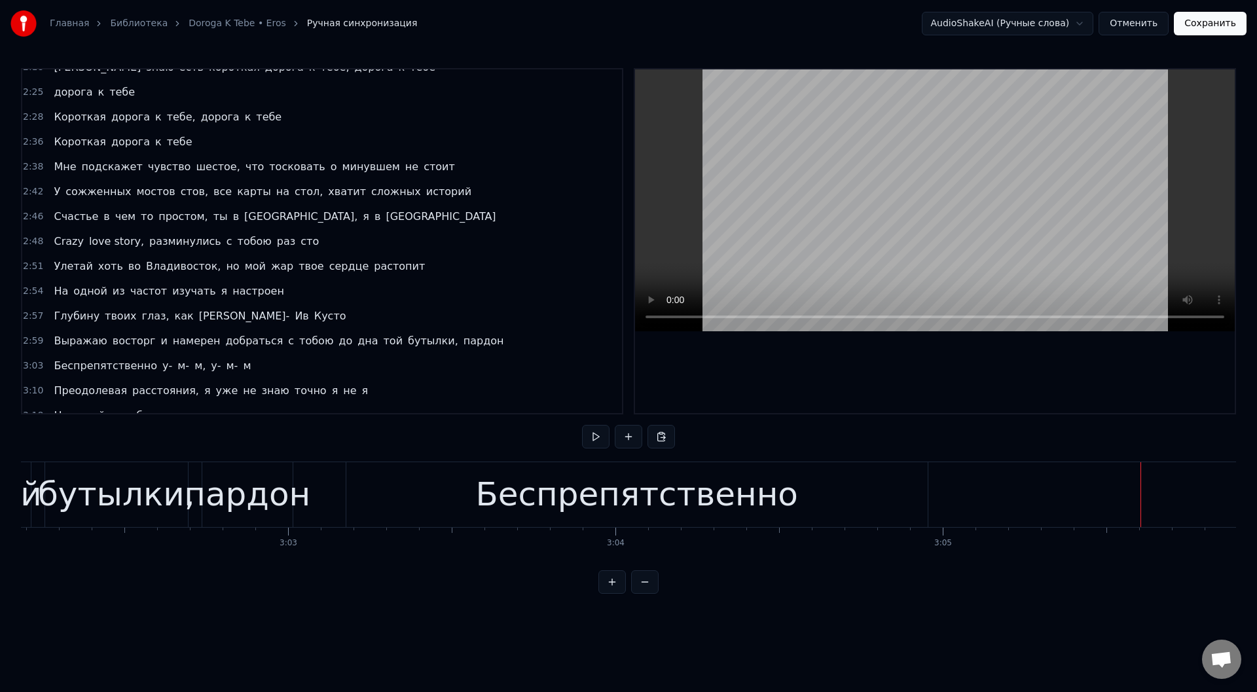
click at [417, 497] on div "Беспрепятственно" at bounding box center [636, 494] width 581 height 65
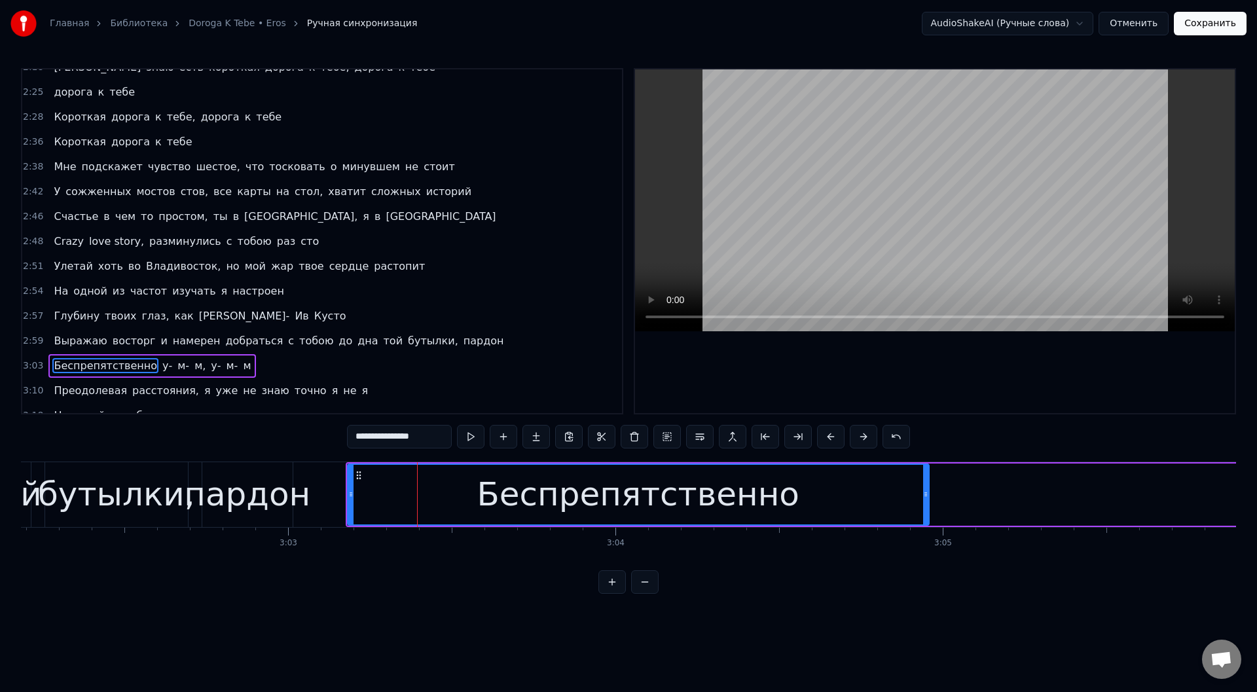
scroll to position [736, 0]
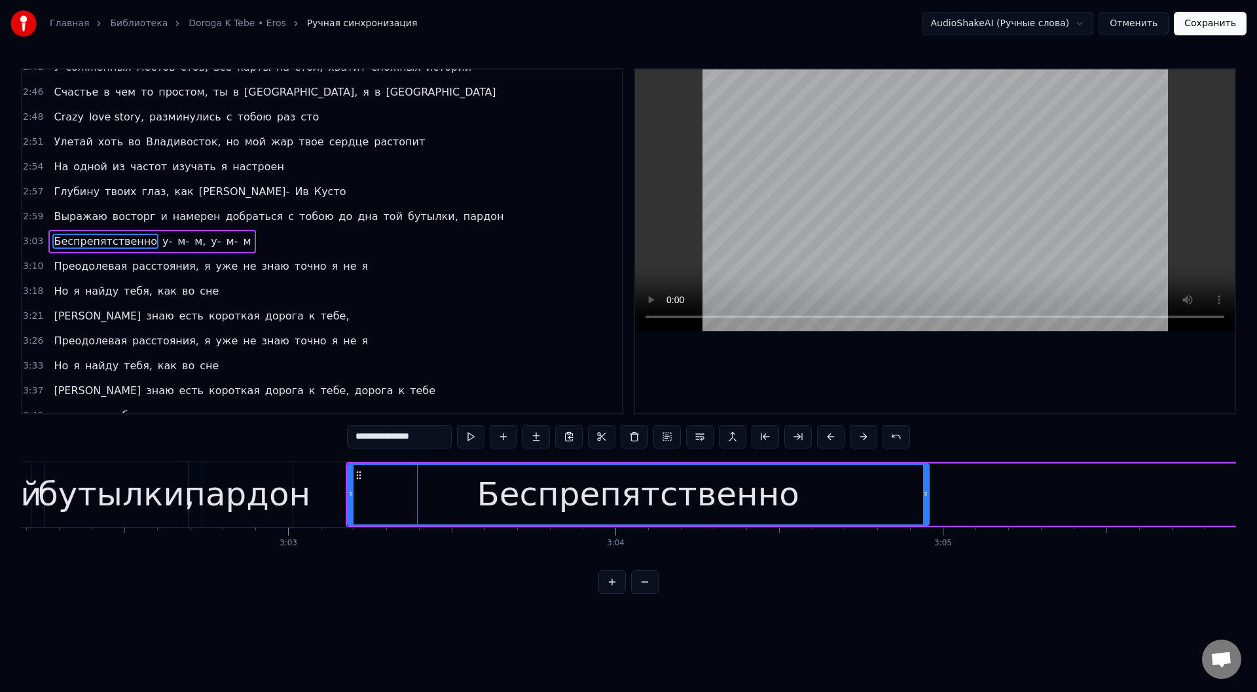
click at [248, 504] on div "пардон" at bounding box center [247, 494] width 126 height 49
type input "******"
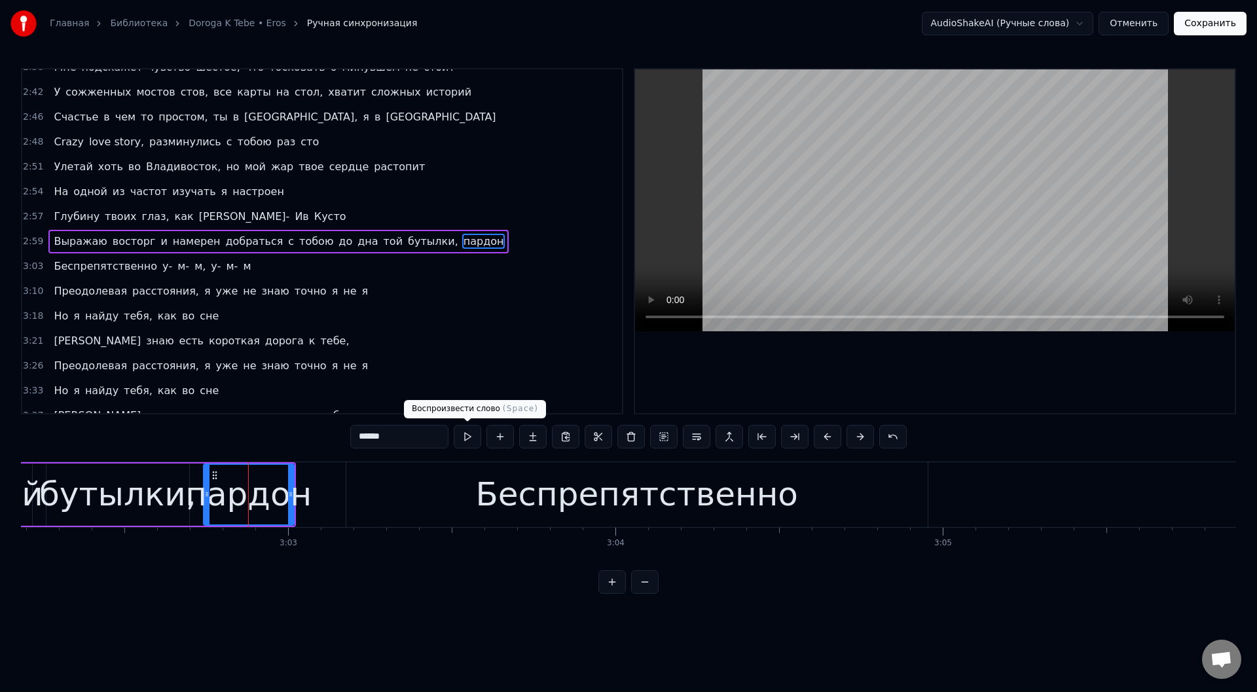
click at [464, 437] on button at bounding box center [467, 437] width 27 height 24
click at [242, 483] on div "пардон" at bounding box center [248, 494] width 126 height 49
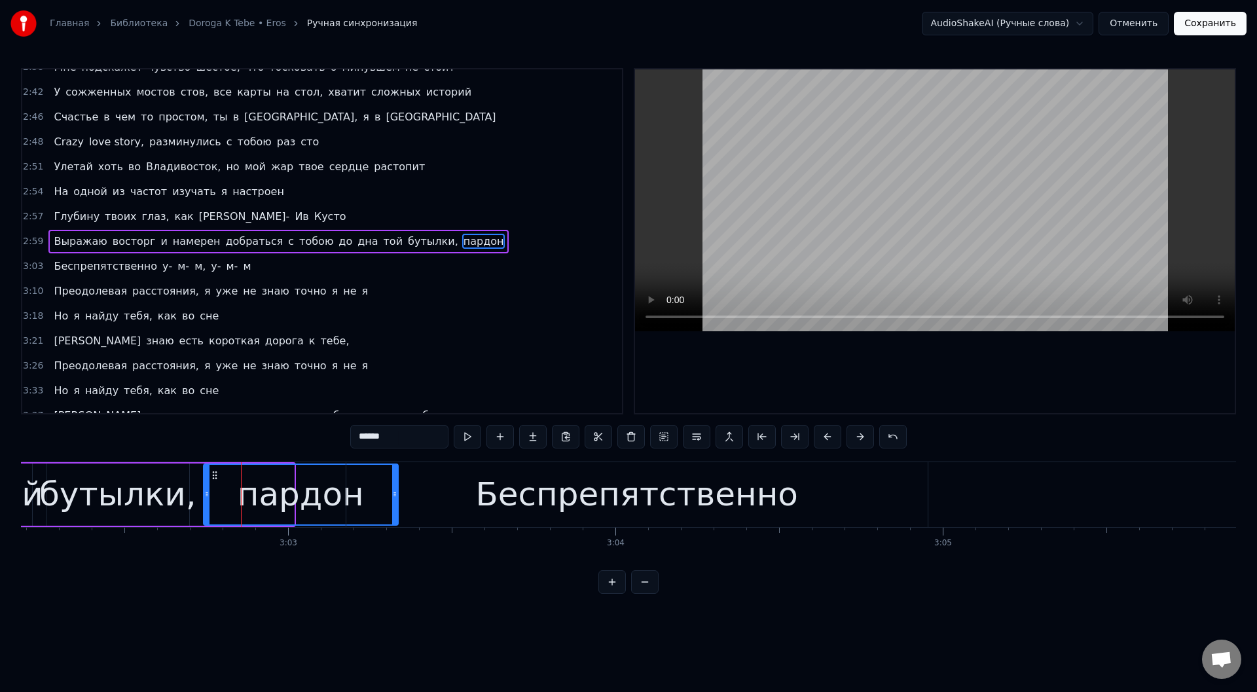
drag, startPoint x: 288, startPoint y: 496, endPoint x: 392, endPoint y: 505, distance: 104.6
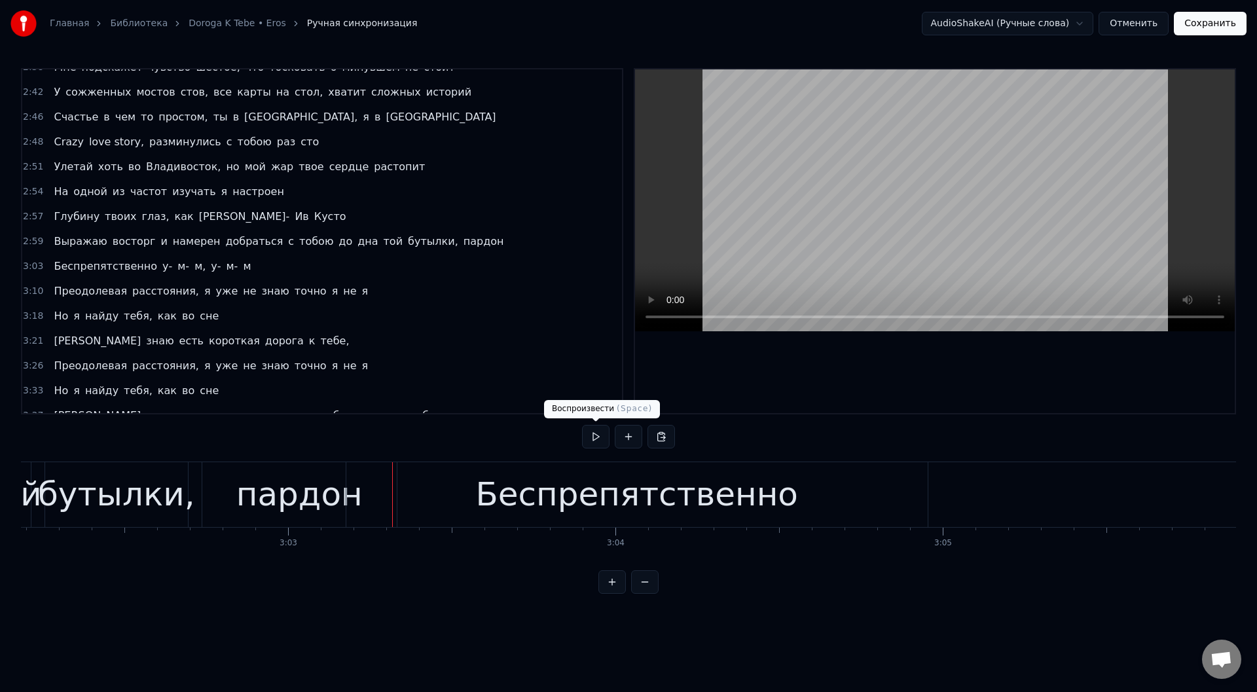
click at [601, 437] on button at bounding box center [595, 437] width 27 height 24
click at [241, 491] on div "пардон" at bounding box center [299, 494] width 194 height 65
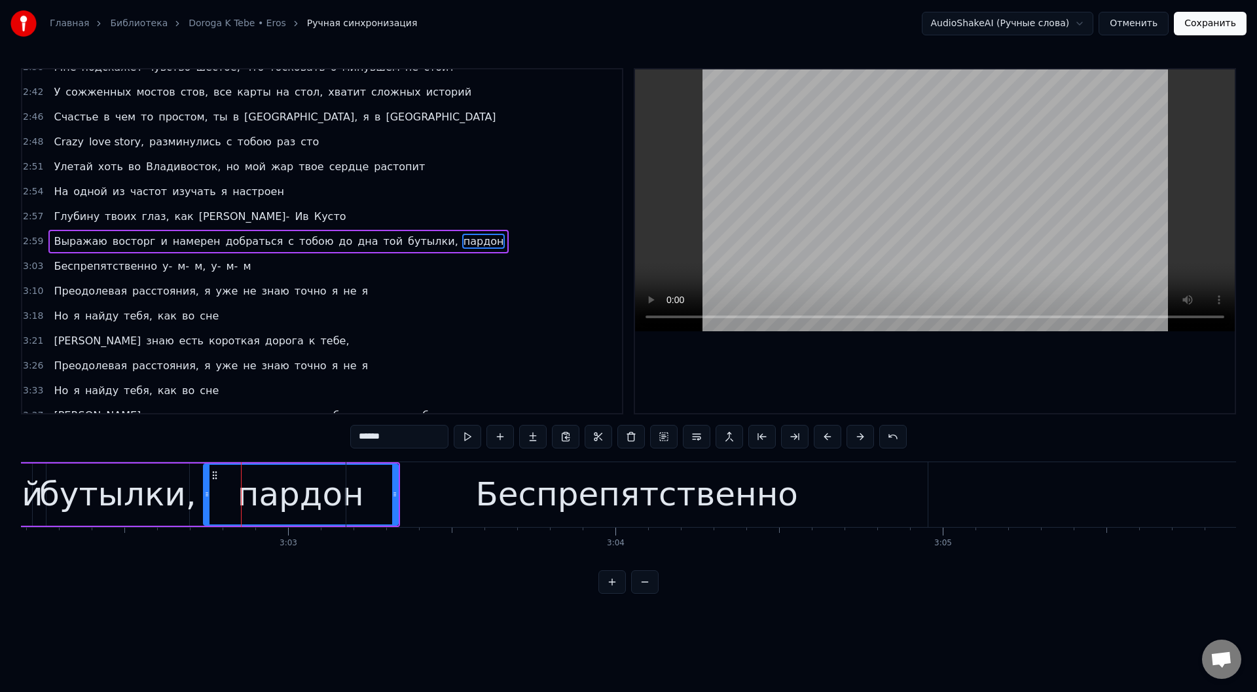
click at [133, 489] on div "бутылки," at bounding box center [117, 494] width 157 height 49
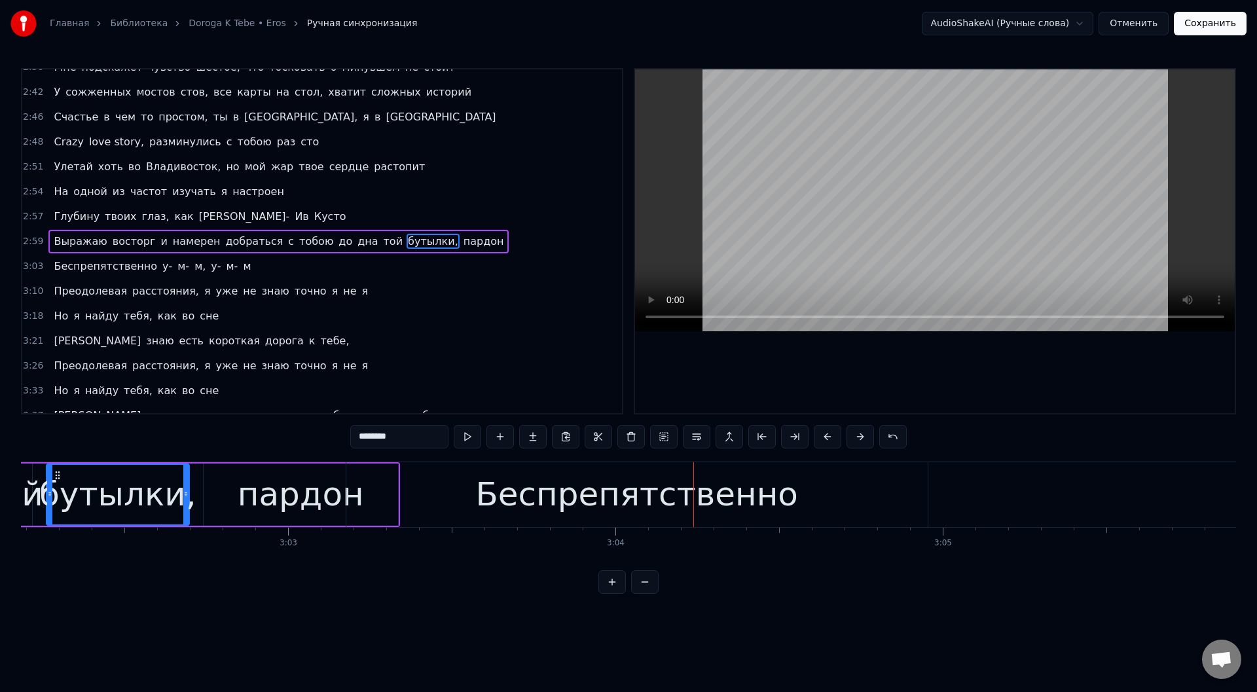
click at [31, 489] on div "той" at bounding box center [13, 494] width 60 height 49
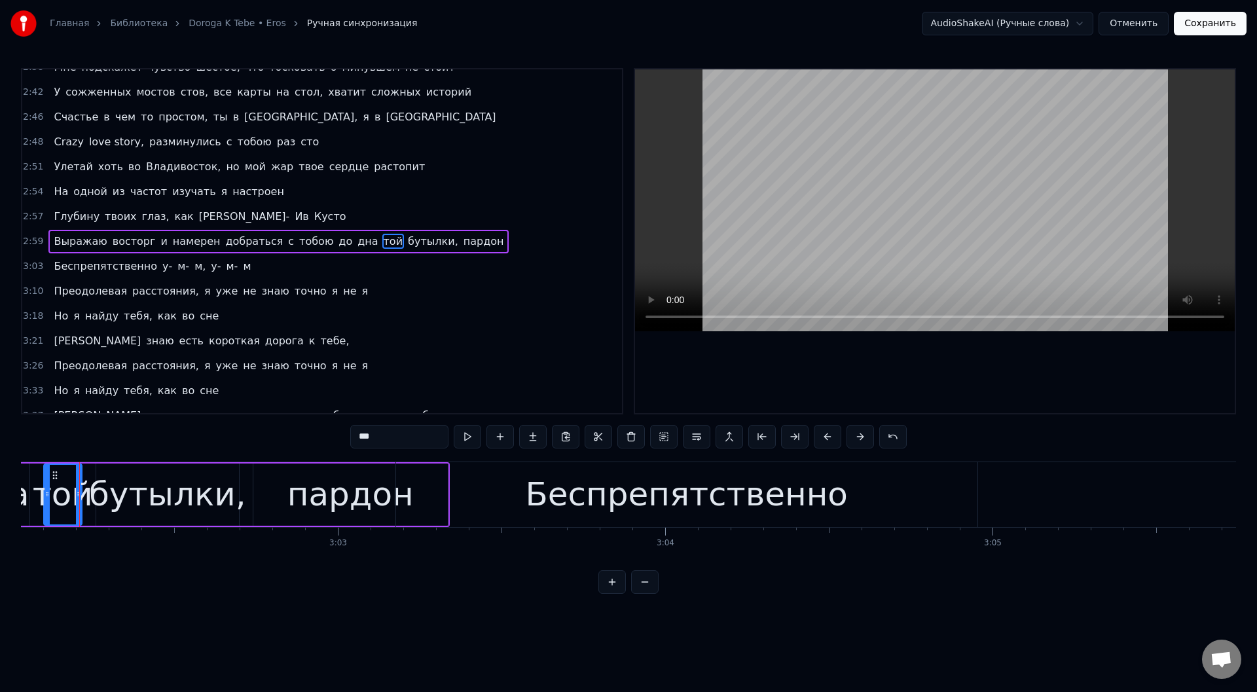
scroll to position [0, 59586]
click at [339, 502] on div "пардон" at bounding box center [358, 494] width 126 height 49
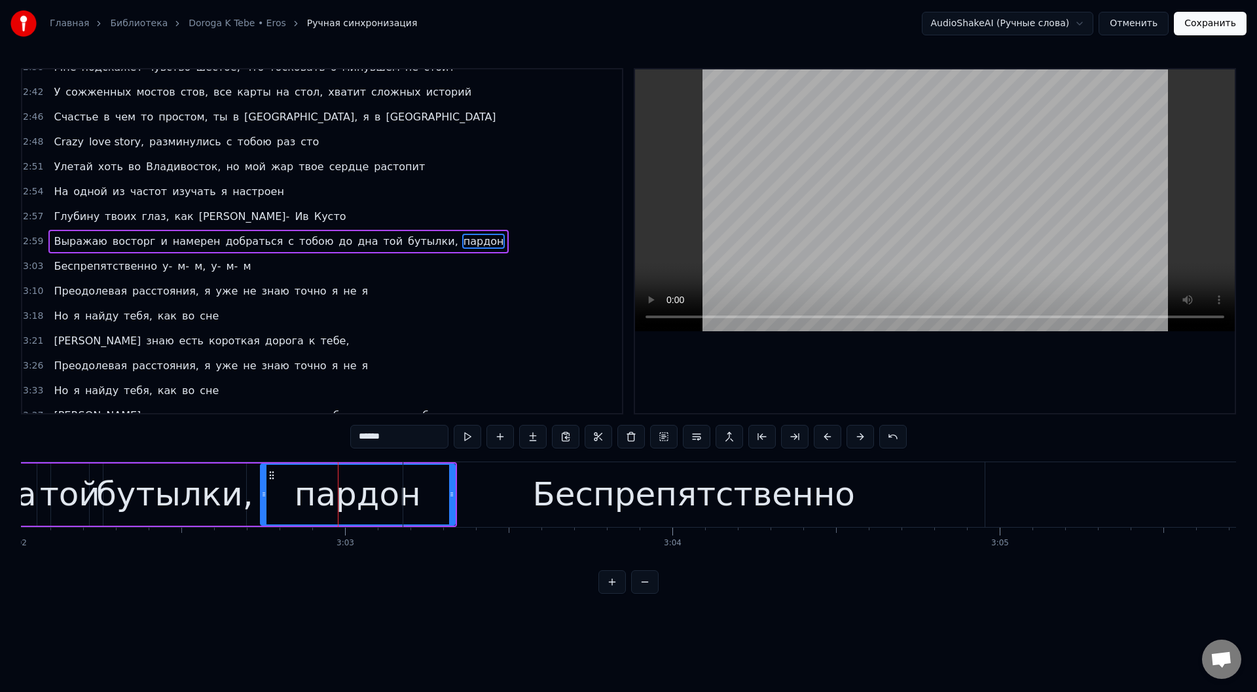
click at [392, 438] on input "******" at bounding box center [399, 437] width 98 height 24
drag, startPoint x: 376, startPoint y: 439, endPoint x: 397, endPoint y: 413, distance: 34.0
click at [375, 439] on input "*****" at bounding box center [399, 437] width 98 height 24
type input "*"
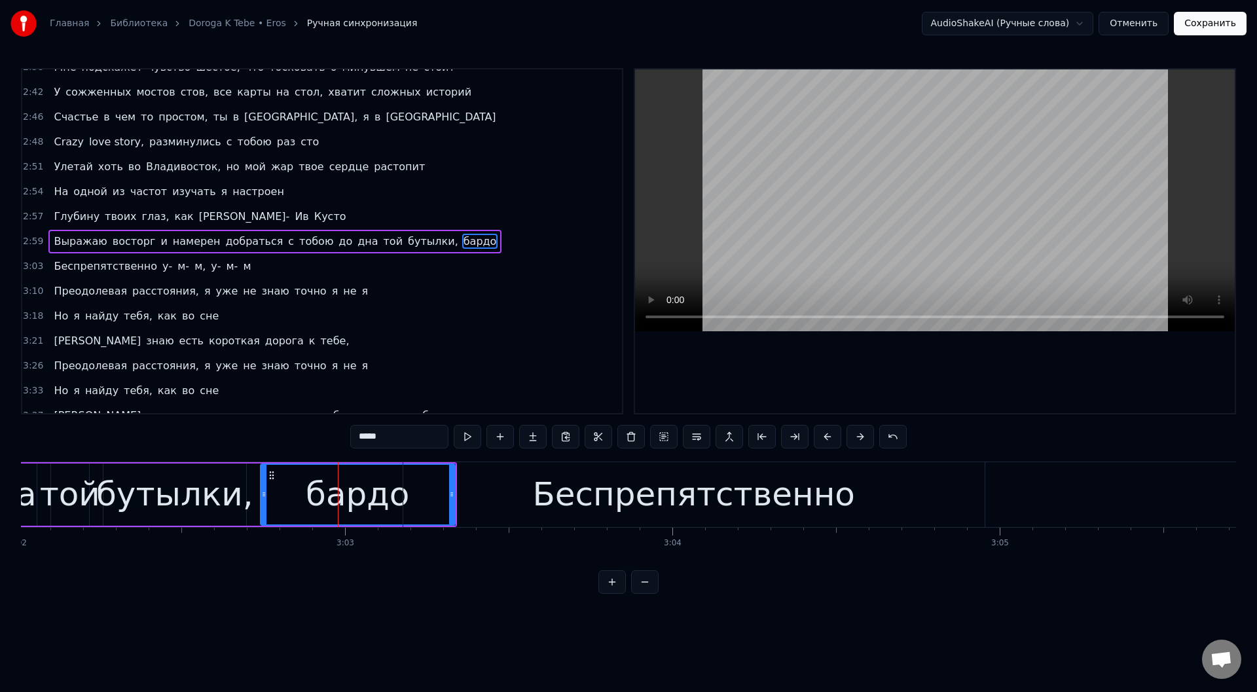
click at [92, 489] on div "той" at bounding box center [70, 494] width 60 height 49
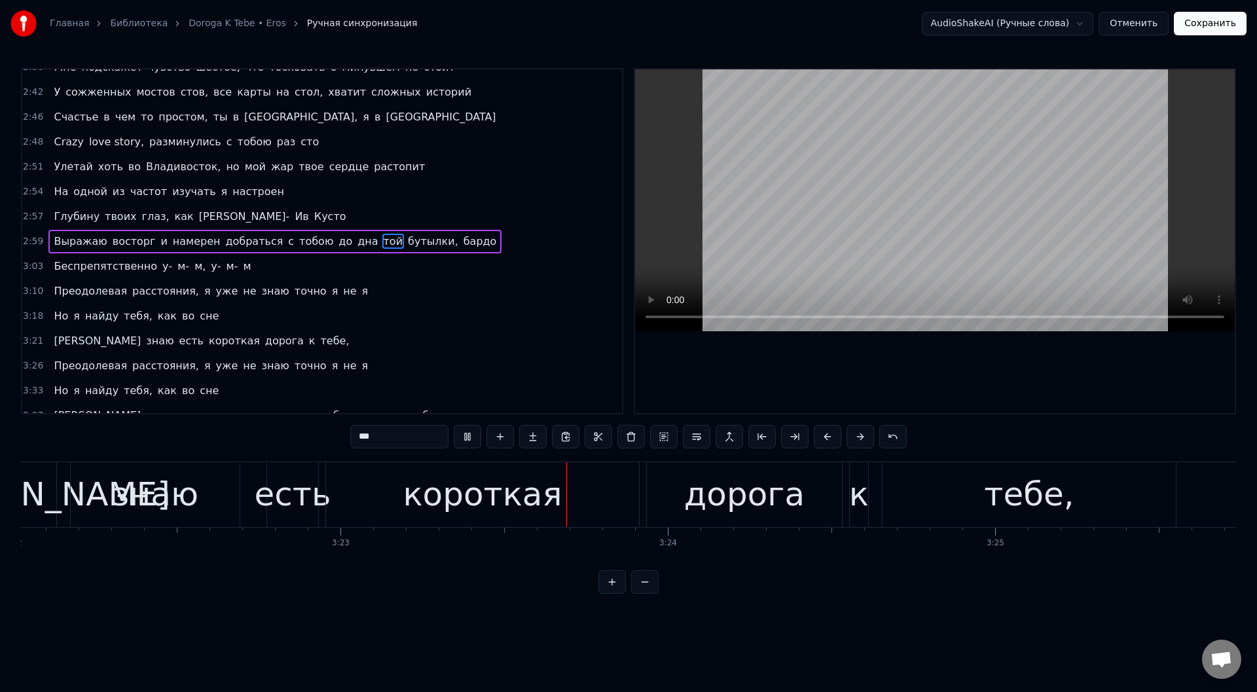
scroll to position [0, 66434]
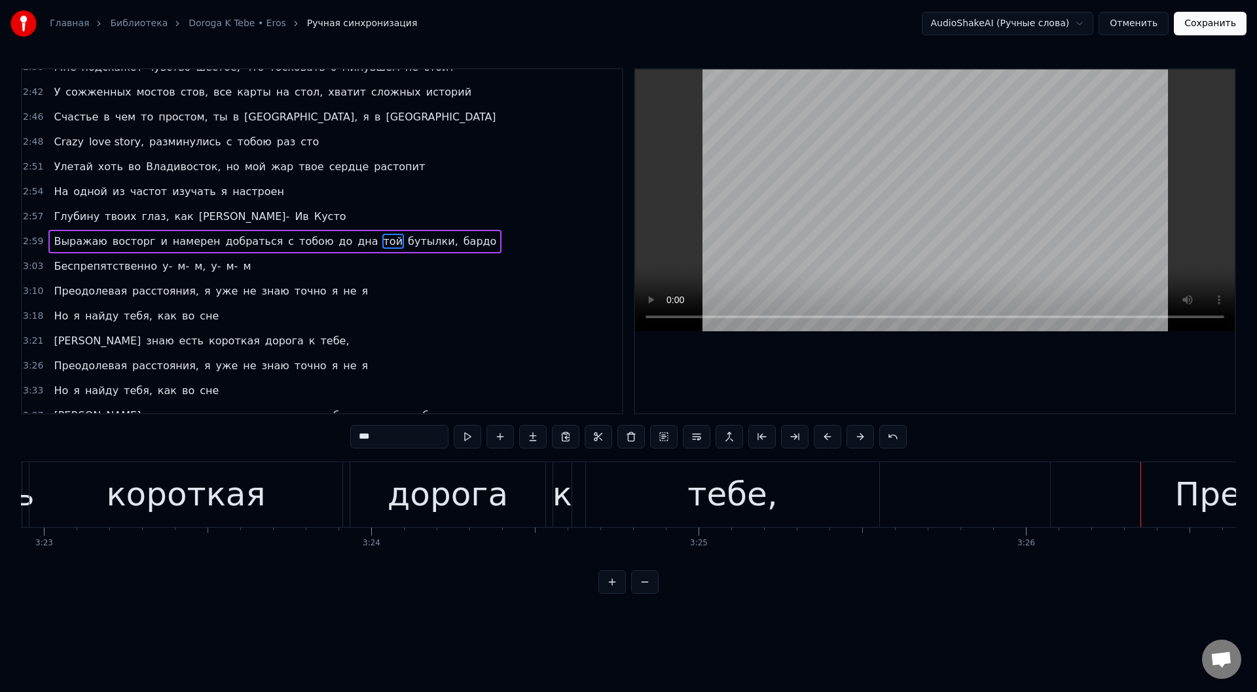
click at [666, 487] on div "тебе," at bounding box center [732, 494] width 293 height 65
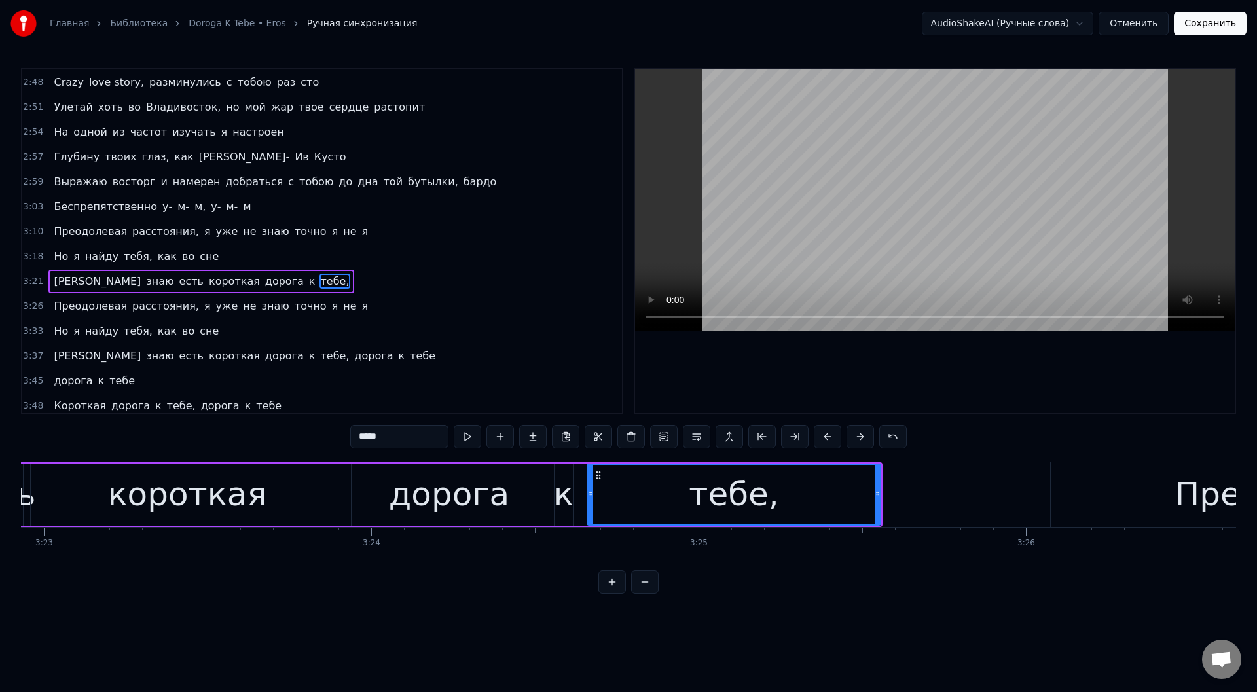
scroll to position [801, 0]
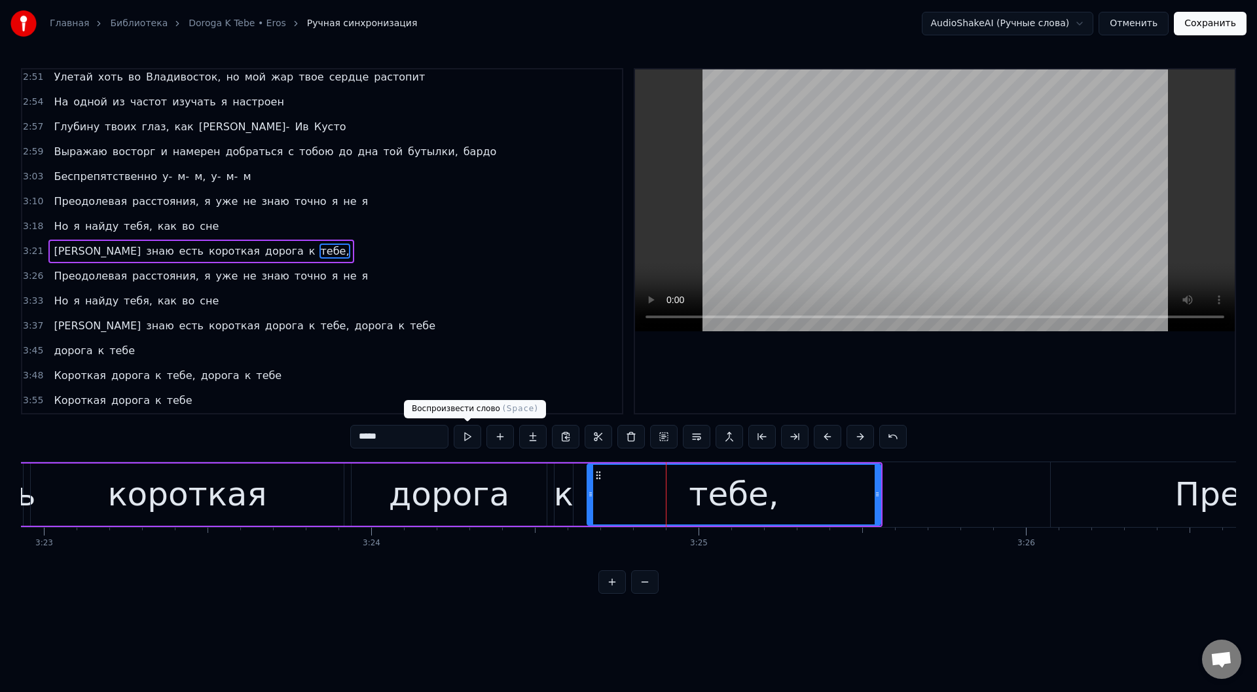
click at [461, 430] on button at bounding box center [467, 437] width 27 height 24
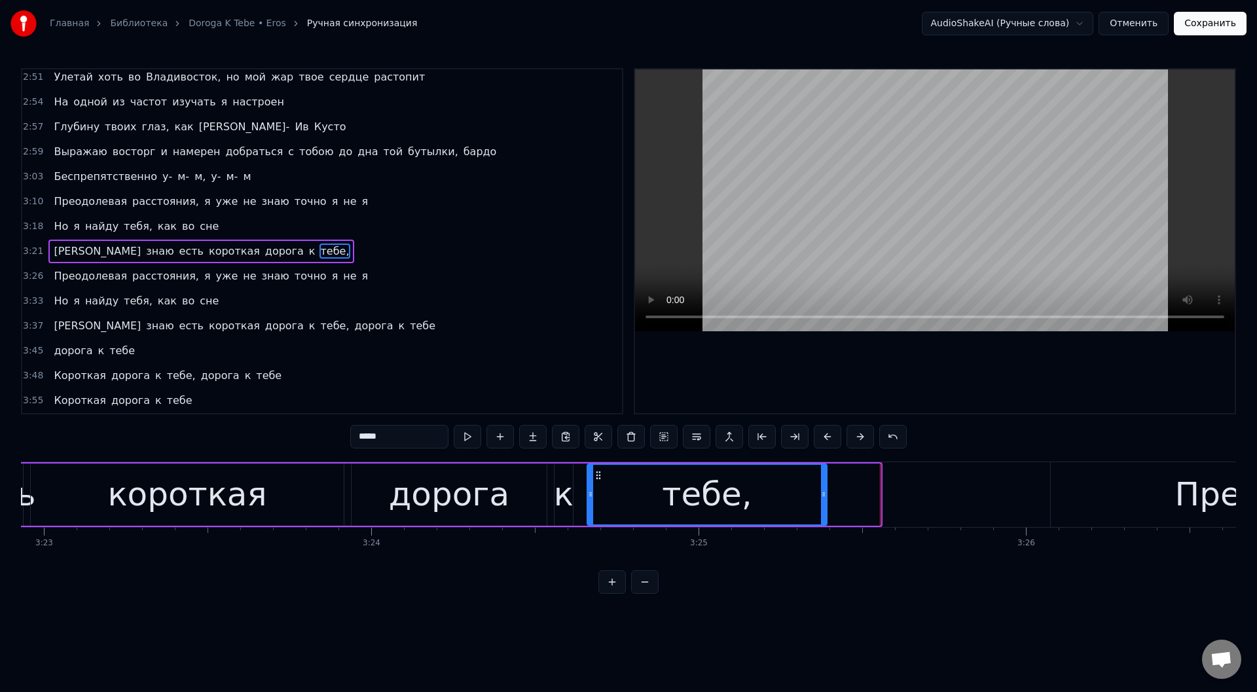
drag, startPoint x: 877, startPoint y: 498, endPoint x: 820, endPoint y: 500, distance: 56.3
click at [821, 500] on div at bounding box center [823, 495] width 5 height 60
click at [468, 433] on button at bounding box center [467, 437] width 27 height 24
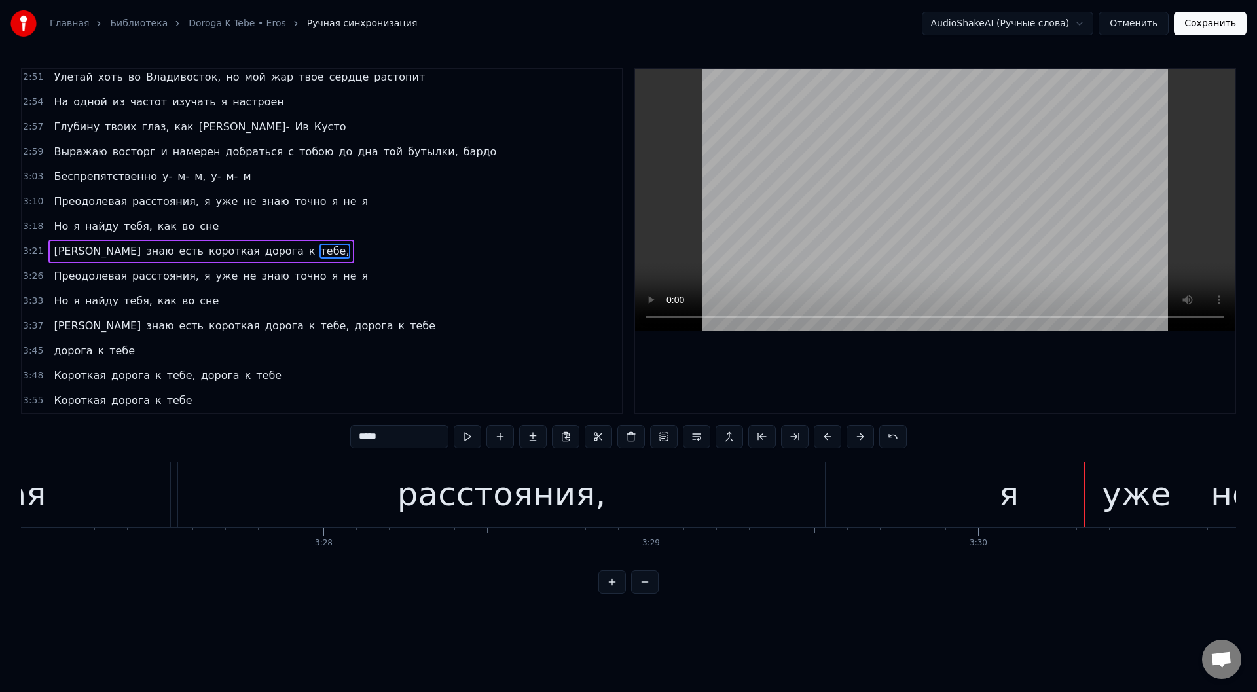
scroll to position [0, 67706]
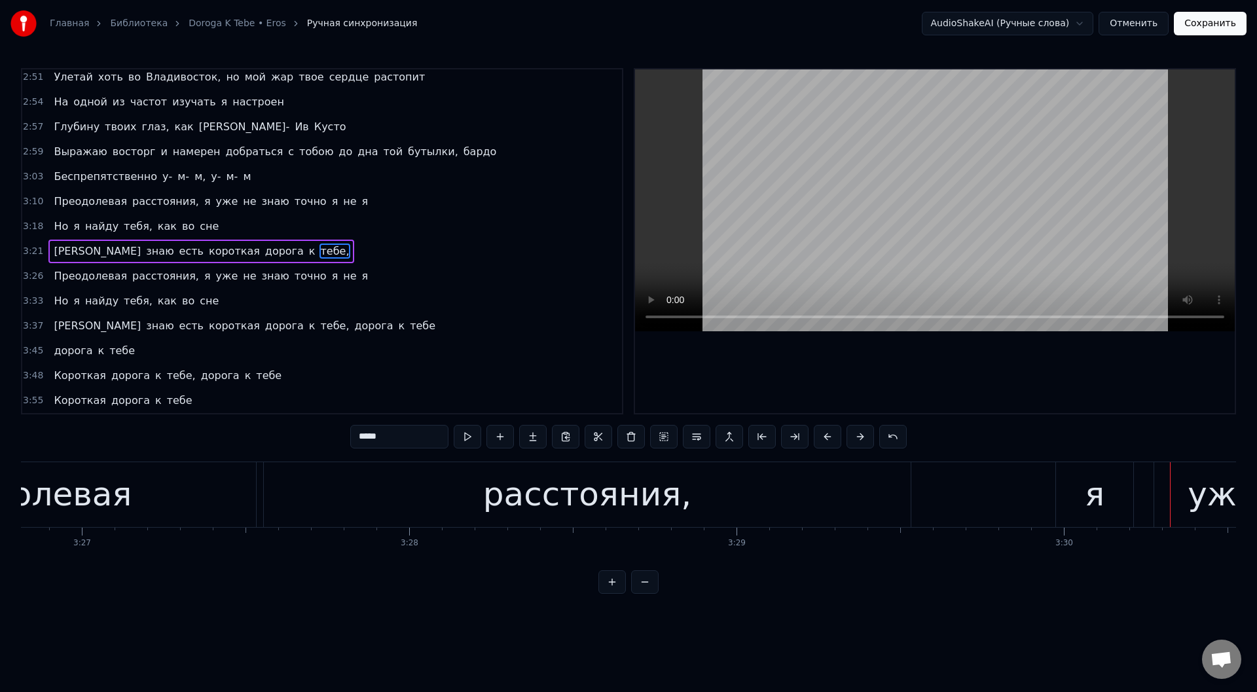
click at [714, 504] on div "расстояния," at bounding box center [587, 494] width 647 height 65
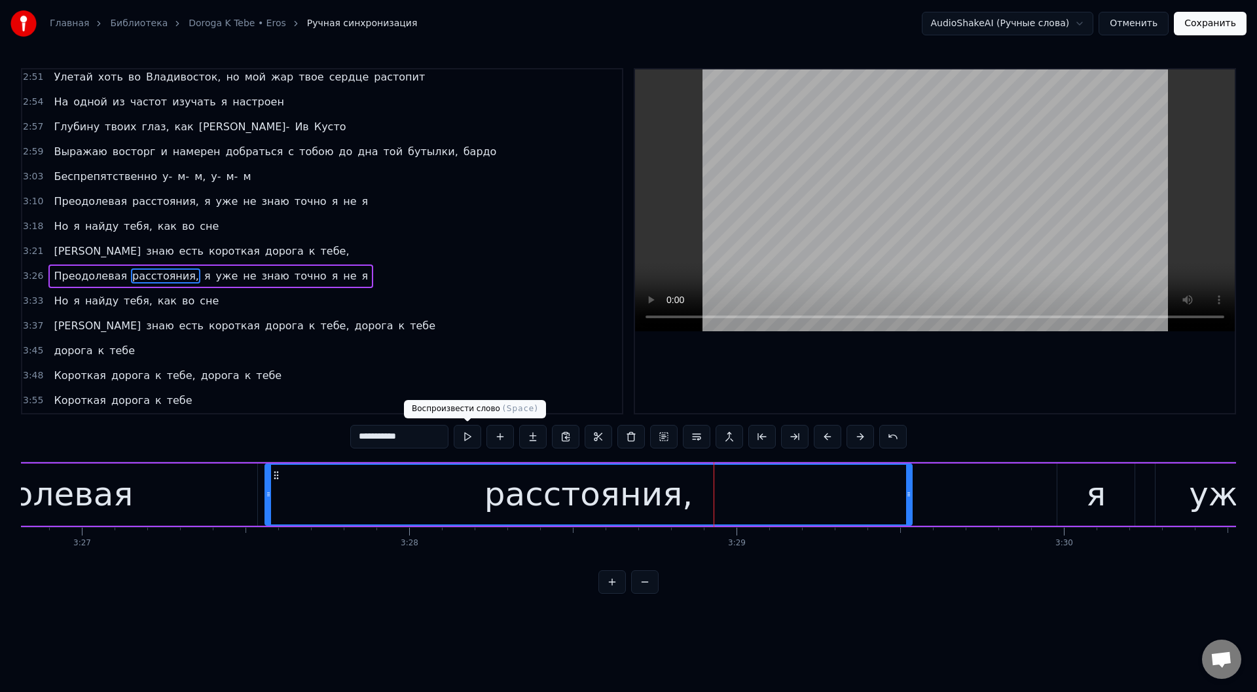
click at [466, 431] on button at bounding box center [467, 437] width 27 height 24
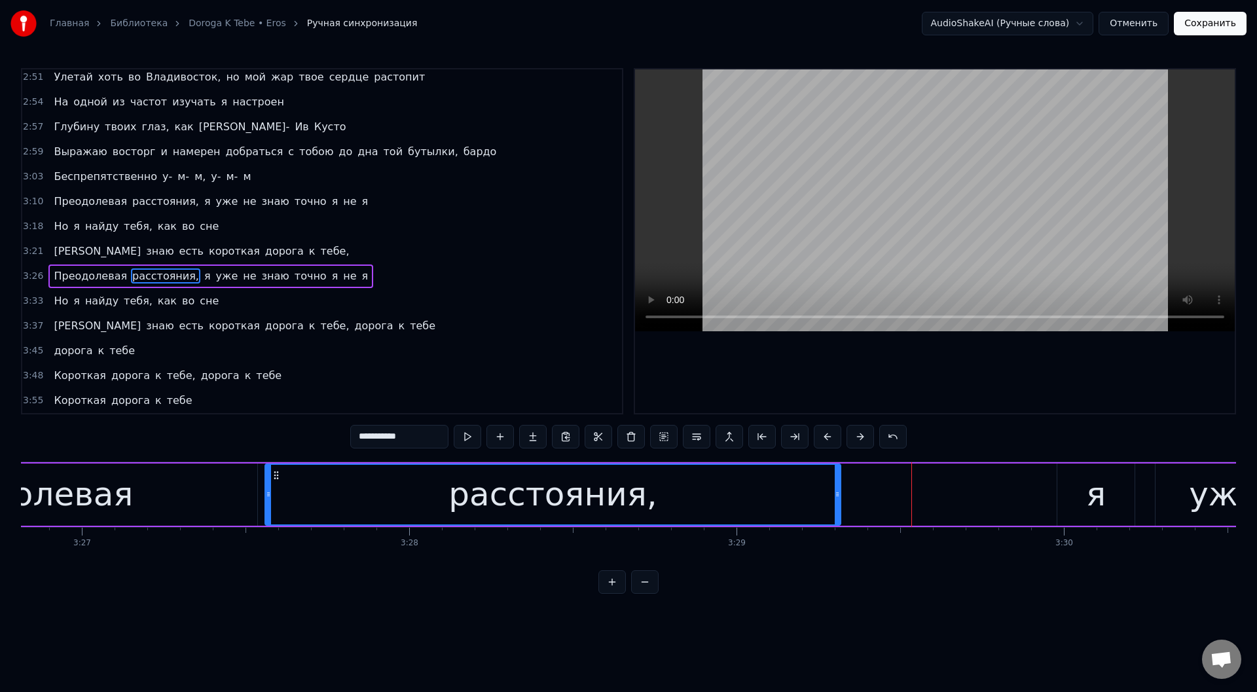
drag, startPoint x: 907, startPoint y: 494, endPoint x: 836, endPoint y: 494, distance: 71.4
click at [836, 494] on icon at bounding box center [837, 494] width 5 height 10
click at [469, 435] on button at bounding box center [467, 437] width 27 height 24
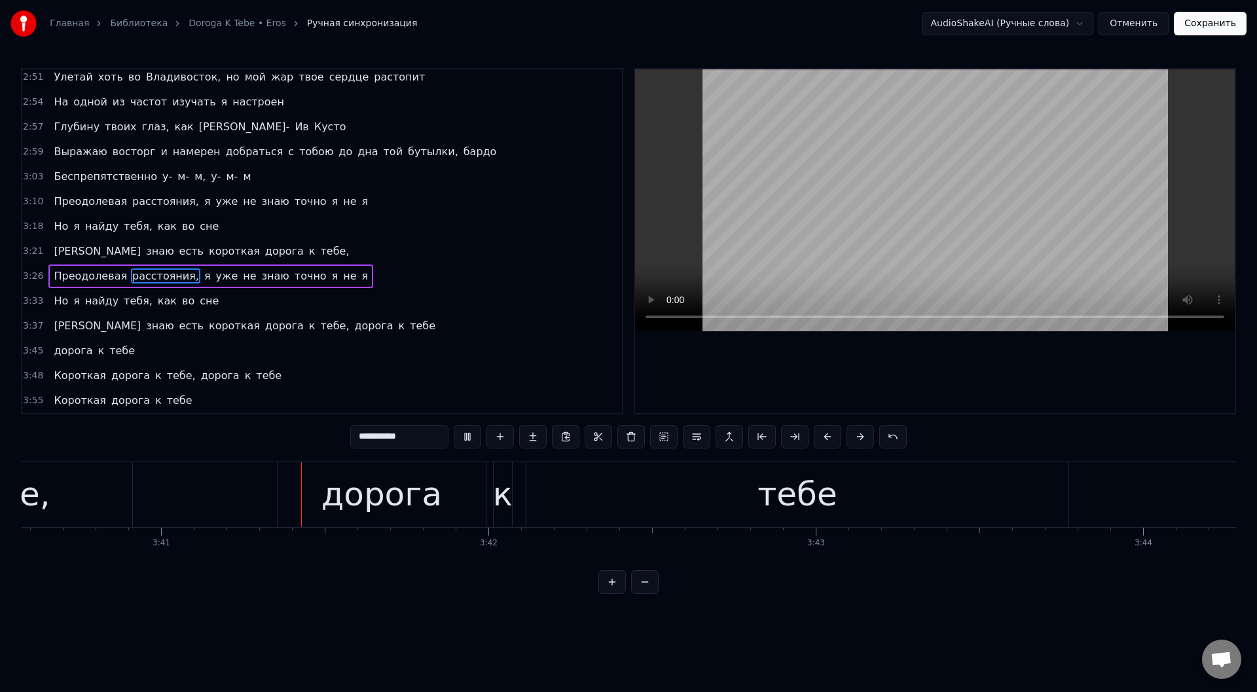
scroll to position [0, 72214]
click at [622, 485] on div "тебе" at bounding box center [793, 494] width 542 height 65
type input "****"
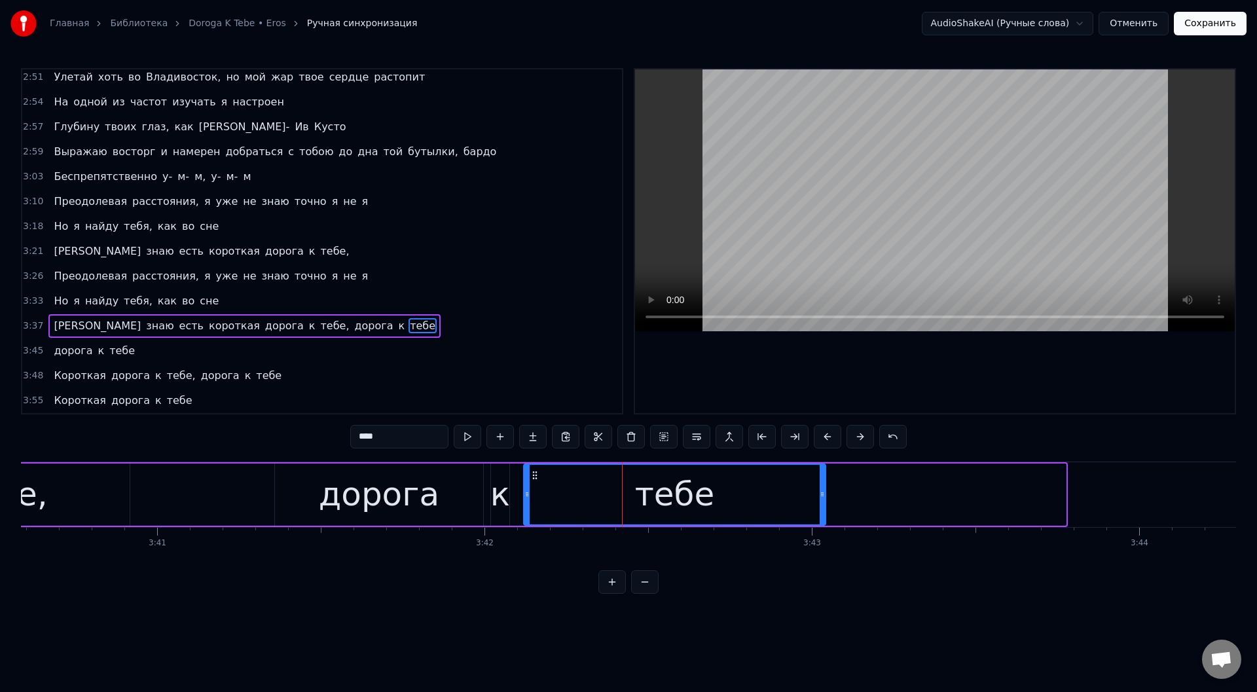
drag, startPoint x: 1062, startPoint y: 492, endPoint x: 822, endPoint y: 486, distance: 239.7
click at [822, 486] on div at bounding box center [822, 495] width 5 height 60
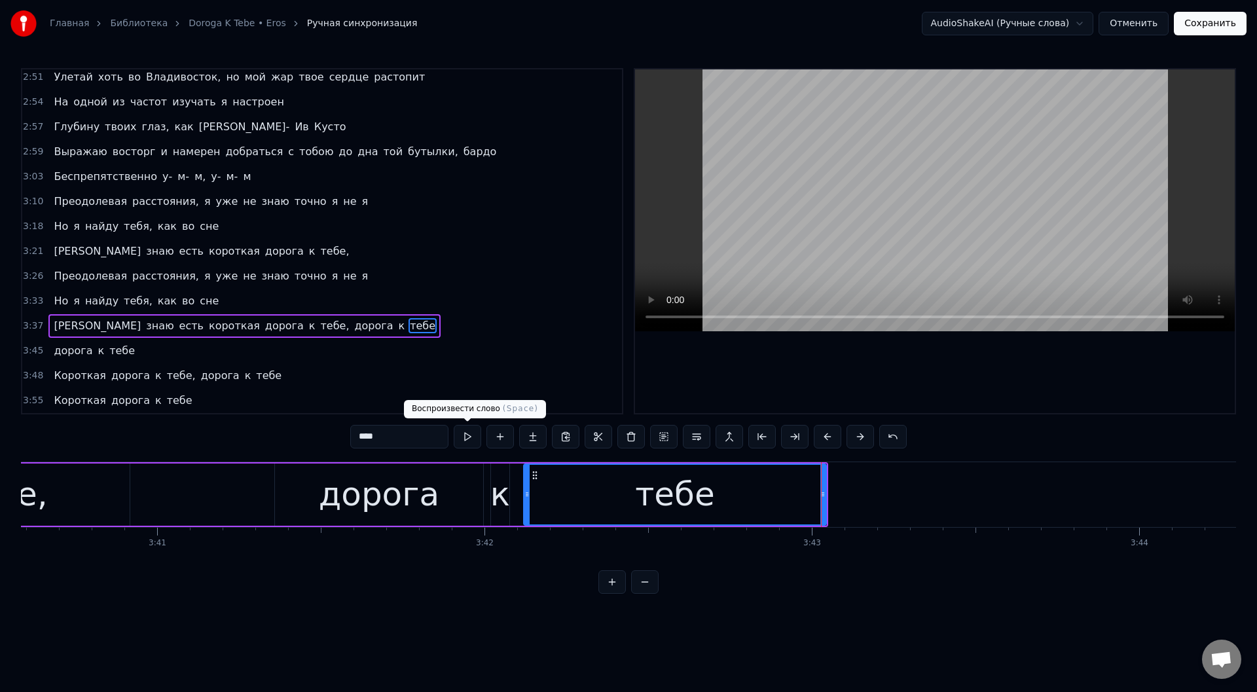
click at [464, 433] on button at bounding box center [467, 437] width 27 height 24
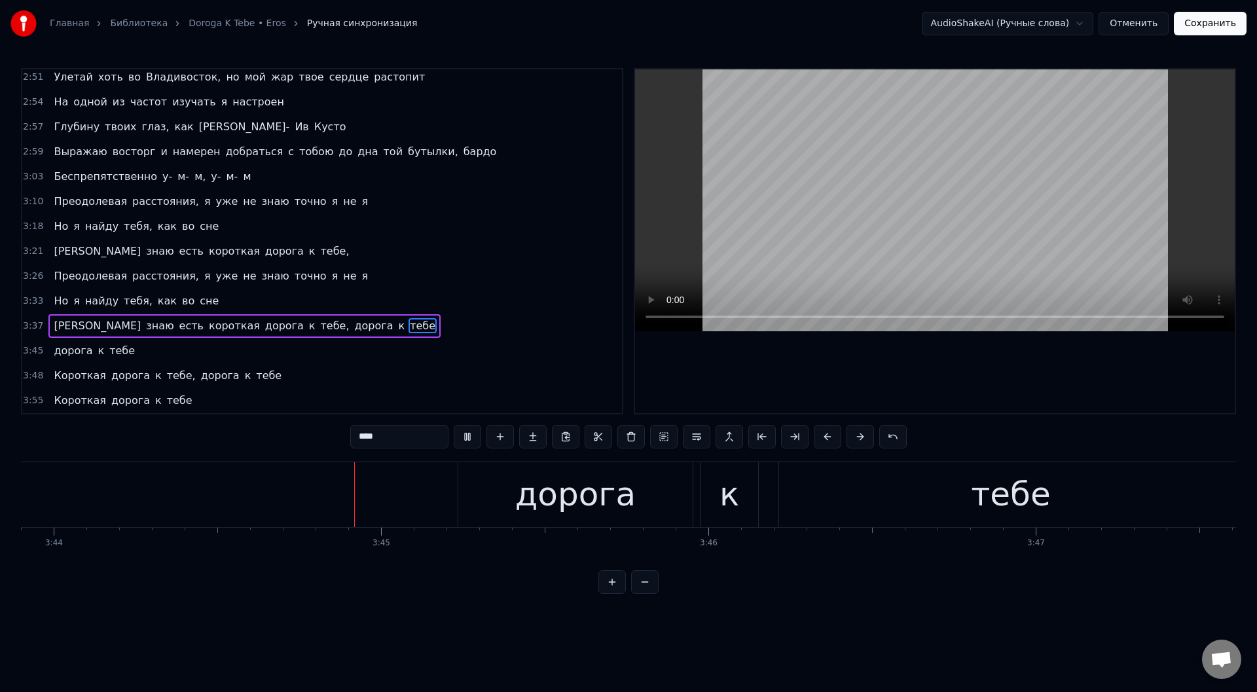
scroll to position [0, 73362]
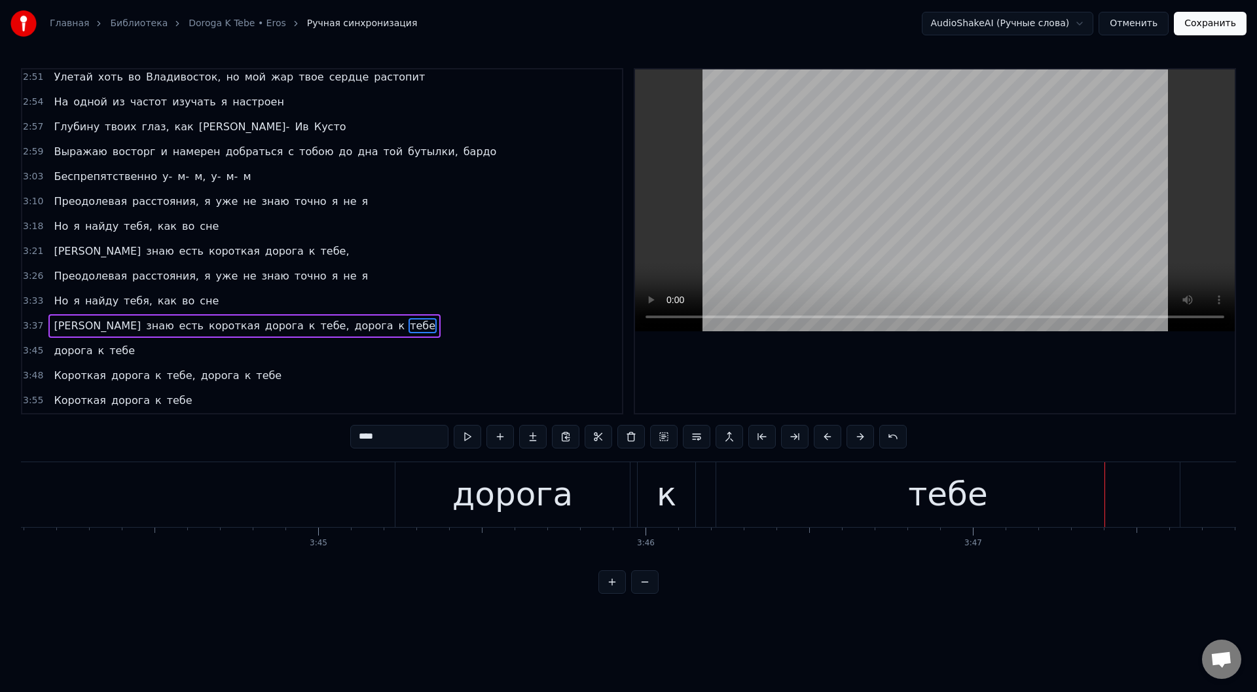
click at [813, 480] on div "тебе" at bounding box center [948, 494] width 464 height 65
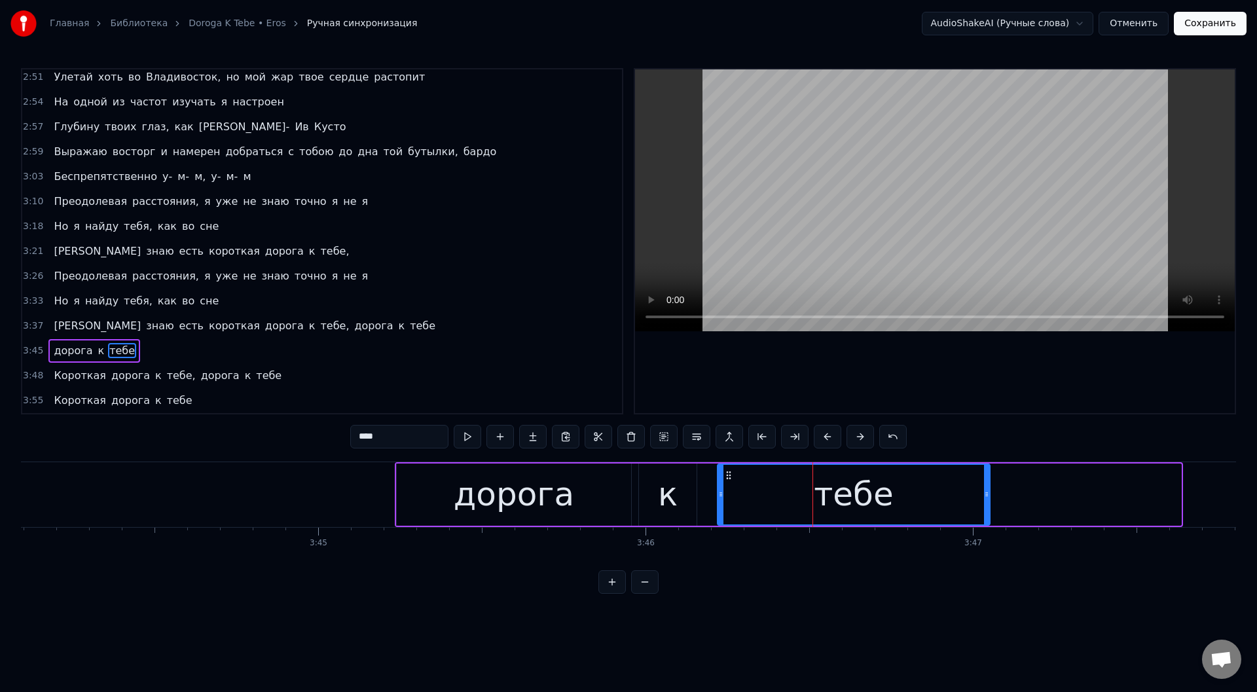
drag, startPoint x: 1180, startPoint y: 500, endPoint x: 988, endPoint y: 494, distance: 191.9
click at [988, 494] on div at bounding box center [986, 495] width 5 height 60
click at [467, 434] on button at bounding box center [467, 437] width 27 height 24
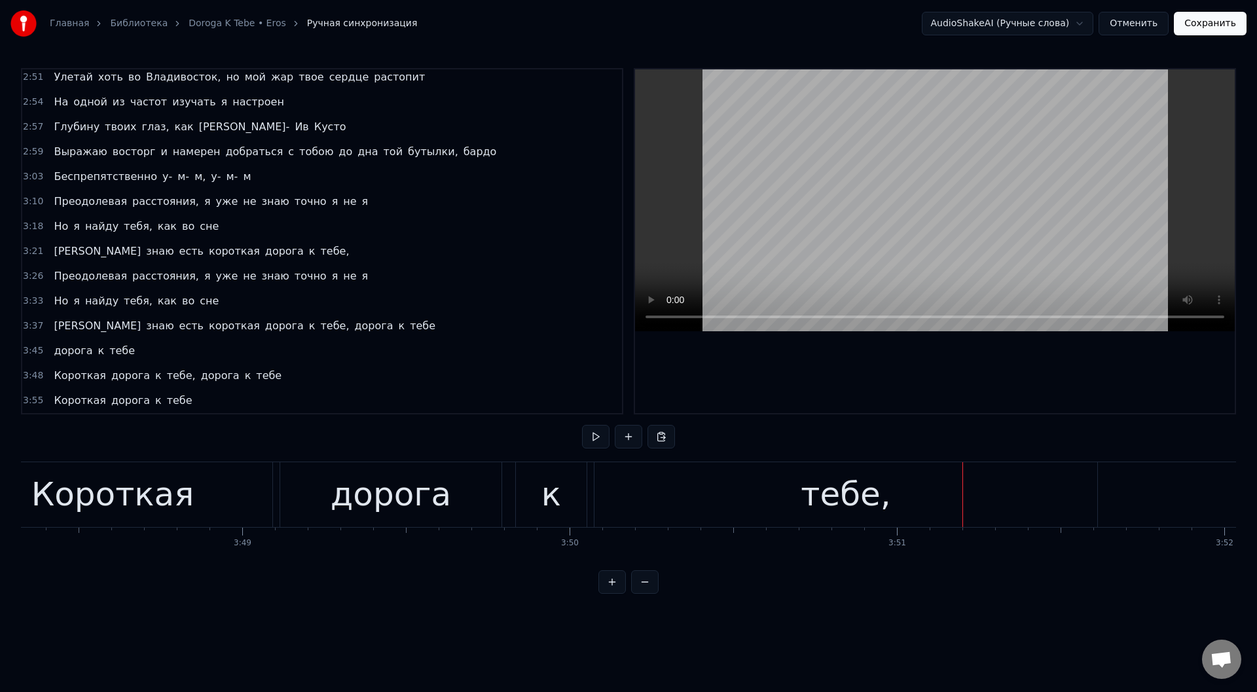
scroll to position [0, 74619]
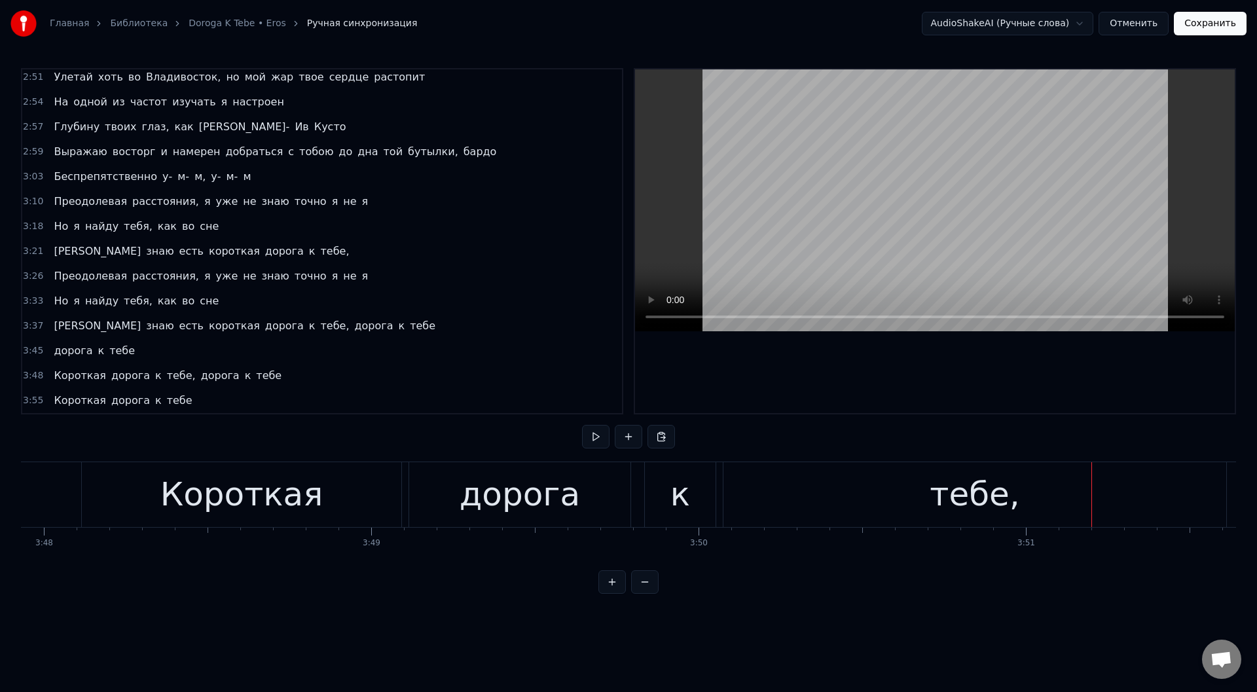
click at [942, 486] on div "тебе," at bounding box center [975, 494] width 90 height 49
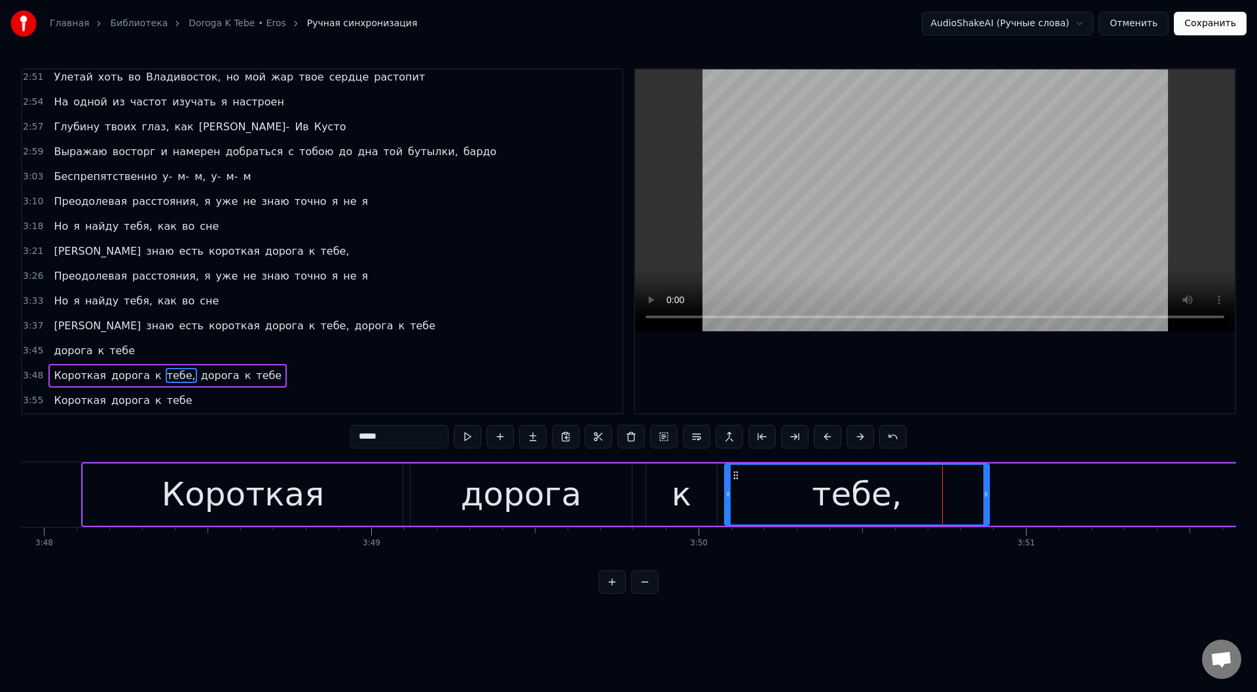
drag, startPoint x: 1225, startPoint y: 493, endPoint x: 987, endPoint y: 490, distance: 238.3
click at [987, 490] on icon at bounding box center [985, 494] width 5 height 10
click at [464, 431] on button at bounding box center [467, 437] width 27 height 24
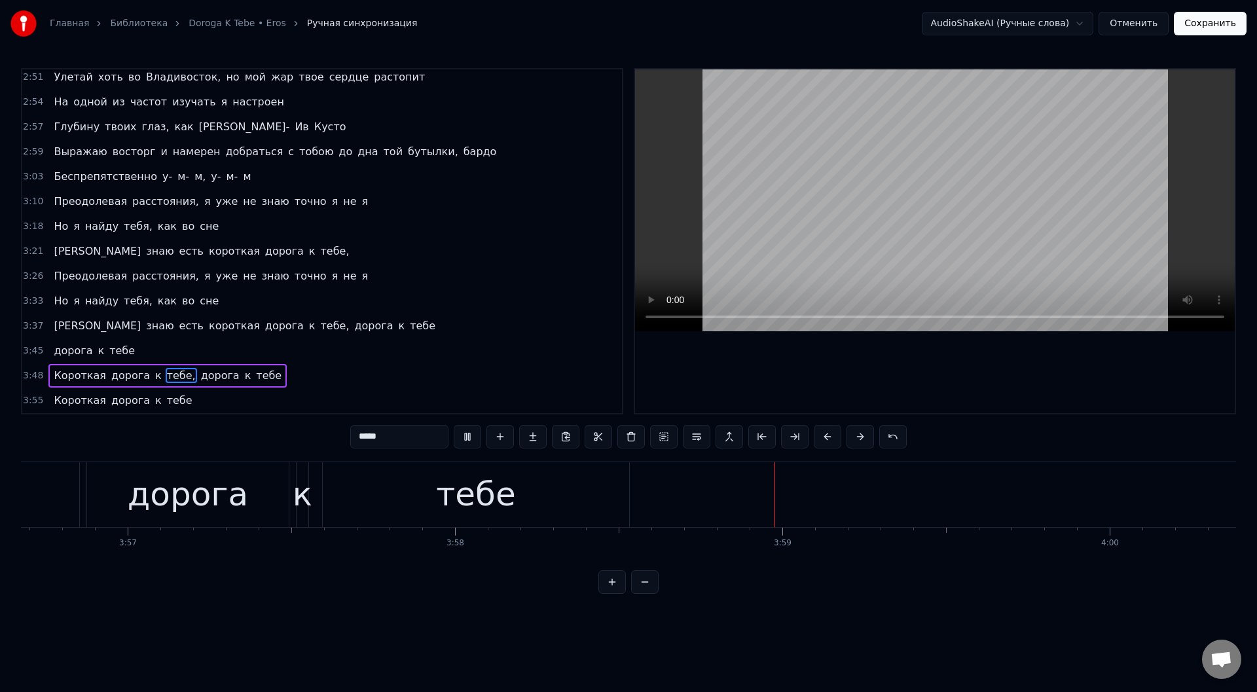
scroll to position [0, 77514]
click at [1222, 29] on button "Сохранить" at bounding box center [1210, 24] width 73 height 24
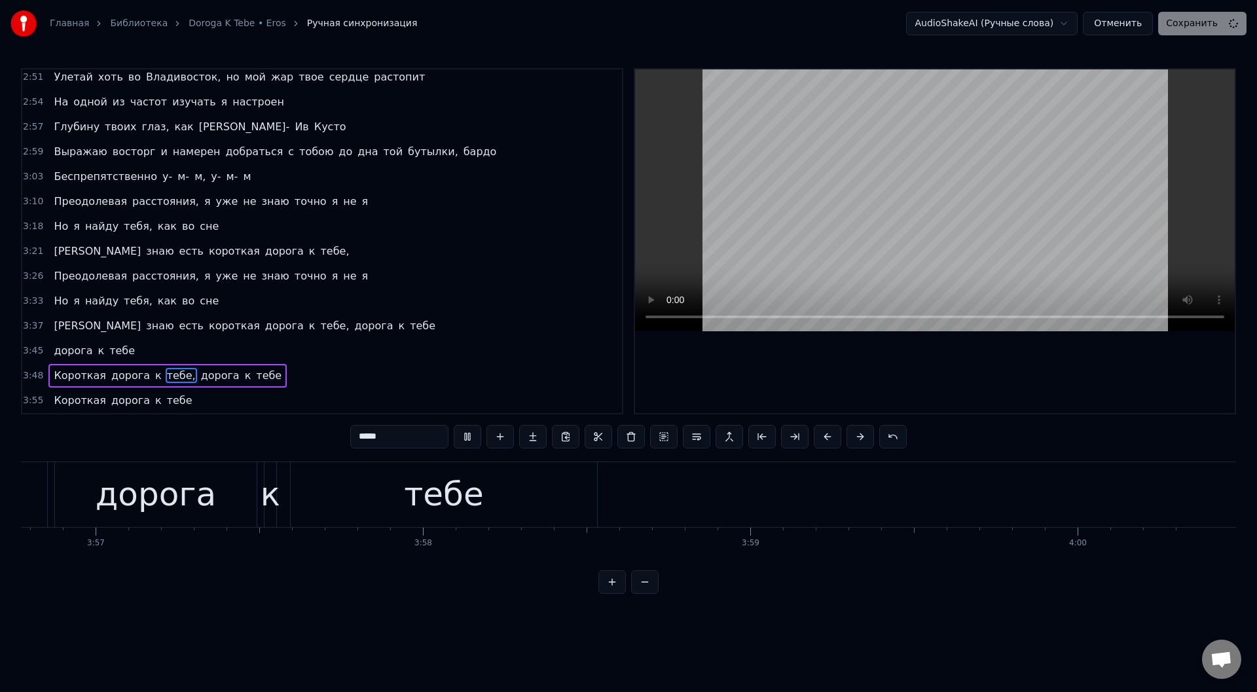
scroll to position [0, 77514]
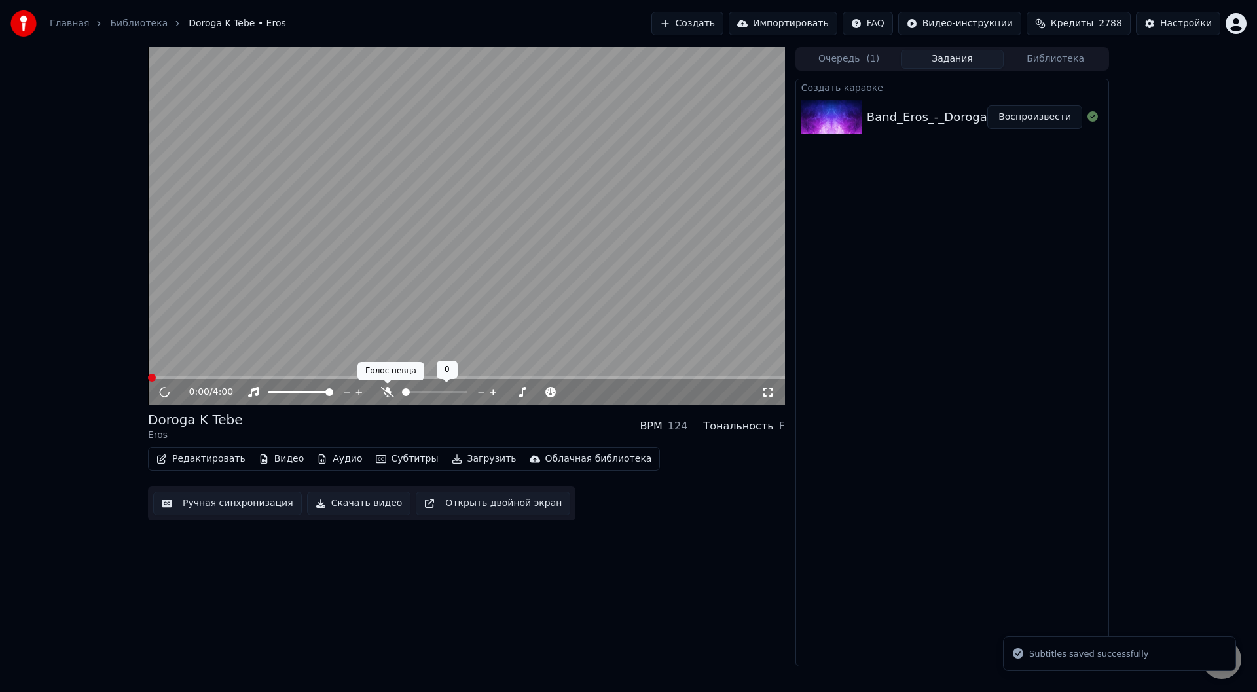
click at [385, 392] on icon at bounding box center [387, 392] width 13 height 10
click at [187, 376] on video at bounding box center [466, 226] width 637 height 358
click at [190, 378] on span at bounding box center [466, 377] width 637 height 3
click at [161, 393] on icon at bounding box center [164, 392] width 8 height 9
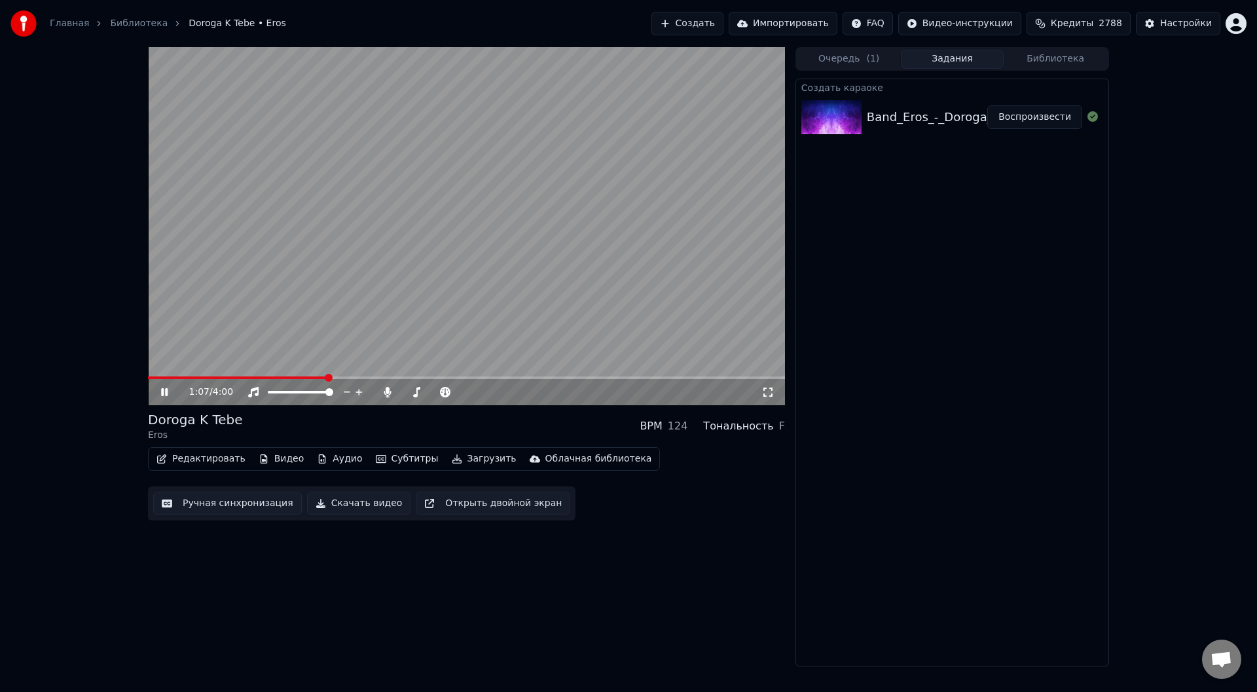
click at [160, 389] on icon at bounding box center [173, 392] width 31 height 10
click at [205, 456] on button "Редактировать" at bounding box center [201, 459] width 100 height 18
click at [215, 505] on button "Ручная синхронизация" at bounding box center [227, 504] width 149 height 24
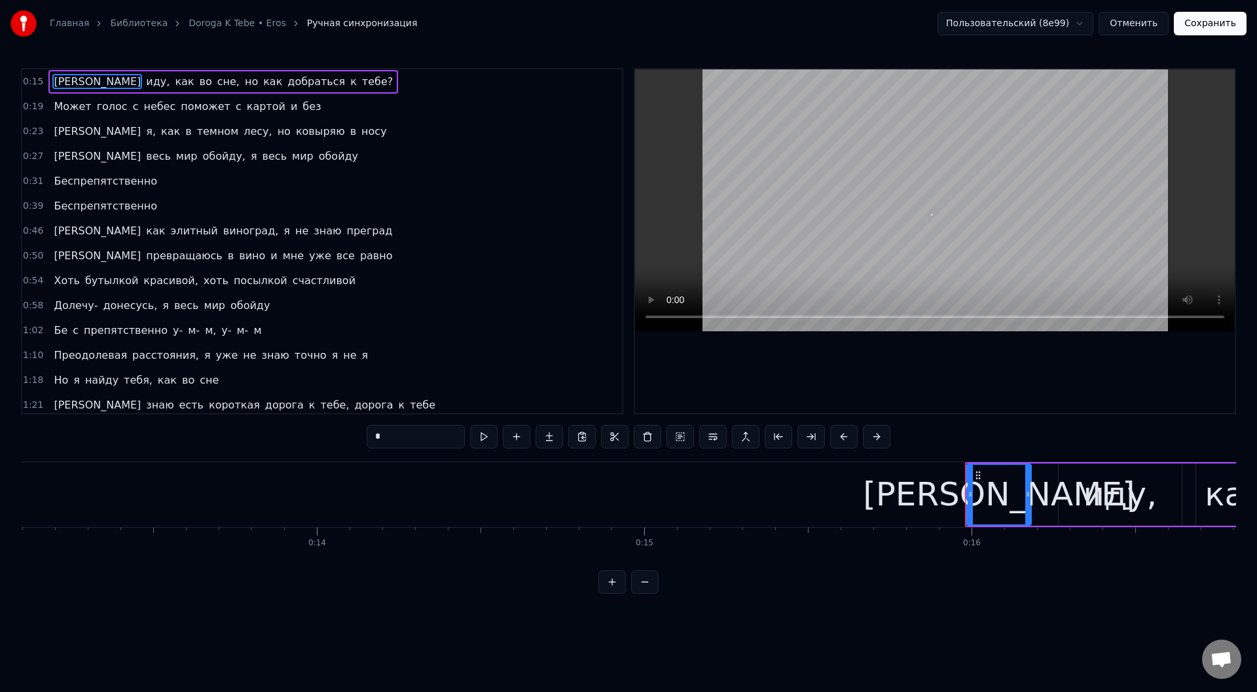
scroll to position [0, 5165]
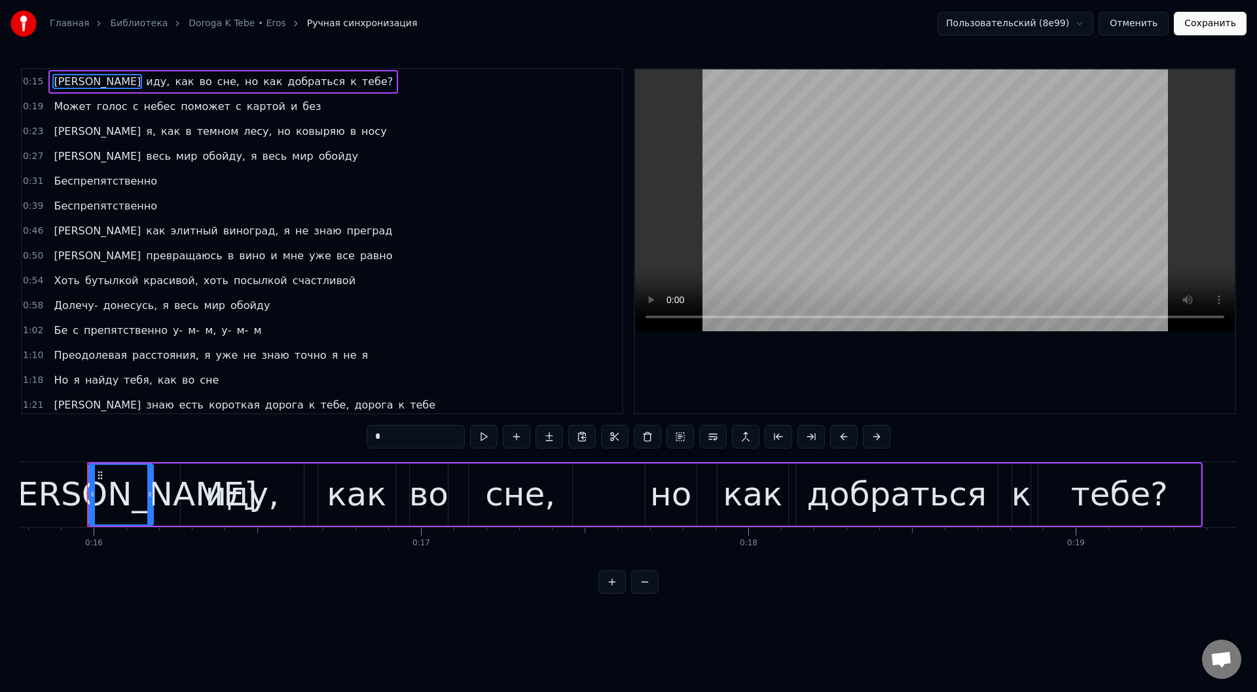
click at [111, 188] on span "Беспрепятственно" at bounding box center [105, 181] width 106 height 15
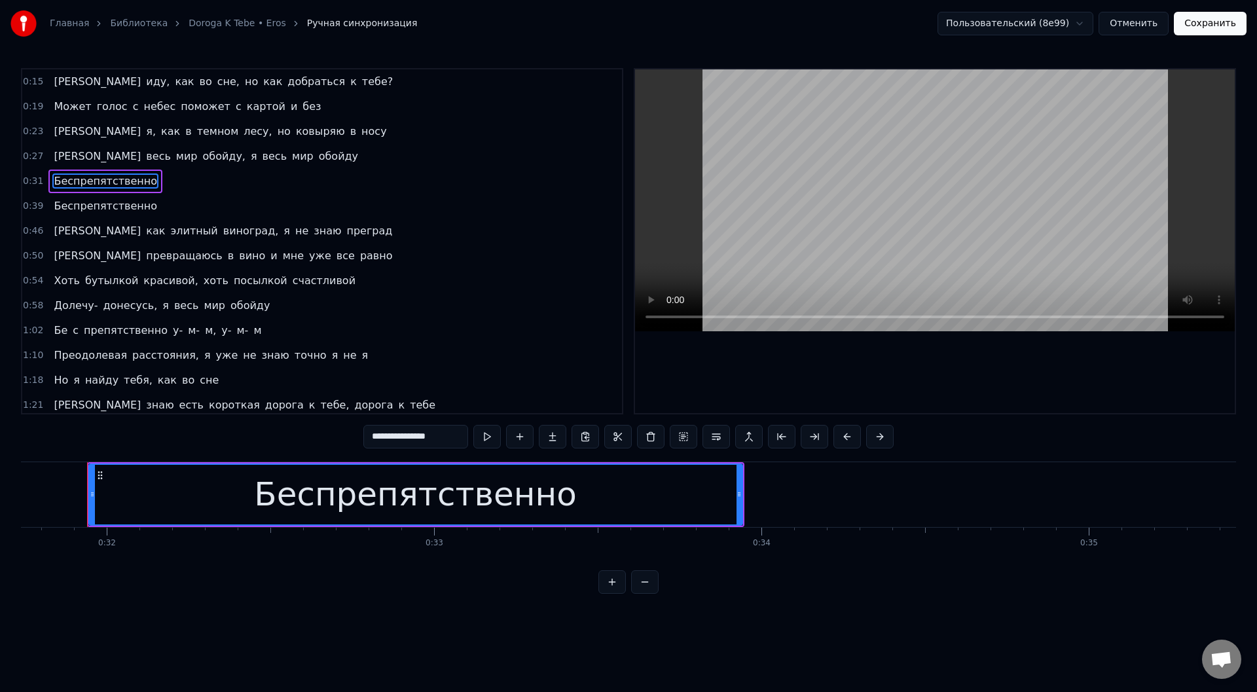
click at [112, 208] on span "Беспрепятственно" at bounding box center [105, 205] width 106 height 15
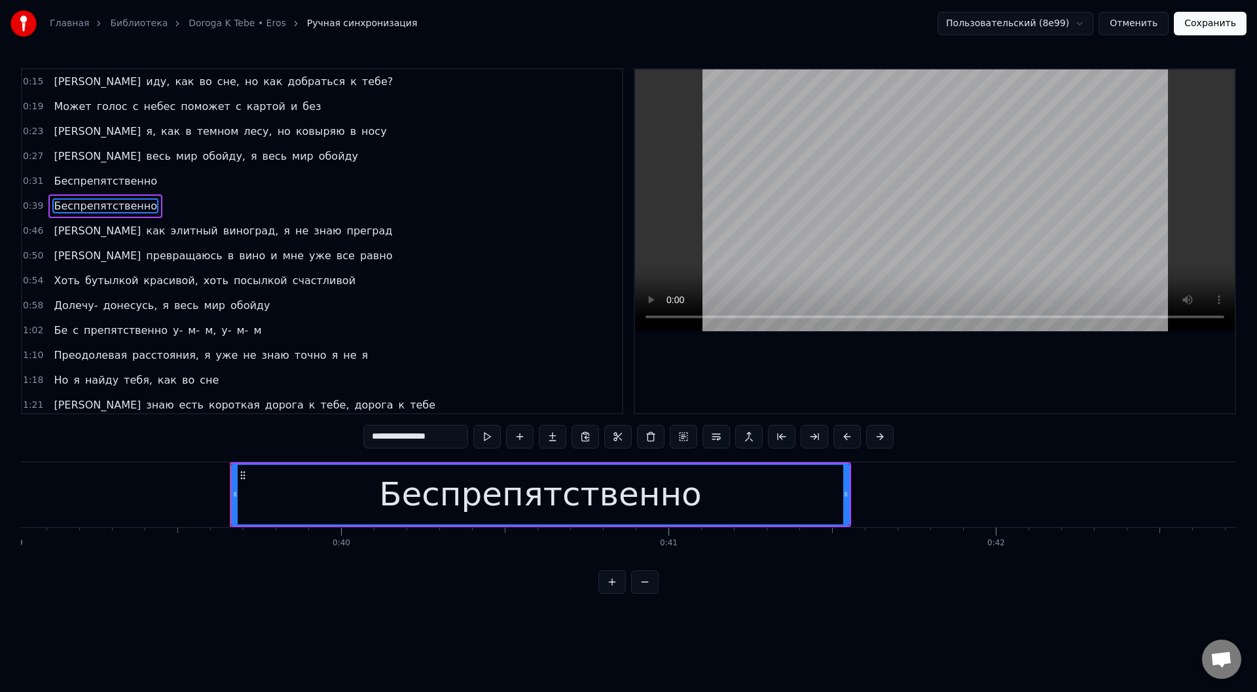
scroll to position [0, 12918]
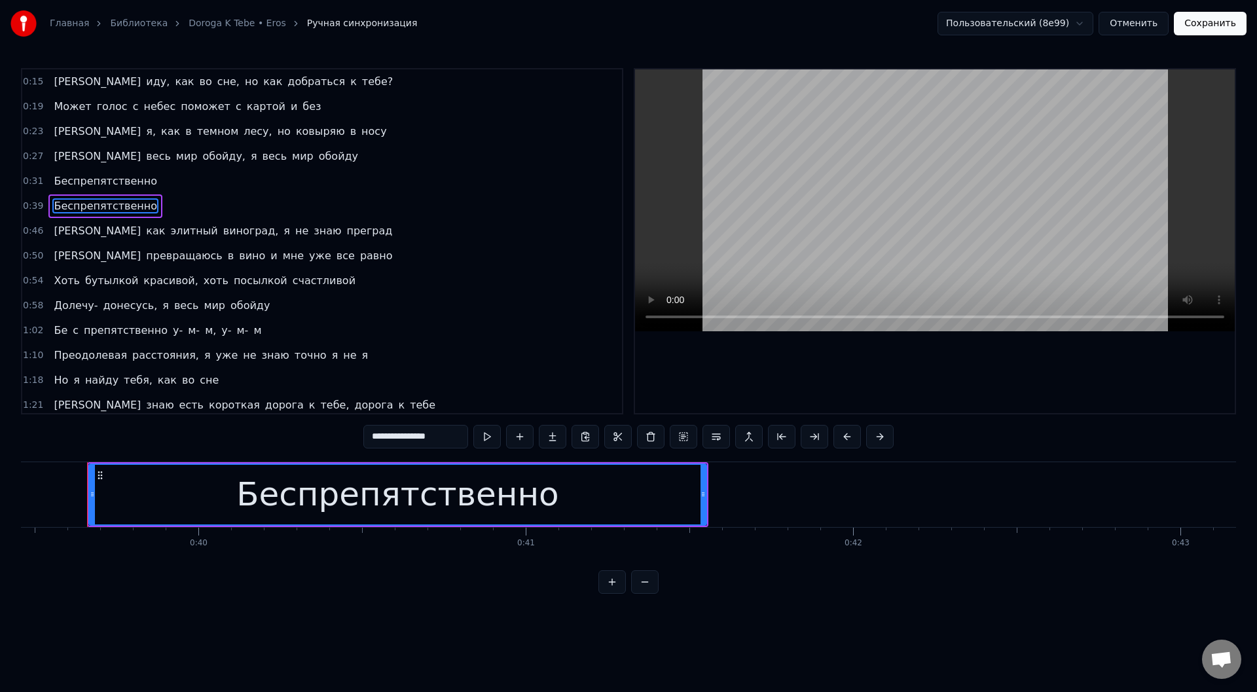
click at [86, 323] on span "препятственно" at bounding box center [125, 330] width 86 height 15
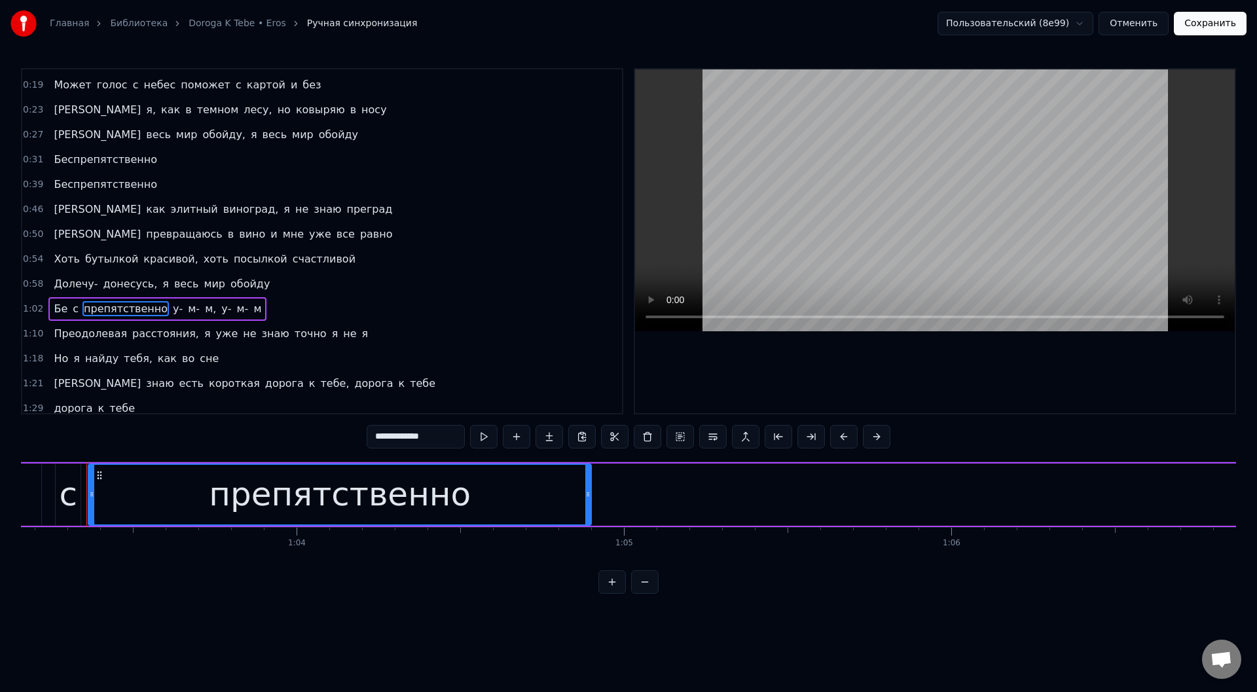
scroll to position [0, 20437]
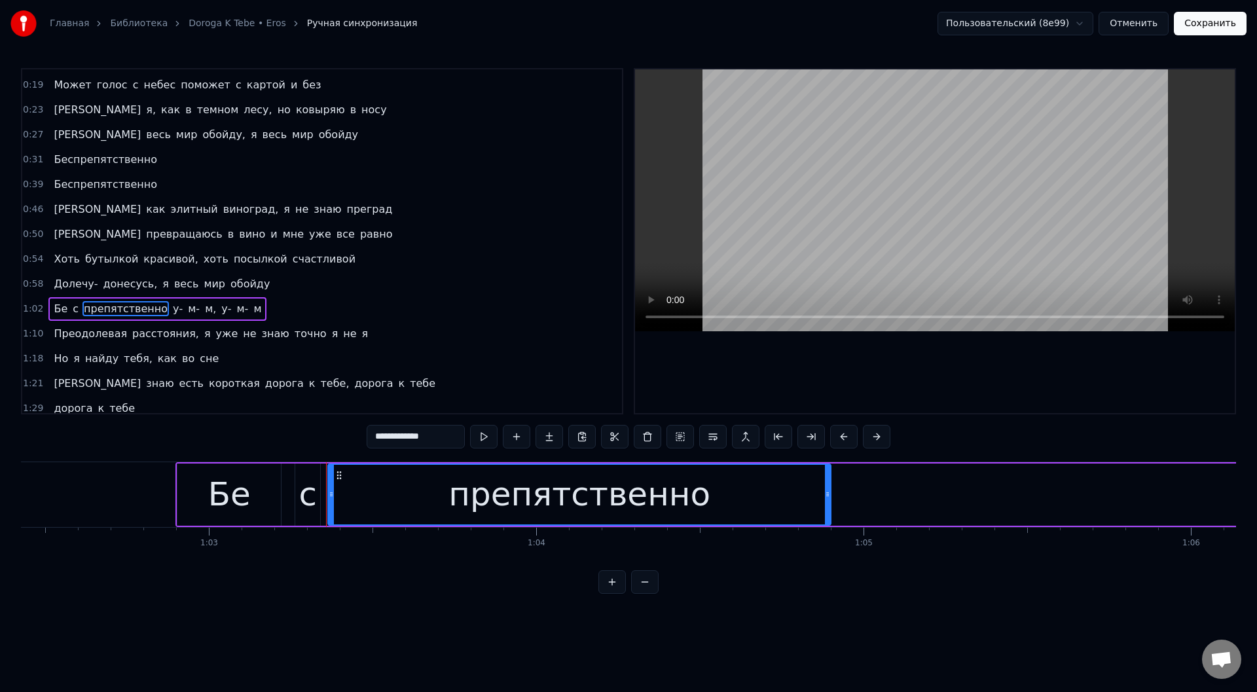
click at [303, 502] on div "c" at bounding box center [308, 494] width 18 height 49
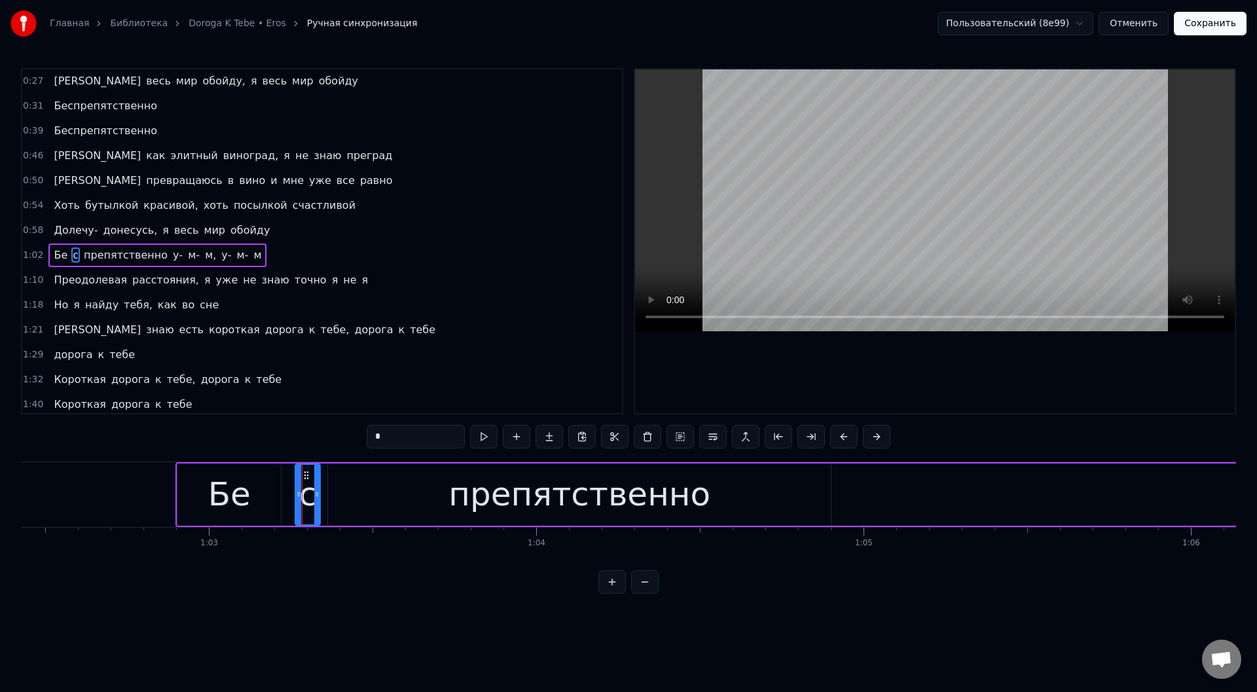
scroll to position [89, 0]
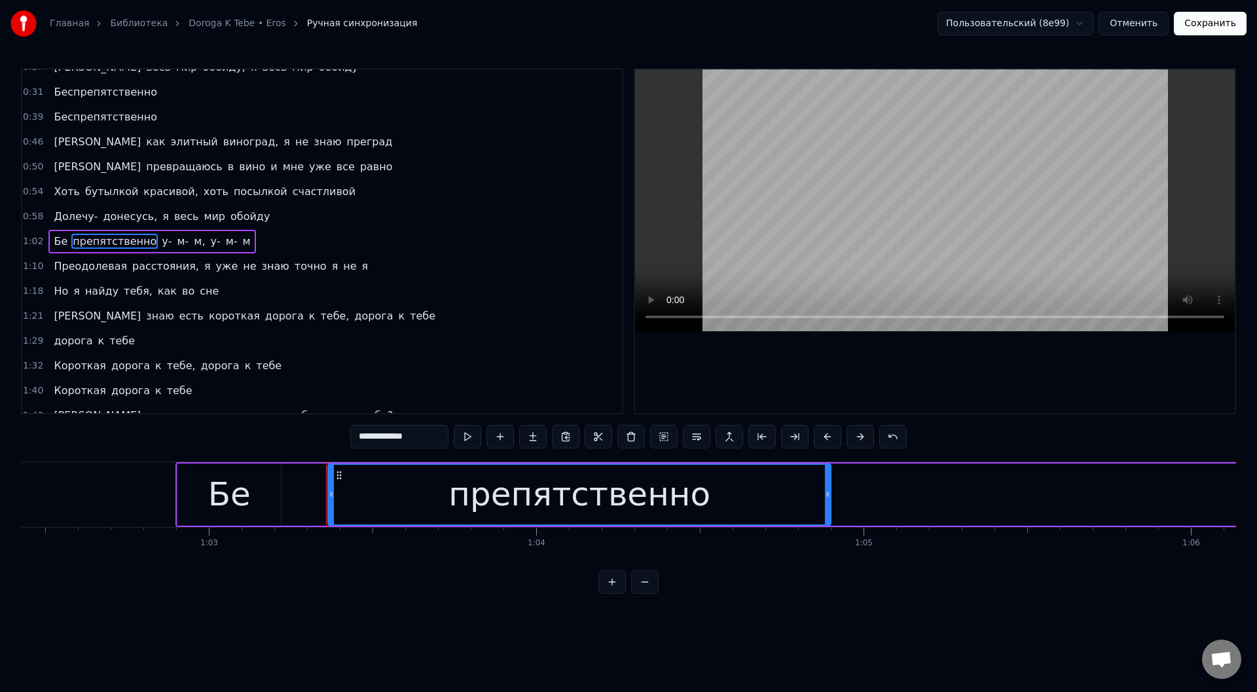
click at [246, 509] on div "Бе" at bounding box center [229, 494] width 43 height 49
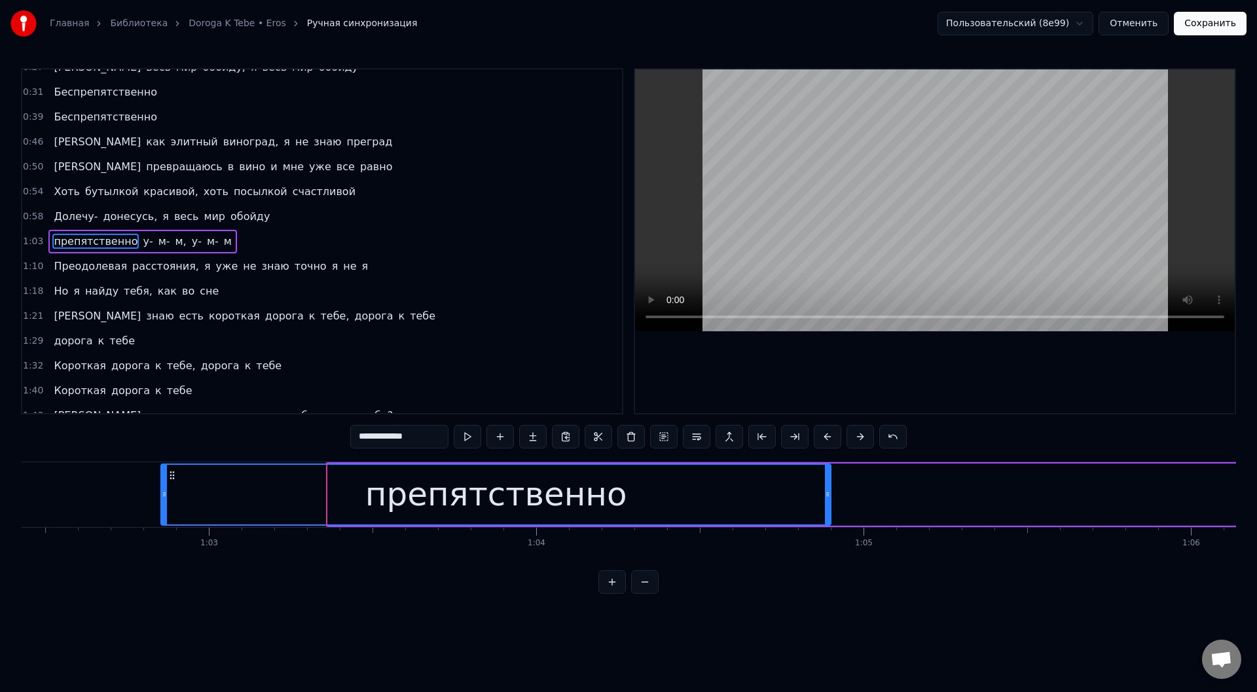
drag, startPoint x: 331, startPoint y: 502, endPoint x: 165, endPoint y: 491, distance: 166.0
click at [165, 491] on div at bounding box center [164, 495] width 5 height 60
click at [357, 437] on input "**********" at bounding box center [399, 437] width 98 height 24
click at [363, 434] on input "**********" at bounding box center [399, 437] width 98 height 24
click at [367, 436] on input "**********" at bounding box center [399, 437] width 98 height 24
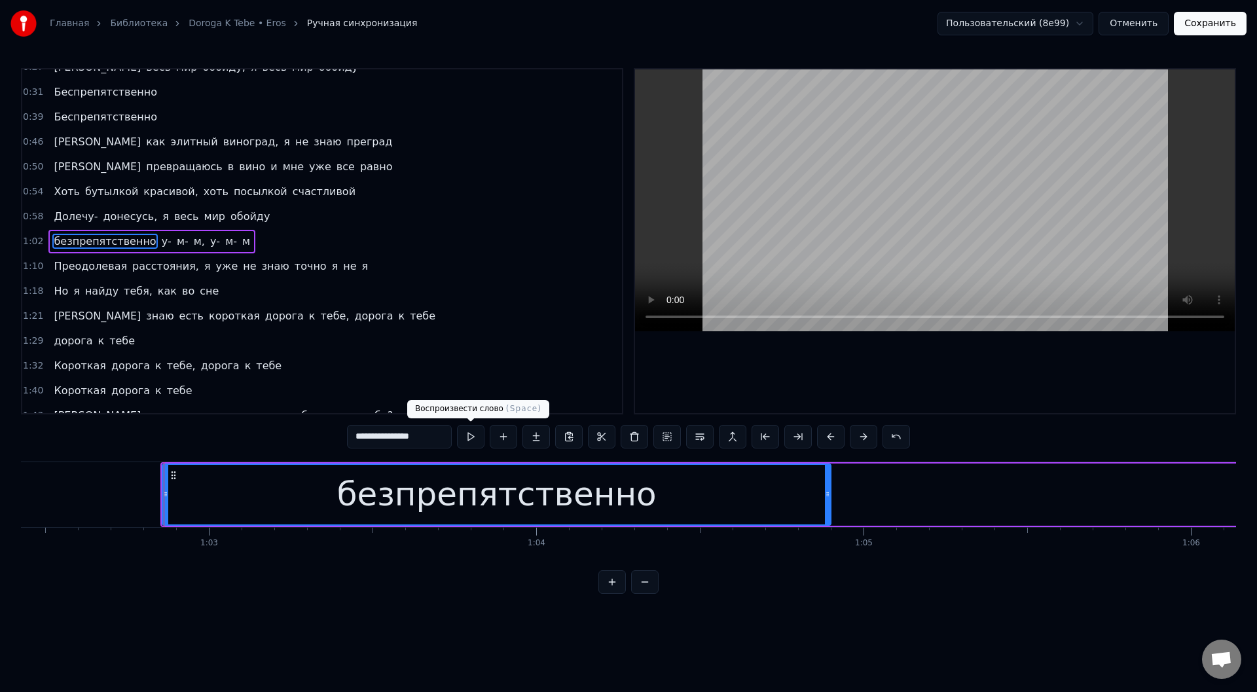
type input "**********"
click at [469, 435] on button at bounding box center [470, 437] width 27 height 24
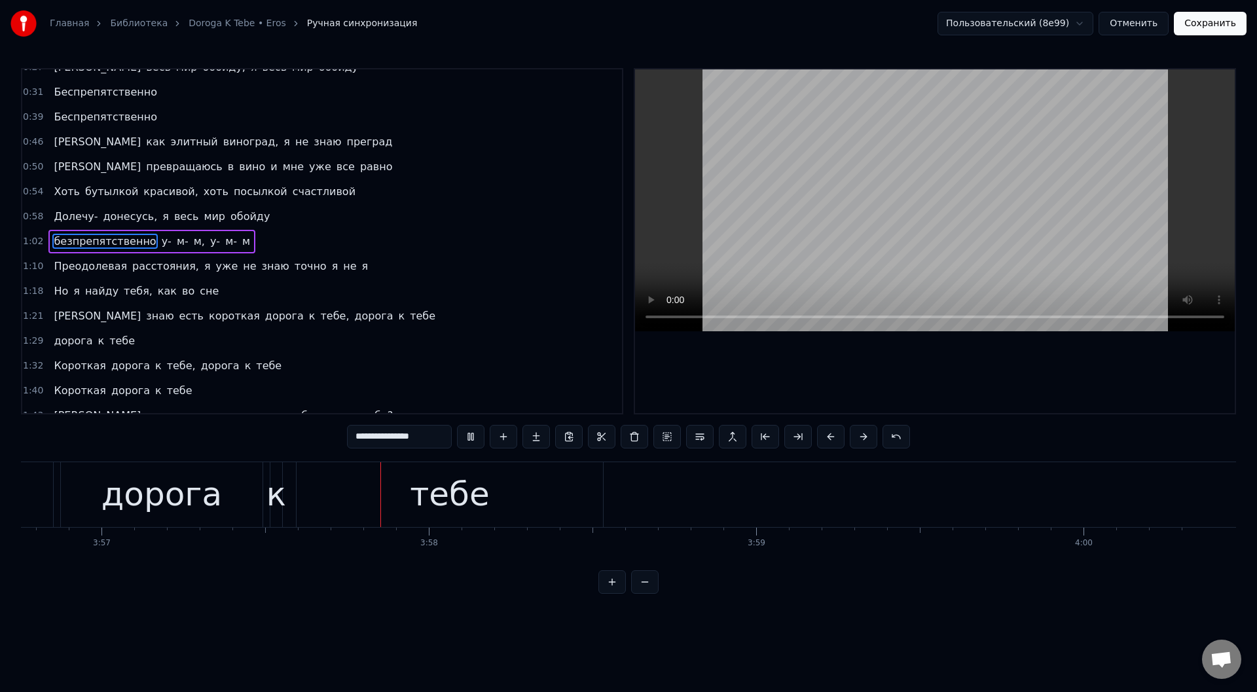
scroll to position [0, 77514]
click at [1215, 27] on button "Сохранить" at bounding box center [1210, 24] width 73 height 24
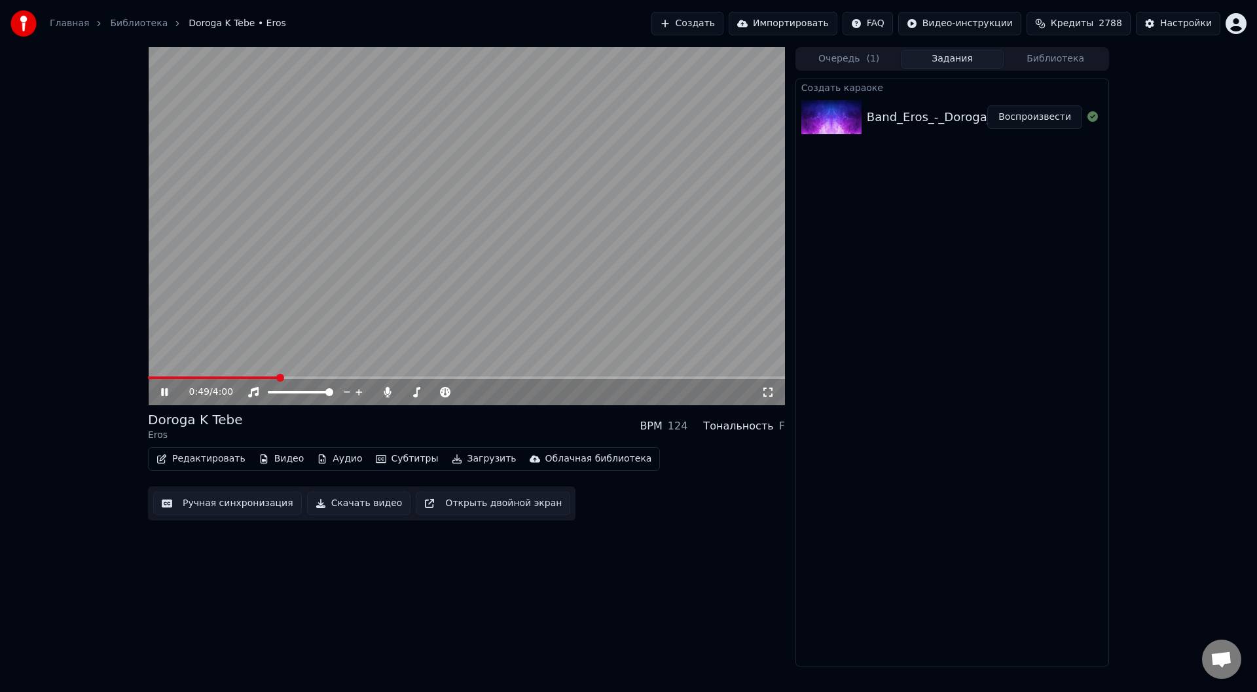
click at [279, 378] on span at bounding box center [466, 377] width 637 height 3
drag, startPoint x: 163, startPoint y: 390, endPoint x: 170, endPoint y: 386, distance: 8.2
click at [163, 389] on icon at bounding box center [164, 392] width 7 height 8
click at [458, 456] on button "Загрузить" at bounding box center [484, 459] width 75 height 18
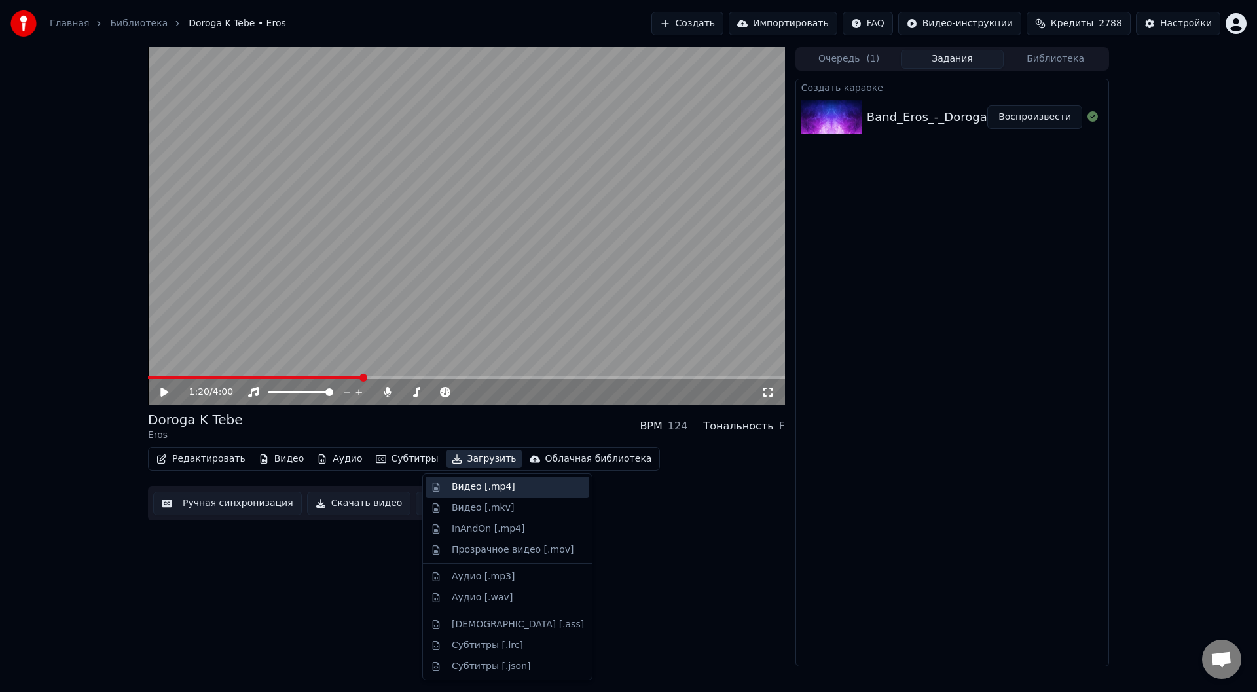
drag, startPoint x: 475, startPoint y: 483, endPoint x: 484, endPoint y: 485, distance: 9.3
click at [475, 483] on div "Видео [.mp4]" at bounding box center [484, 487] width 64 height 13
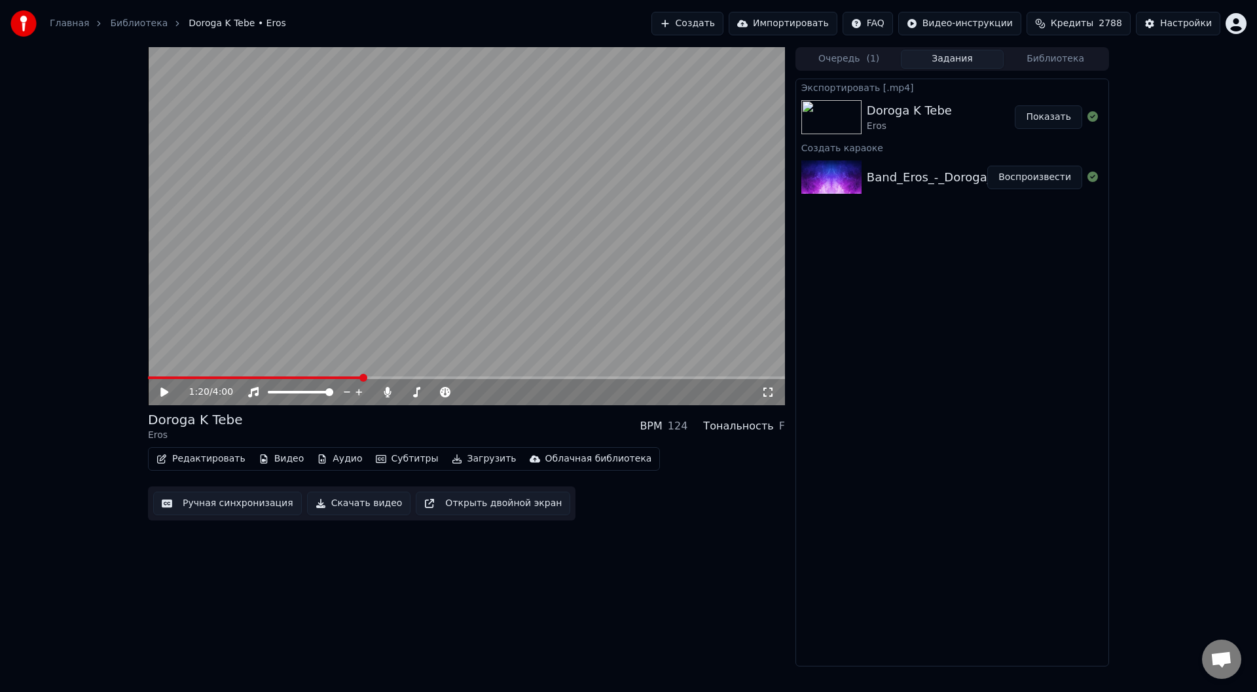
click at [1050, 115] on button "Показать" at bounding box center [1048, 117] width 67 height 24
